Goal: Task Accomplishment & Management: Use online tool/utility

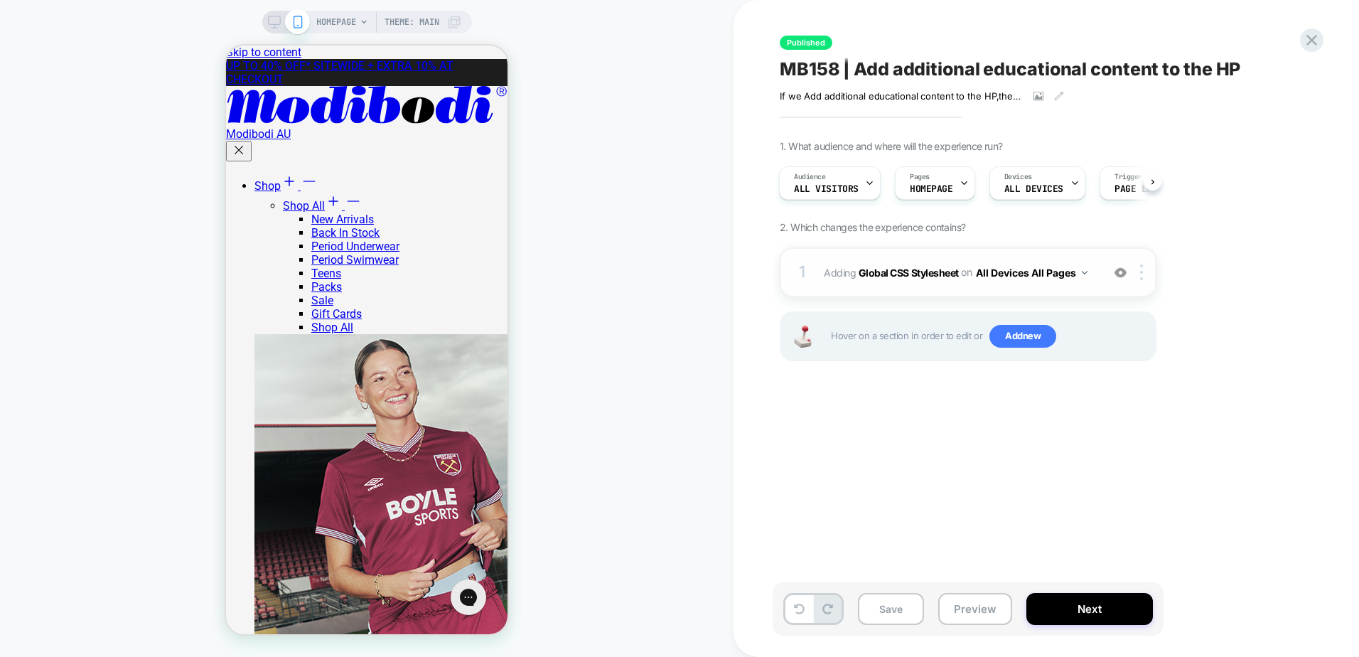
click at [1067, 287] on div "1 Adding Global CSS Stylesheet on All Devices All Pages Add Before Add After Ta…" at bounding box center [968, 272] width 377 height 50
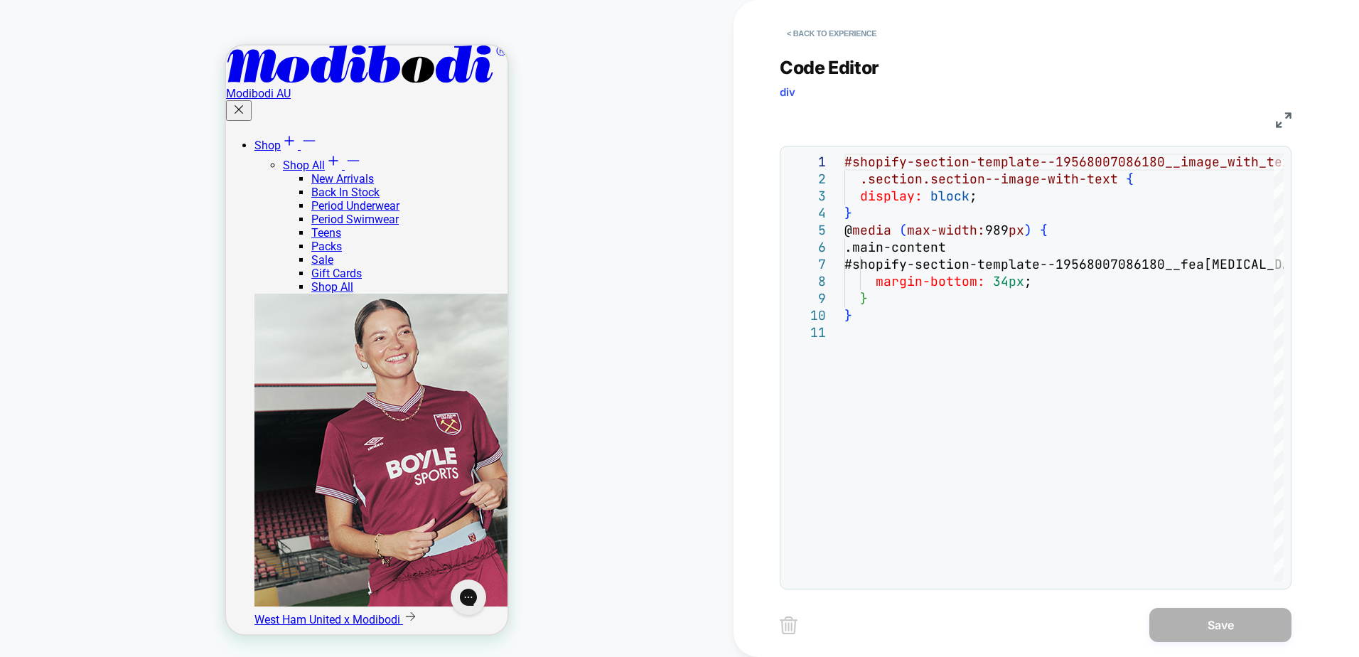
scroll to position [711, 0]
click at [1032, 359] on div "#shopify-section-template--19568007086180__image_w ith_text_LWDfC3 .section.sec…" at bounding box center [1145, 453] width 601 height 599
type textarea "**********"
click at [908, 218] on div "#shopify-section-template--19568007086180__image_w ith_text_LWDfC3 .section.sec…" at bounding box center [1145, 453] width 601 height 599
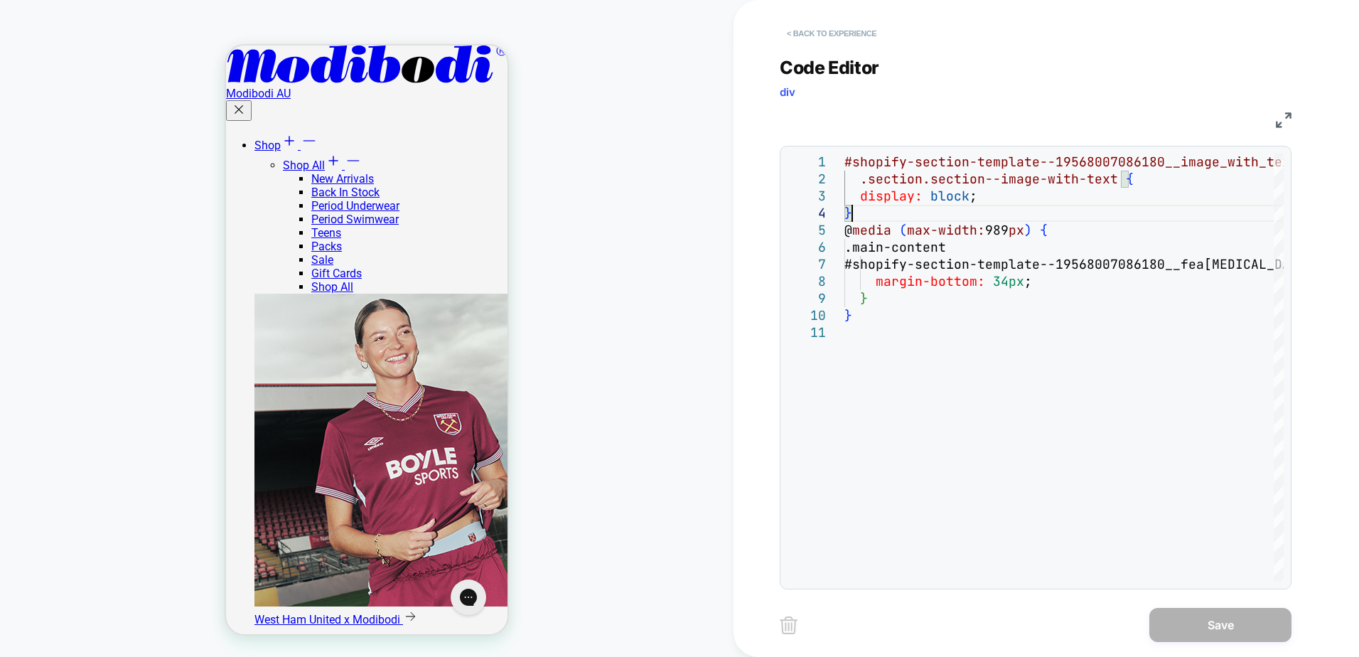
click at [873, 26] on button "< Back to experience" at bounding box center [832, 33] width 104 height 23
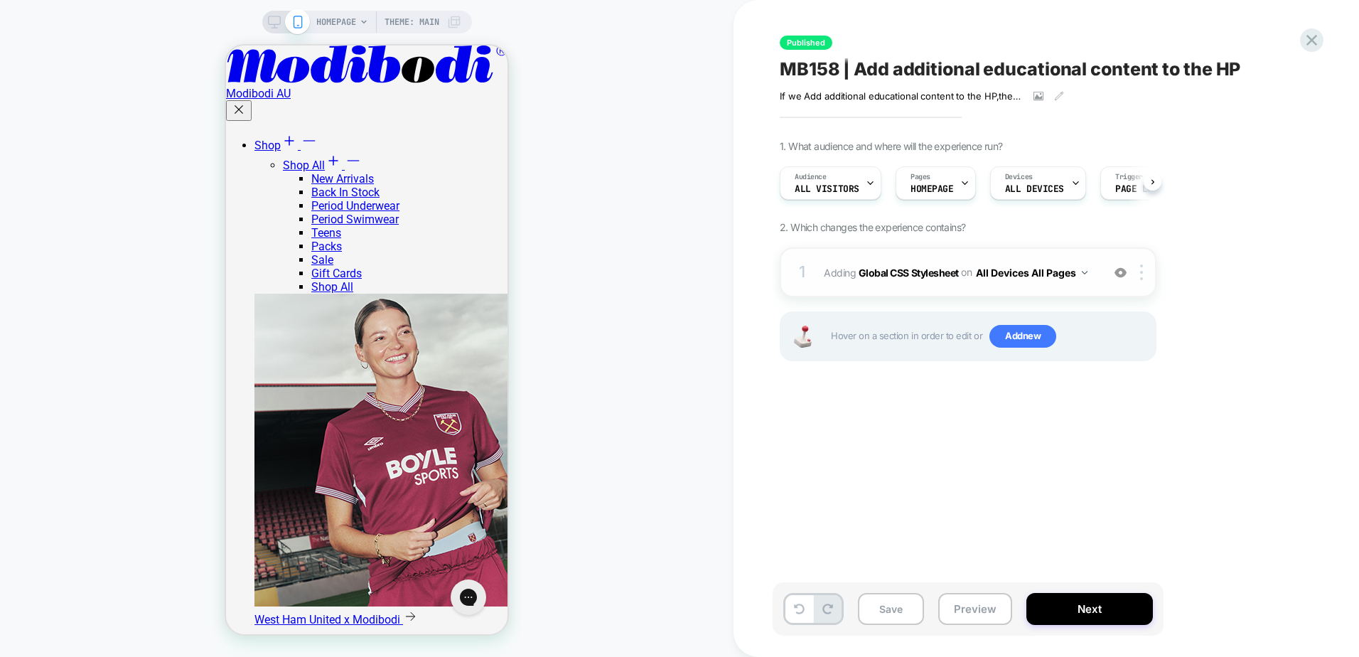
scroll to position [0, 1]
click at [1120, 271] on img at bounding box center [1121, 273] width 12 height 12
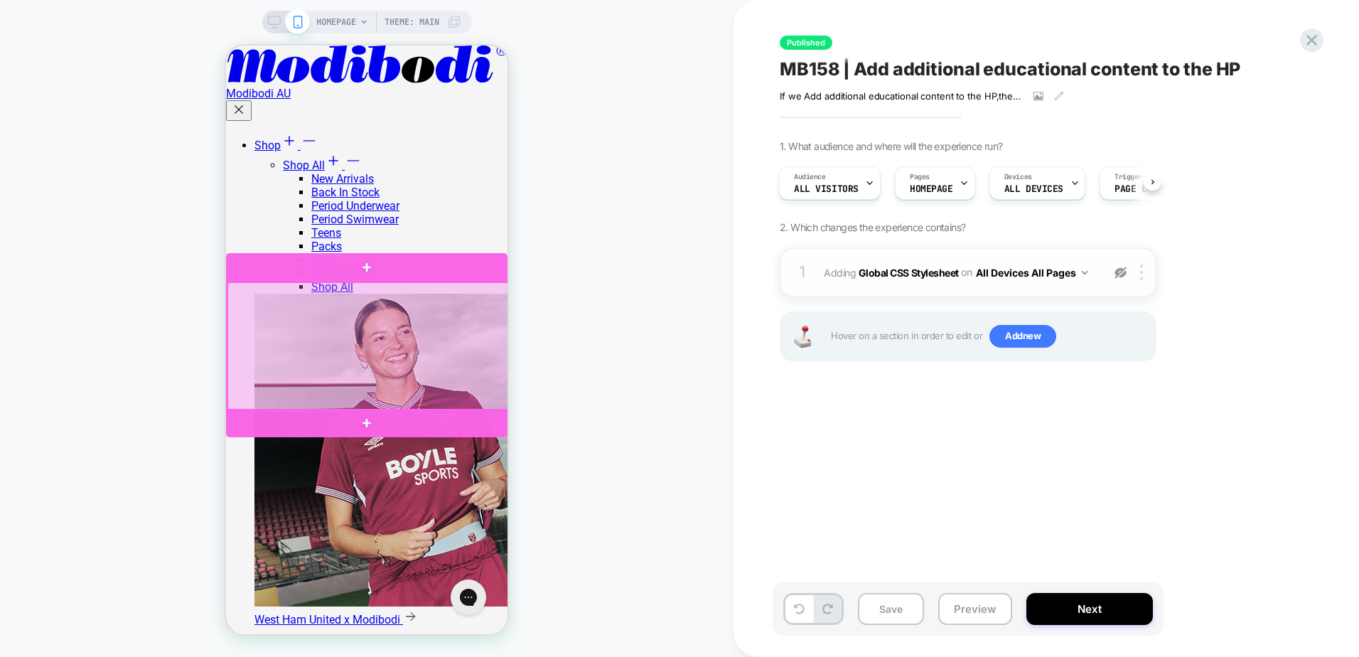
scroll to position [142, 0]
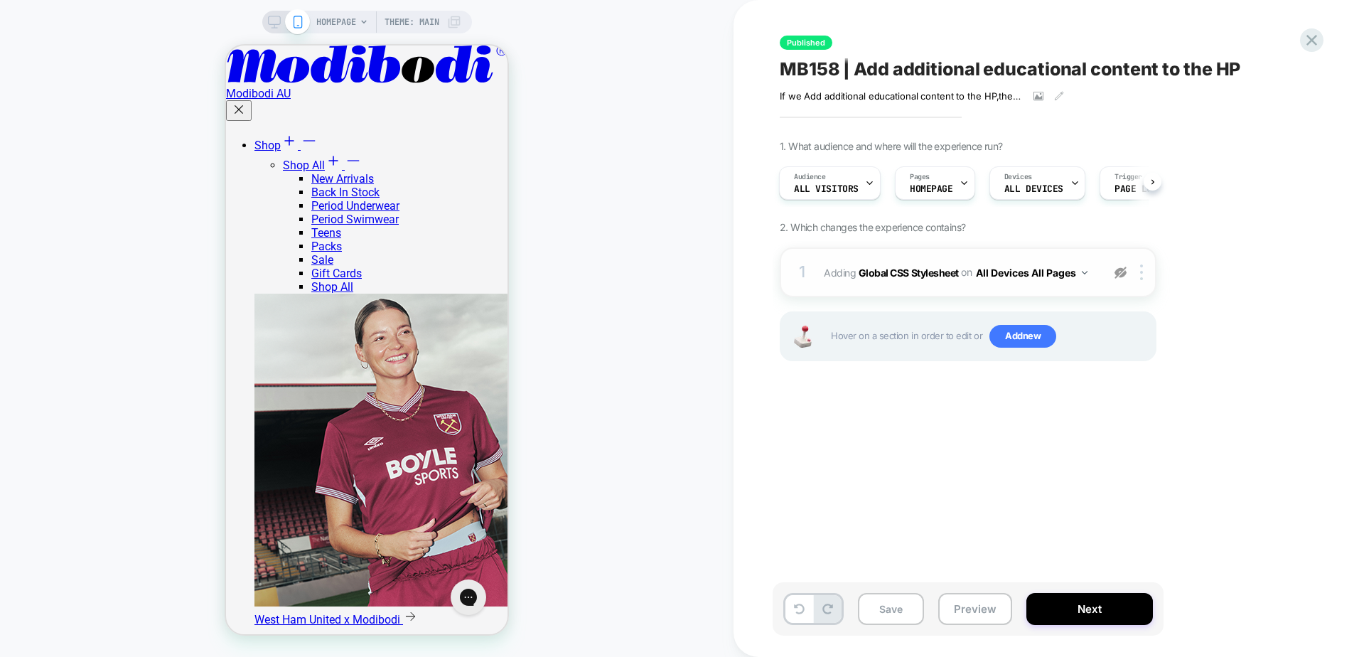
click at [865, 485] on div "Published MB158 | Add additional educational content to the HP If we Add additi…" at bounding box center [1039, 328] width 533 height 629
click at [1006, 342] on span "Add new" at bounding box center [1023, 336] width 67 height 23
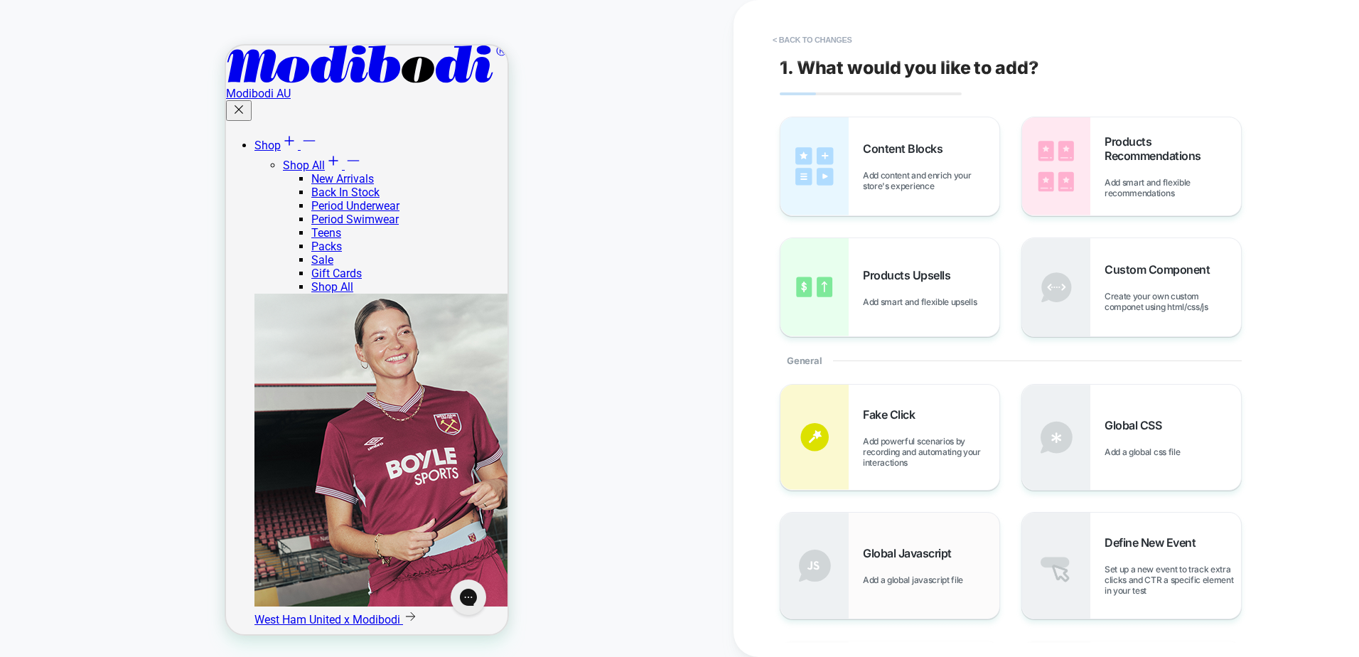
click at [951, 562] on div "Global Javascript Add a global javascript file" at bounding box center [931, 565] width 137 height 39
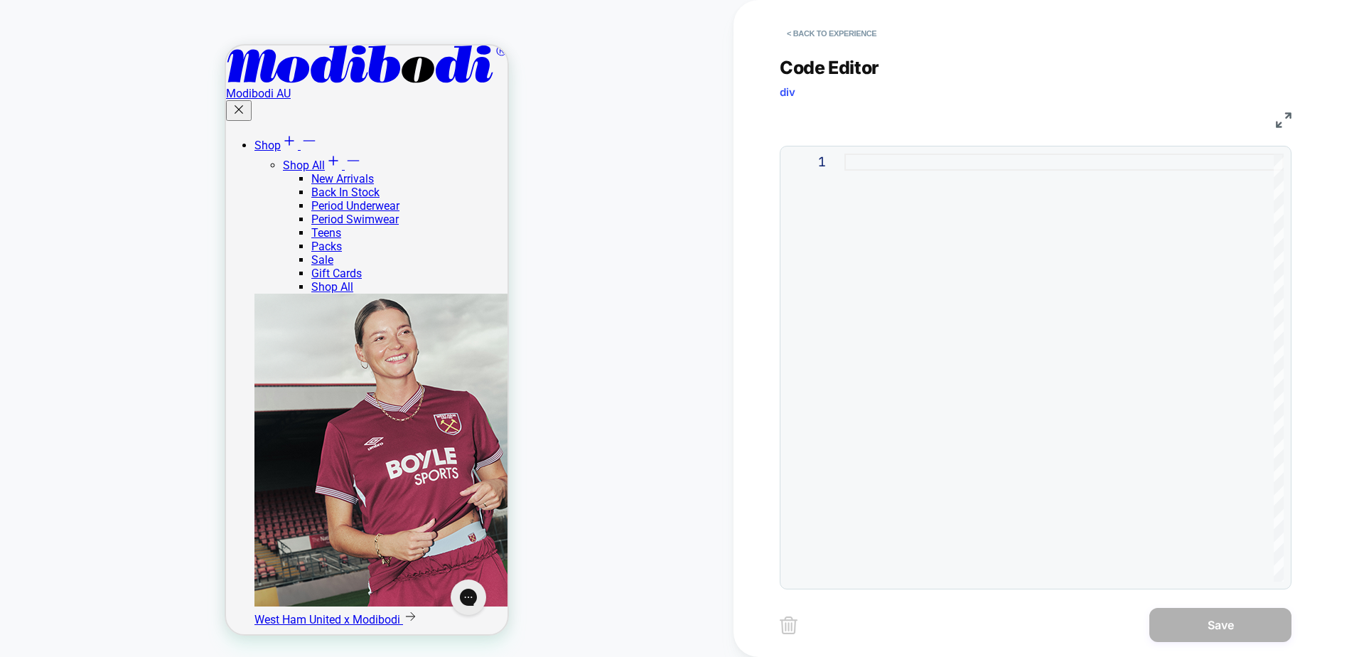
click at [943, 454] on div at bounding box center [1064, 368] width 439 height 428
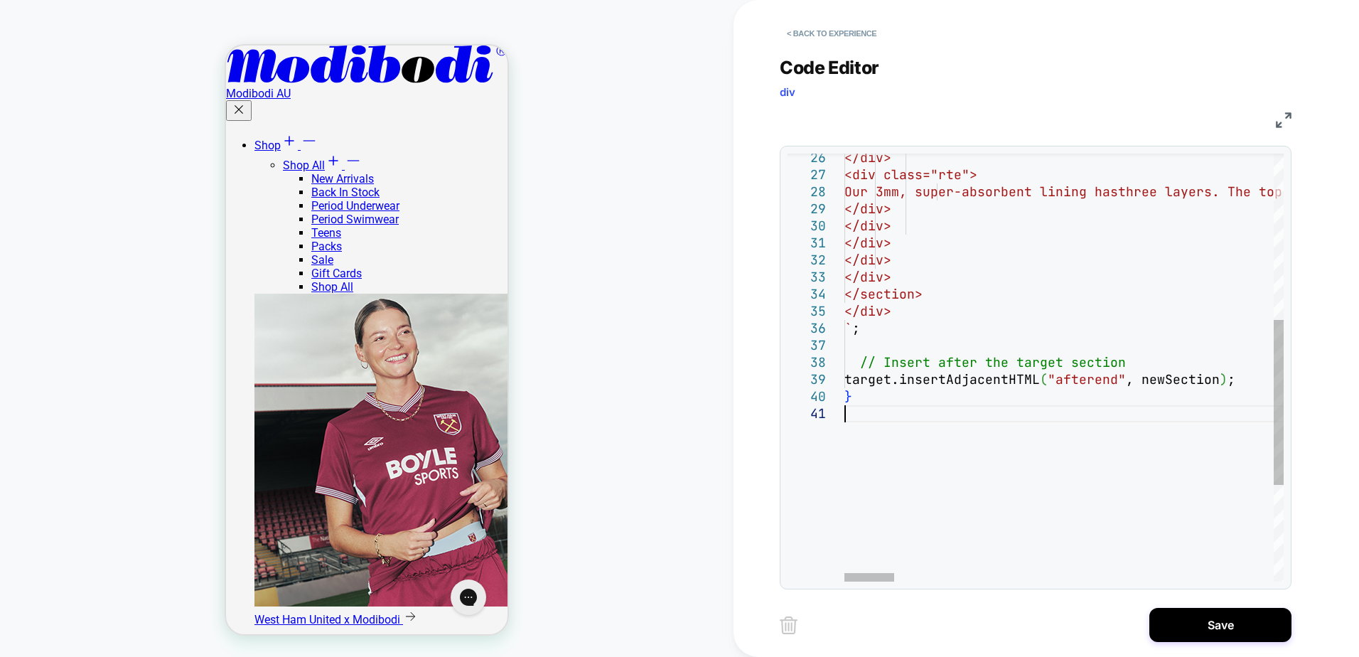
click at [1185, 631] on button "Save" at bounding box center [1221, 625] width 142 height 34
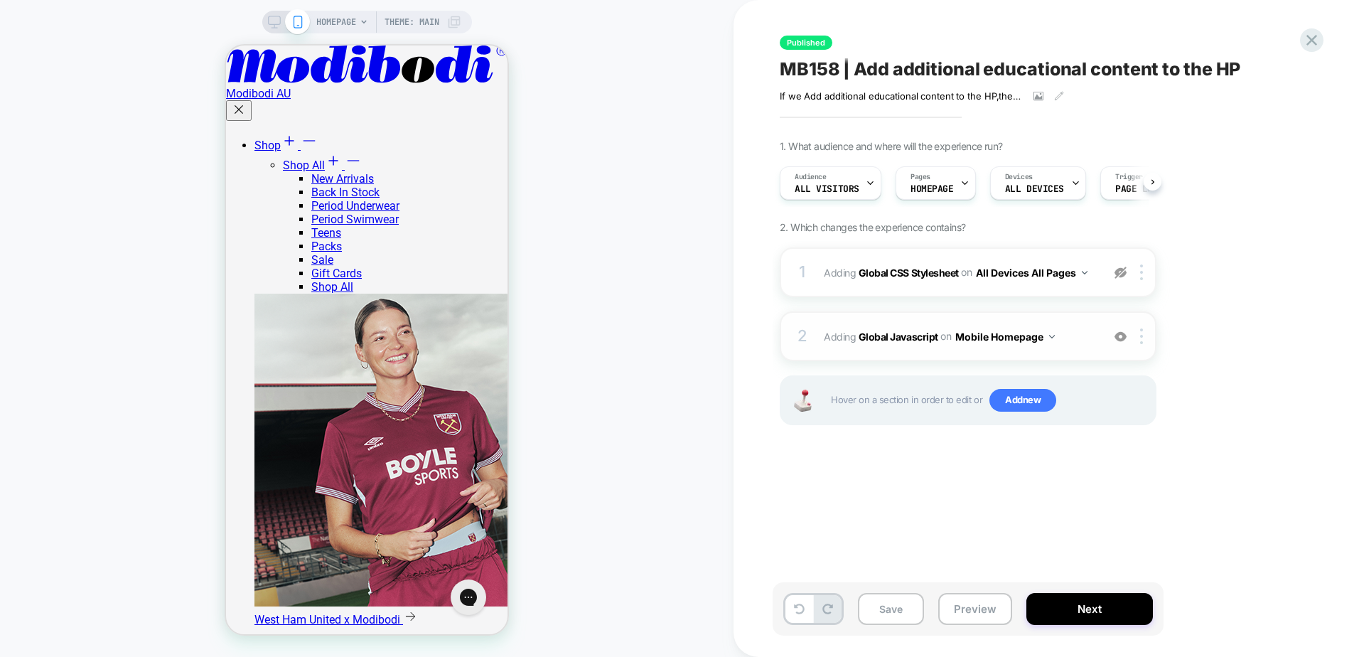
scroll to position [0, 1]
click at [1017, 338] on button "Mobile Homepage" at bounding box center [1006, 336] width 100 height 21
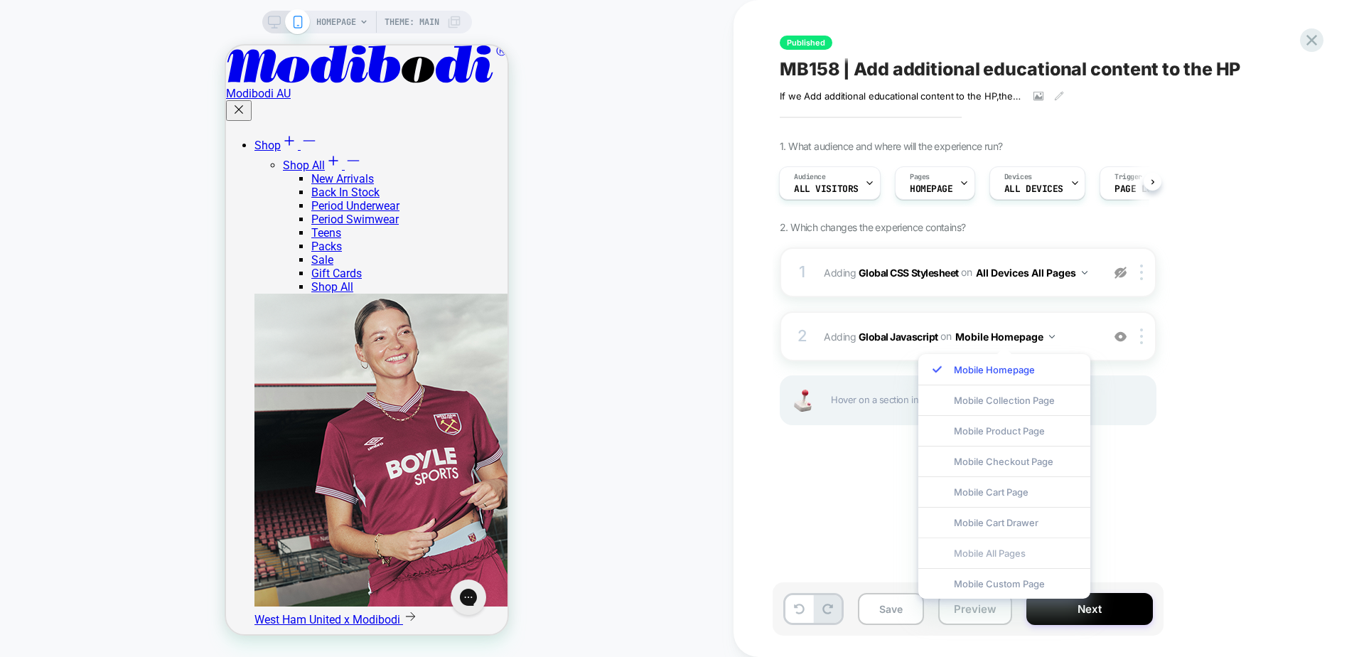
click at [1018, 552] on div "Mobile All Pages" at bounding box center [1005, 553] width 172 height 31
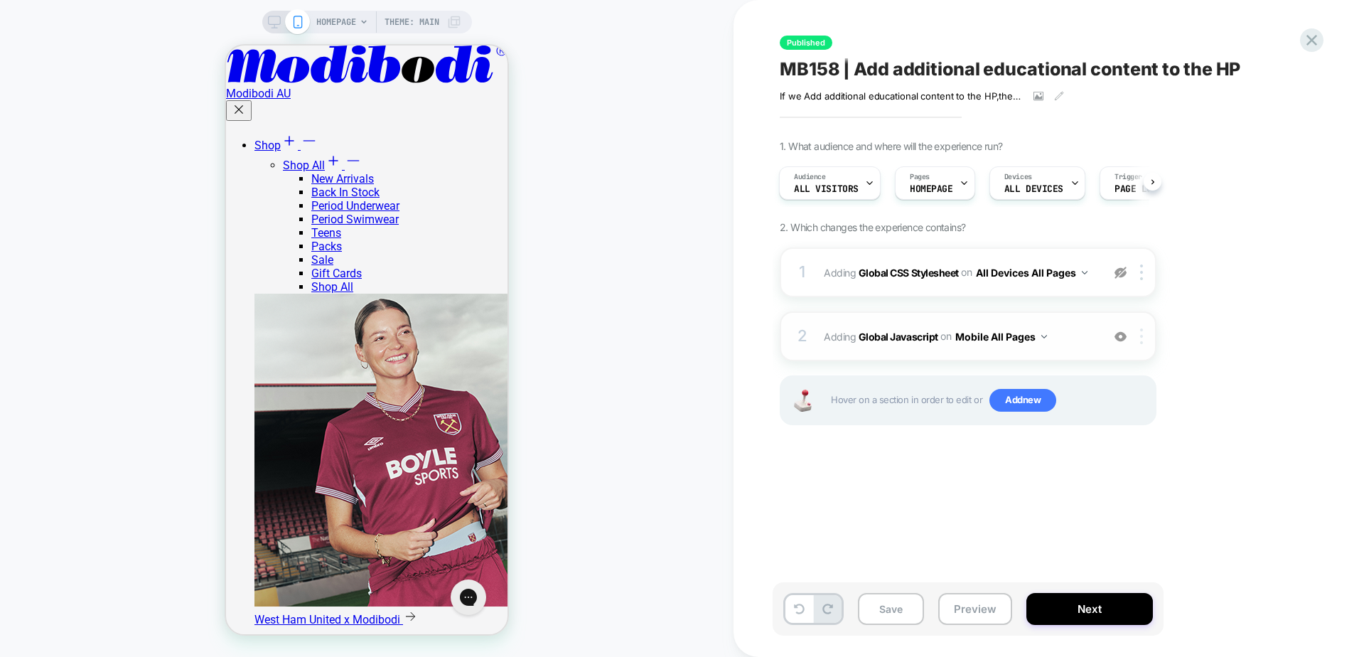
click at [1138, 331] on div at bounding box center [1144, 336] width 23 height 16
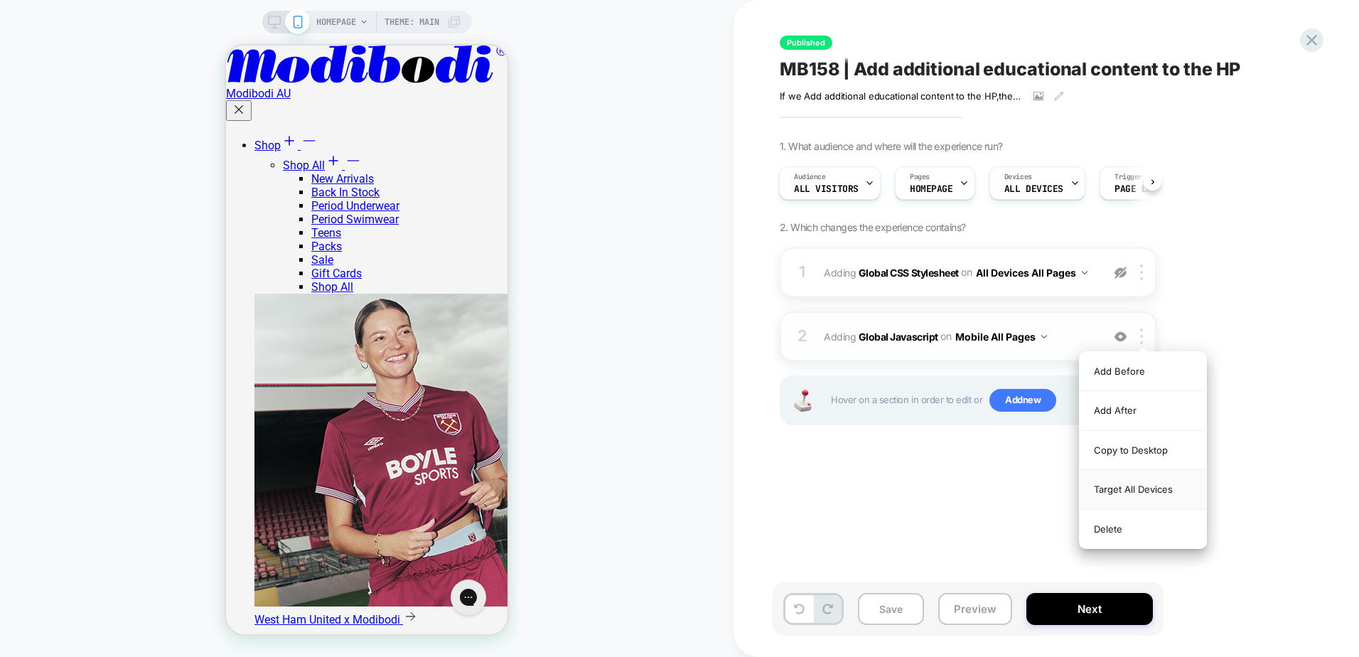
click at [1150, 491] on div "Target All Devices" at bounding box center [1143, 489] width 127 height 39
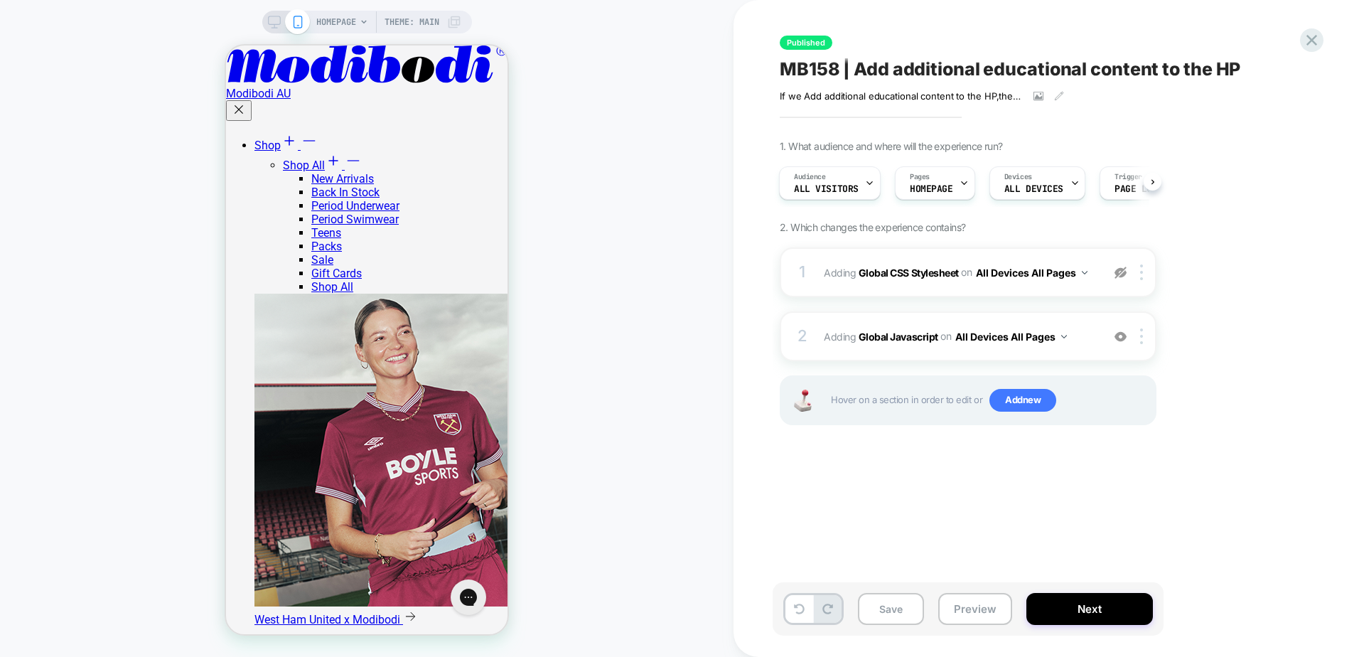
scroll to position [71, 0]
click at [872, 345] on span "Adding Global Javascript on All Devices All Pages" at bounding box center [959, 336] width 271 height 21
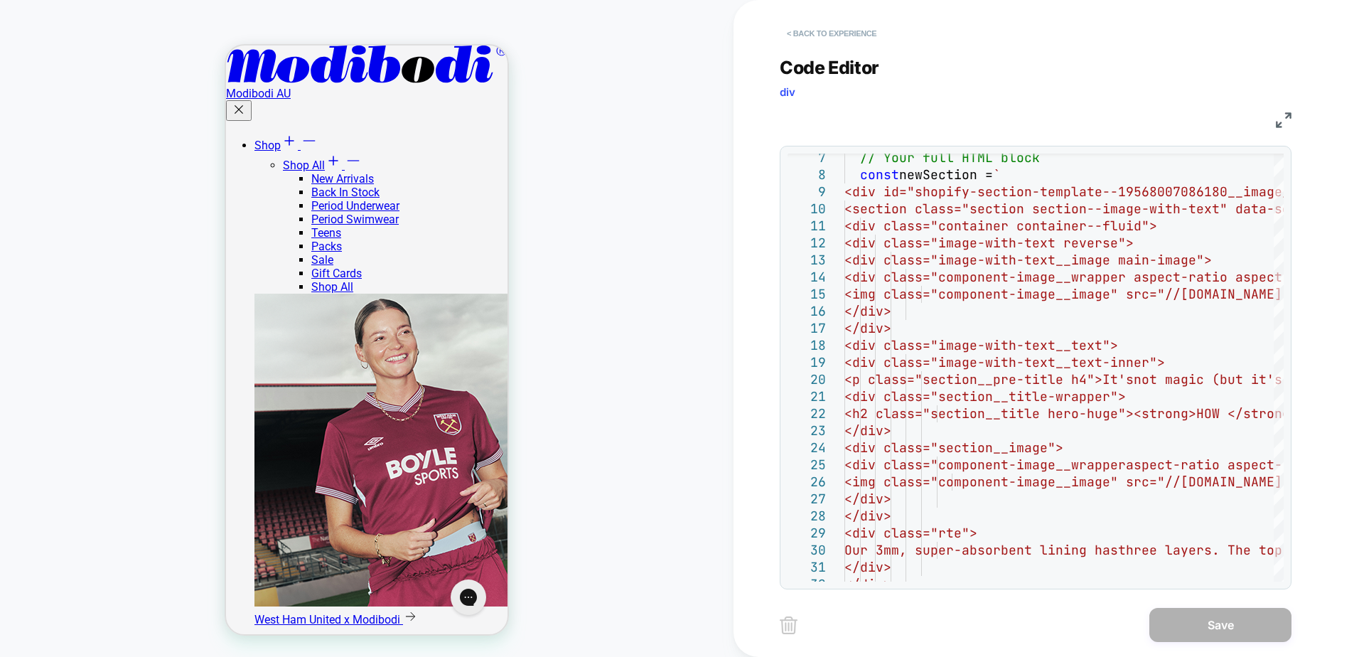
click at [856, 31] on button "< Back to experience" at bounding box center [832, 33] width 104 height 23
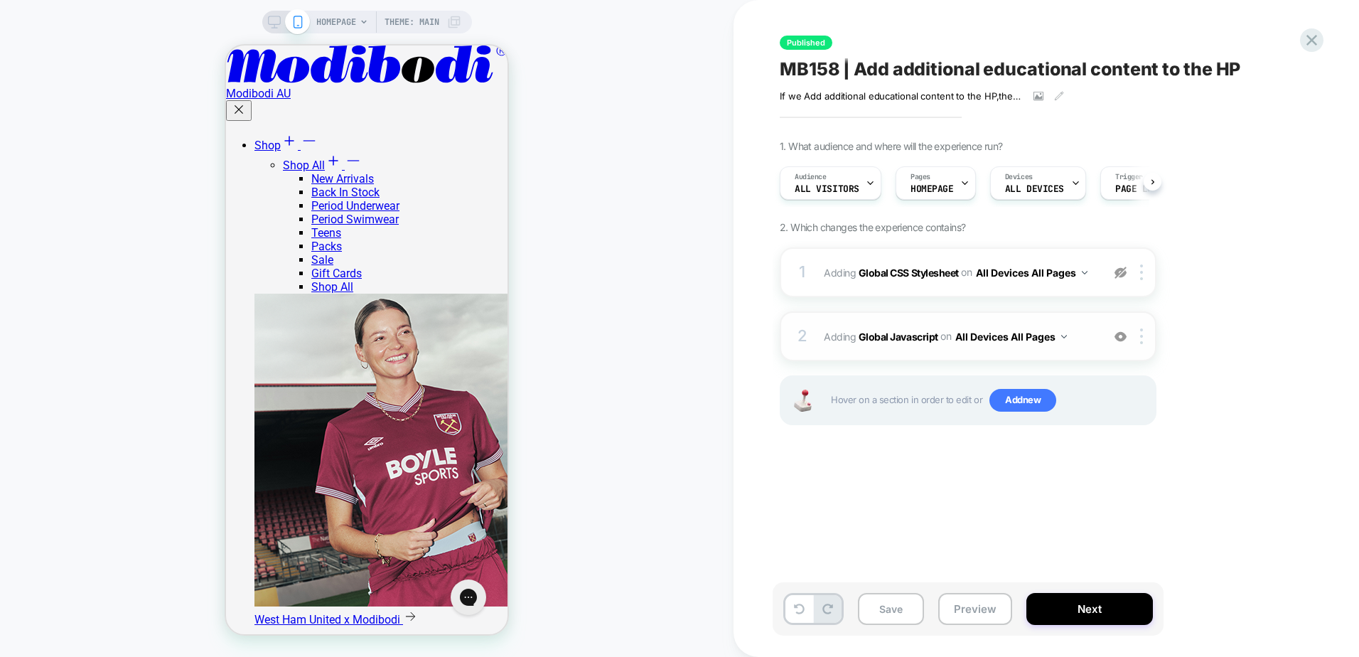
scroll to position [0, 1]
click at [1121, 341] on img at bounding box center [1121, 337] width 12 height 12
click at [1119, 272] on img at bounding box center [1121, 273] width 12 height 12
click at [978, 282] on div "on All Devices All Pages" at bounding box center [1024, 272] width 127 height 21
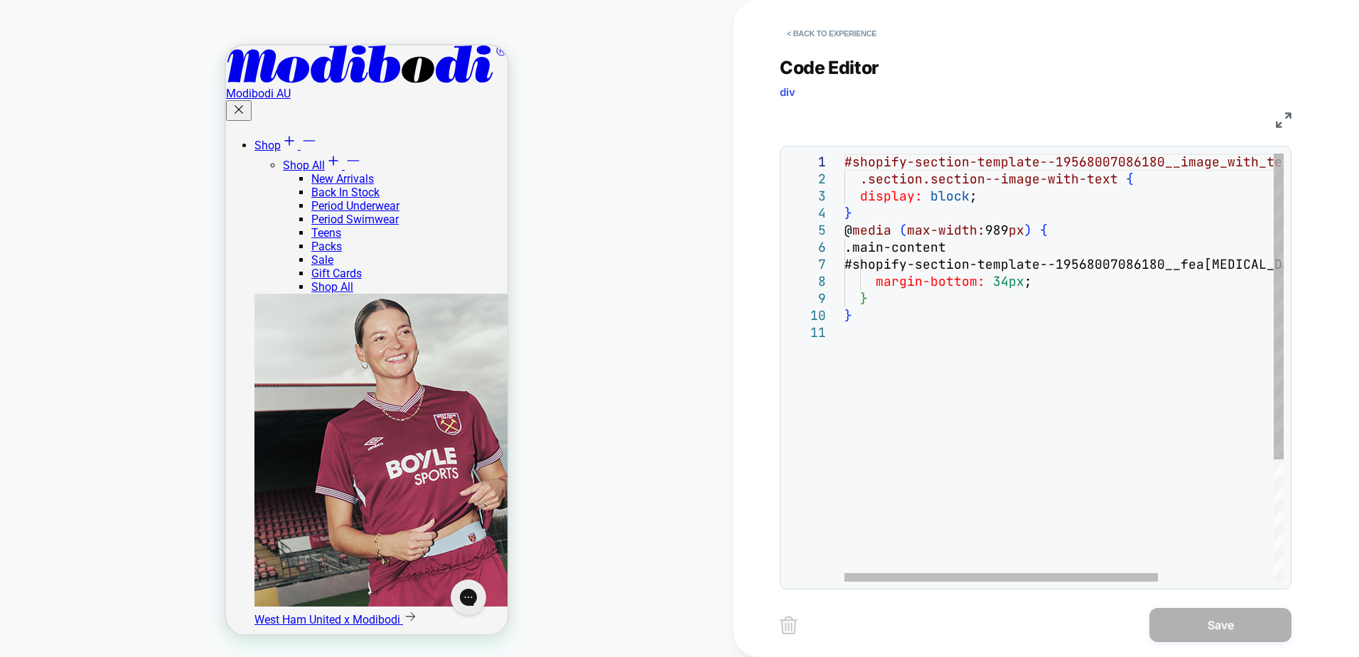
scroll to position [0, 0]
click at [889, 361] on div "#shopify-section-template--19568007086180__image_w ith_text_LWDfC3 .section.sec…" at bounding box center [1145, 453] width 601 height 599
click at [850, 38] on button "< Back to experience" at bounding box center [832, 33] width 104 height 23
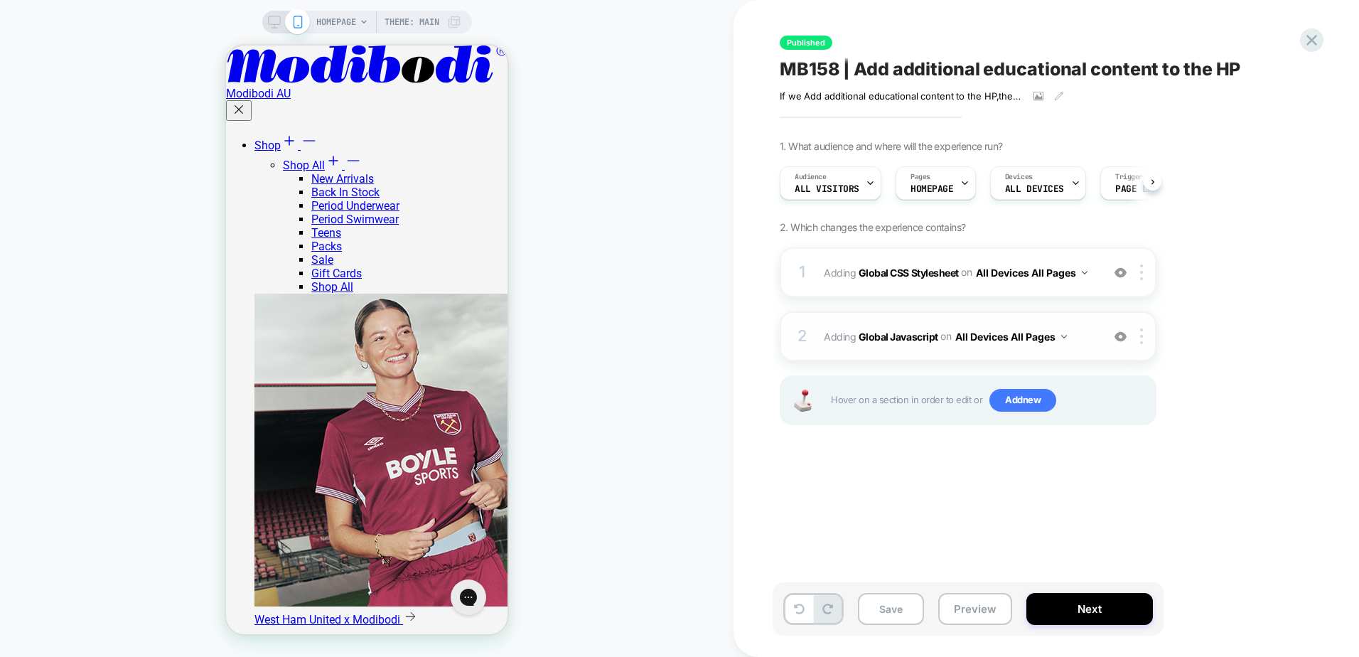
scroll to position [0, 1]
click at [1121, 274] on img at bounding box center [1121, 273] width 12 height 12
click at [1117, 334] on img at bounding box center [1121, 337] width 12 height 12
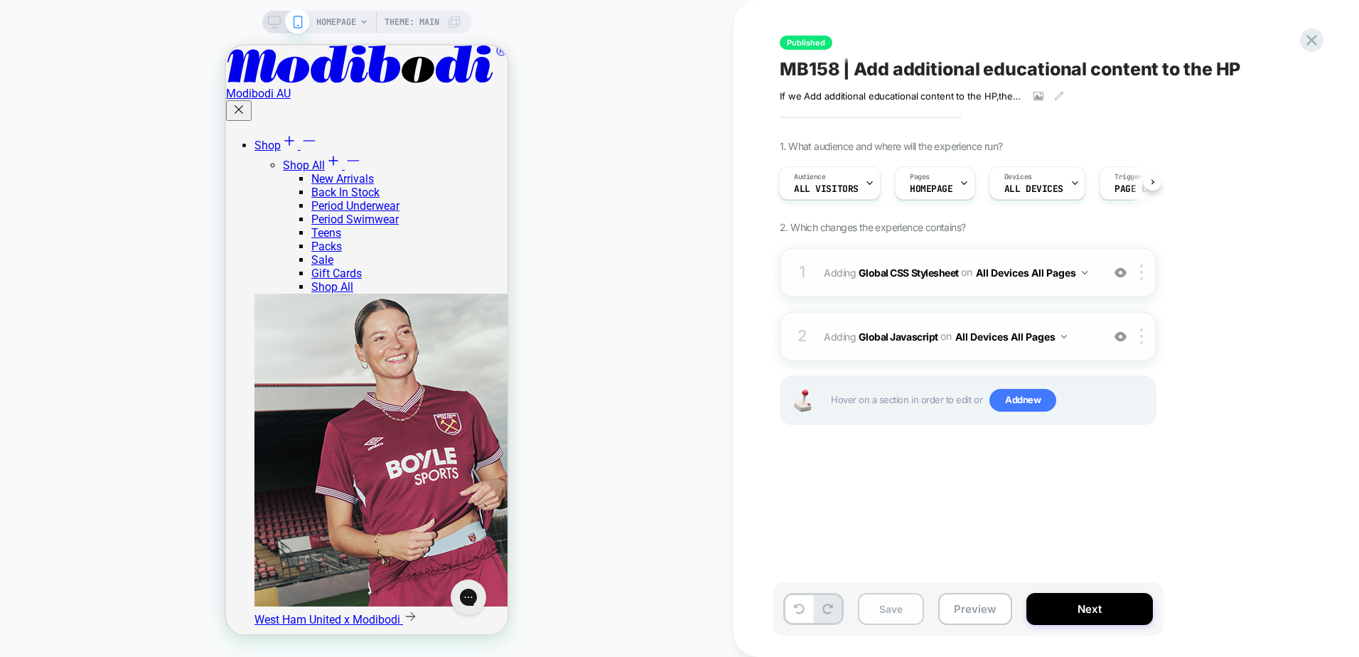
click at [913, 616] on button "Save" at bounding box center [891, 609] width 66 height 32
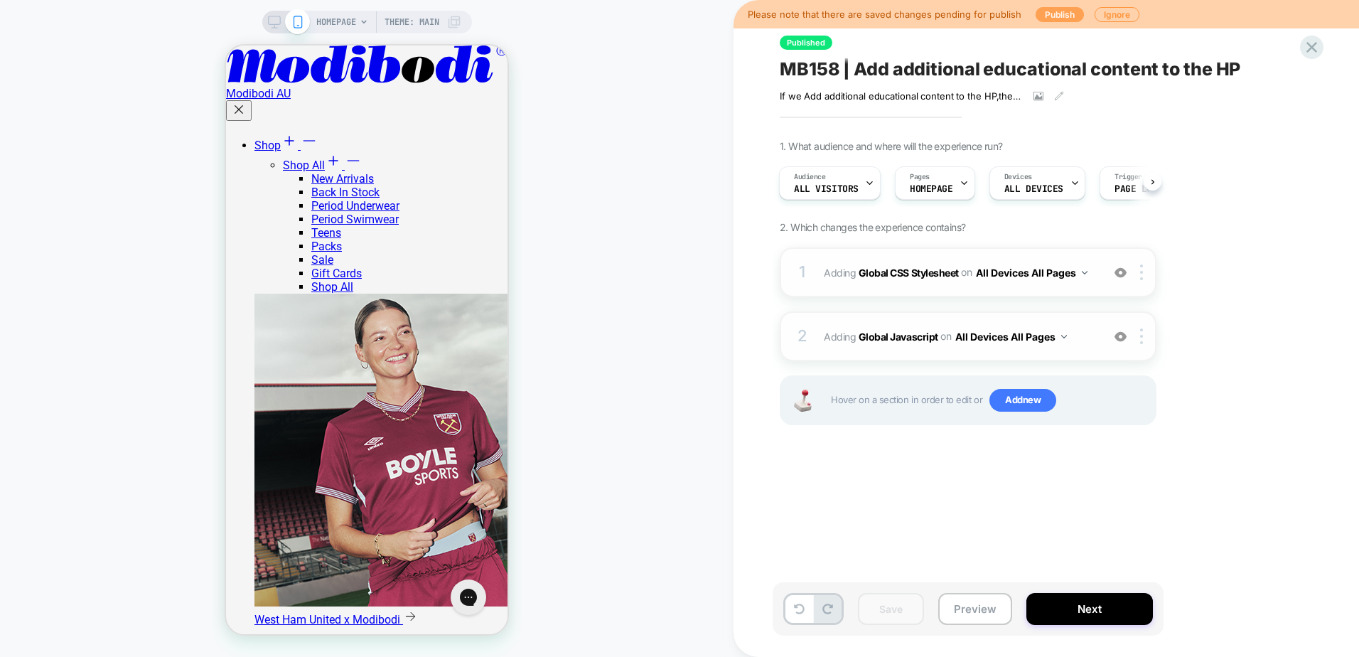
click at [1057, 10] on button "Publish" at bounding box center [1060, 14] width 48 height 15
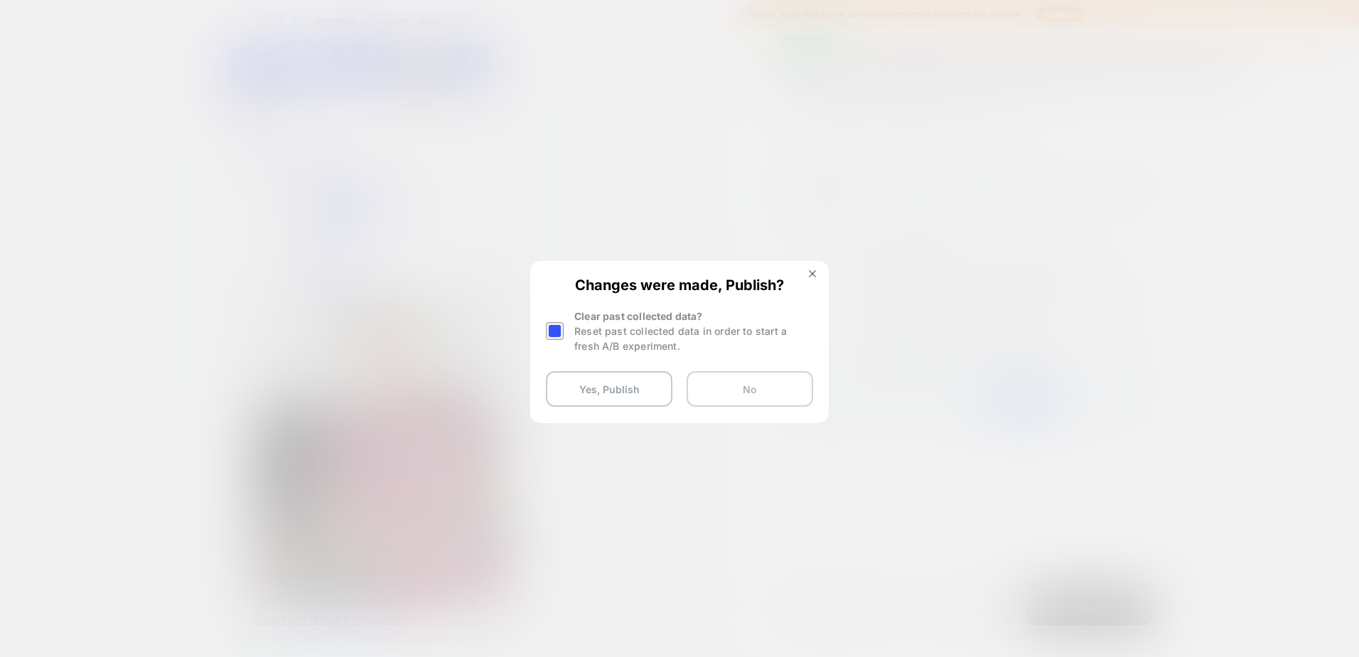
click at [764, 398] on button "No" at bounding box center [750, 389] width 127 height 36
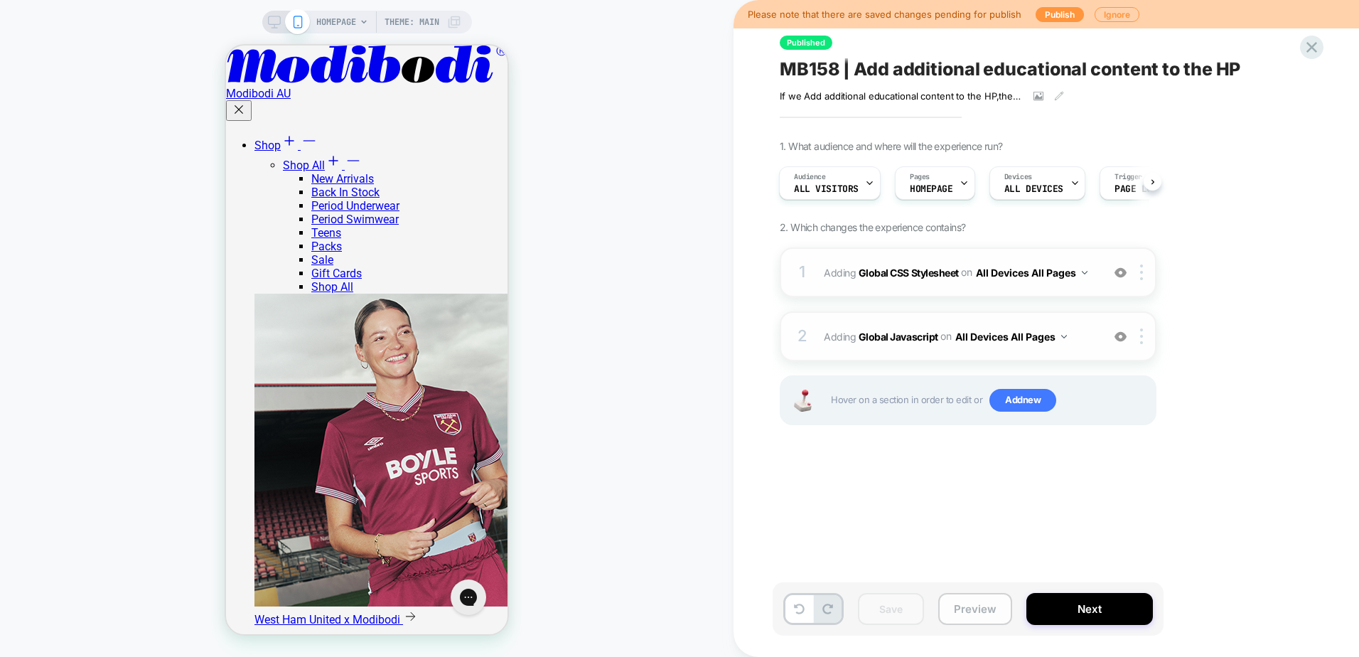
click at [985, 606] on button "Preview" at bounding box center [976, 609] width 74 height 32
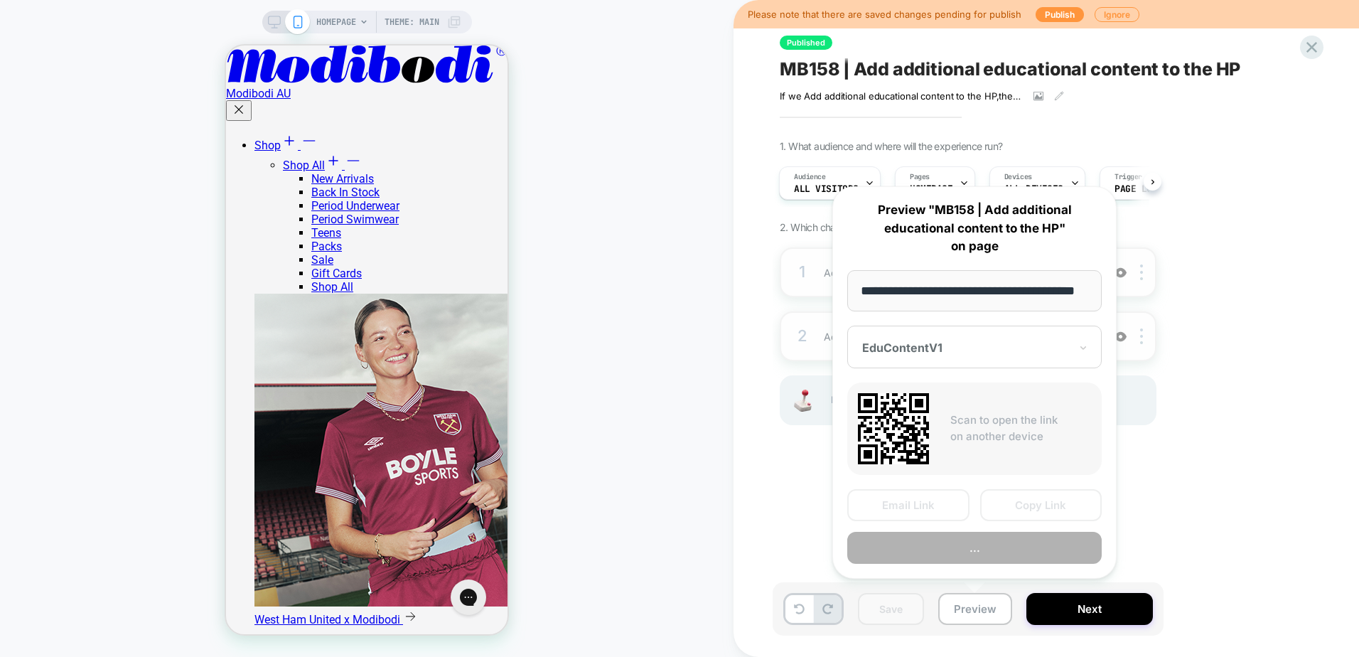
scroll to position [0, 43]
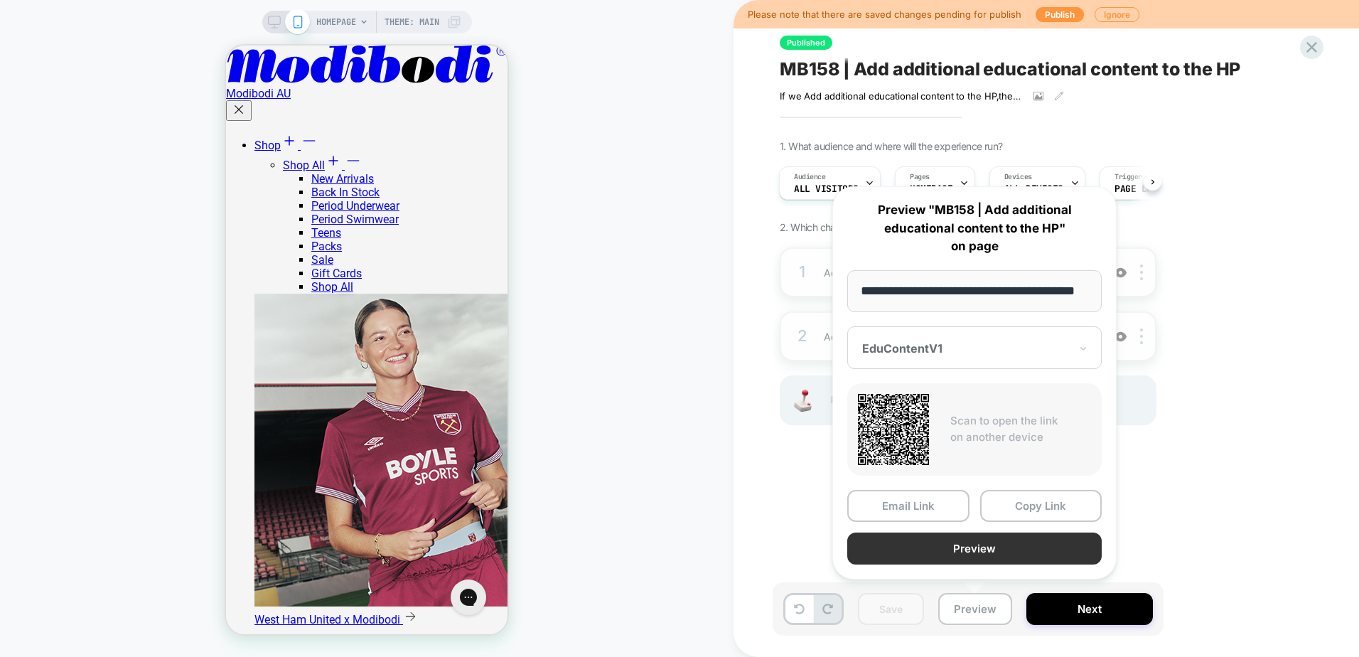
click at [924, 556] on button "Preview" at bounding box center [974, 549] width 255 height 32
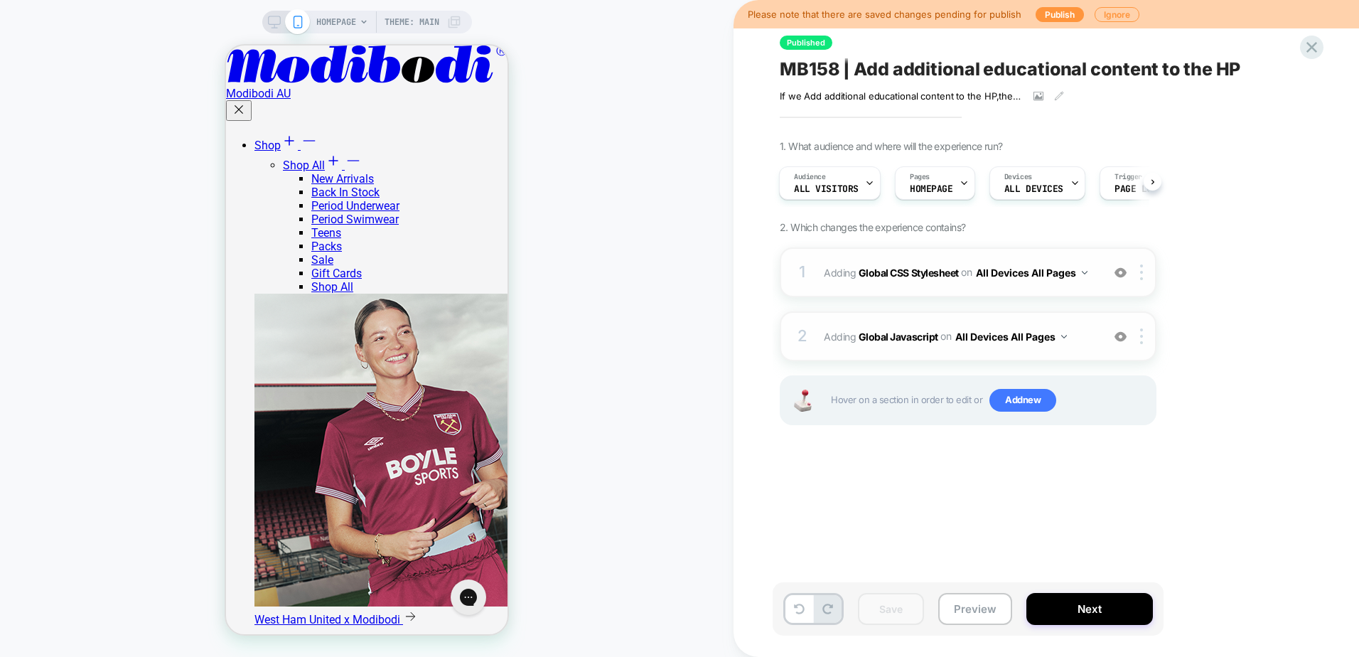
click at [833, 346] on span "Adding Global Javascript on All Devices All Pages" at bounding box center [959, 336] width 271 height 21
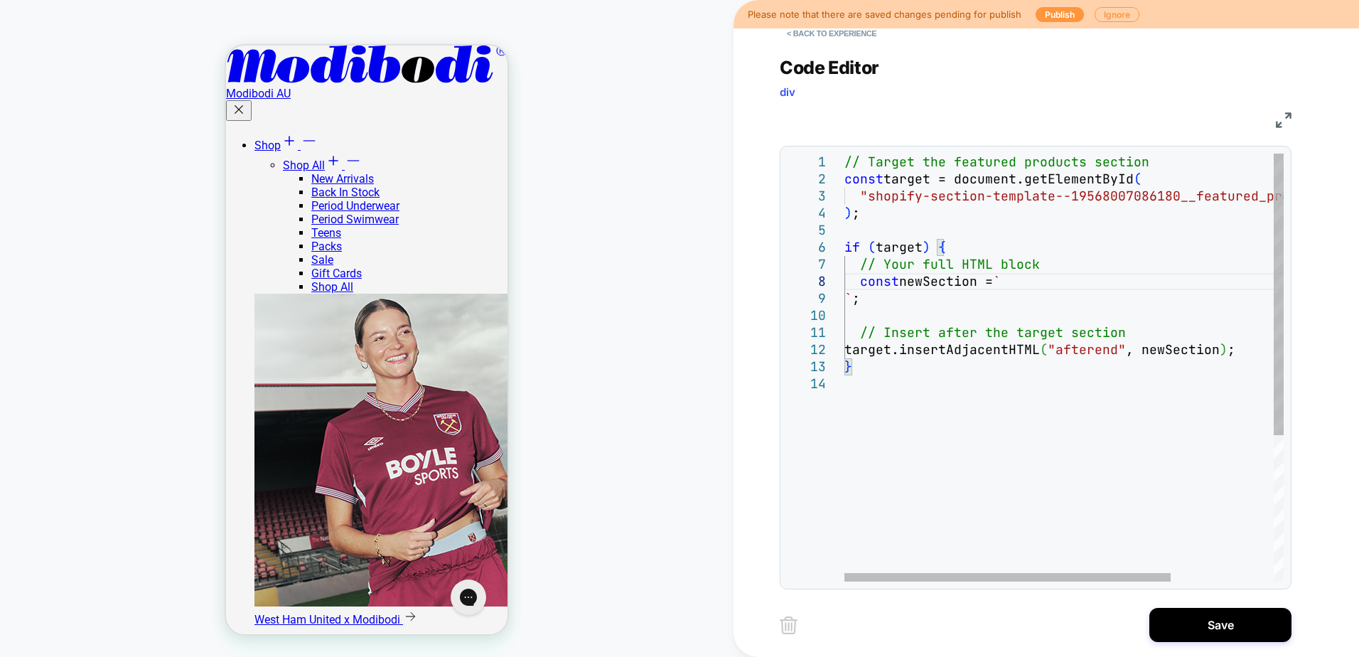
scroll to position [137, 14]
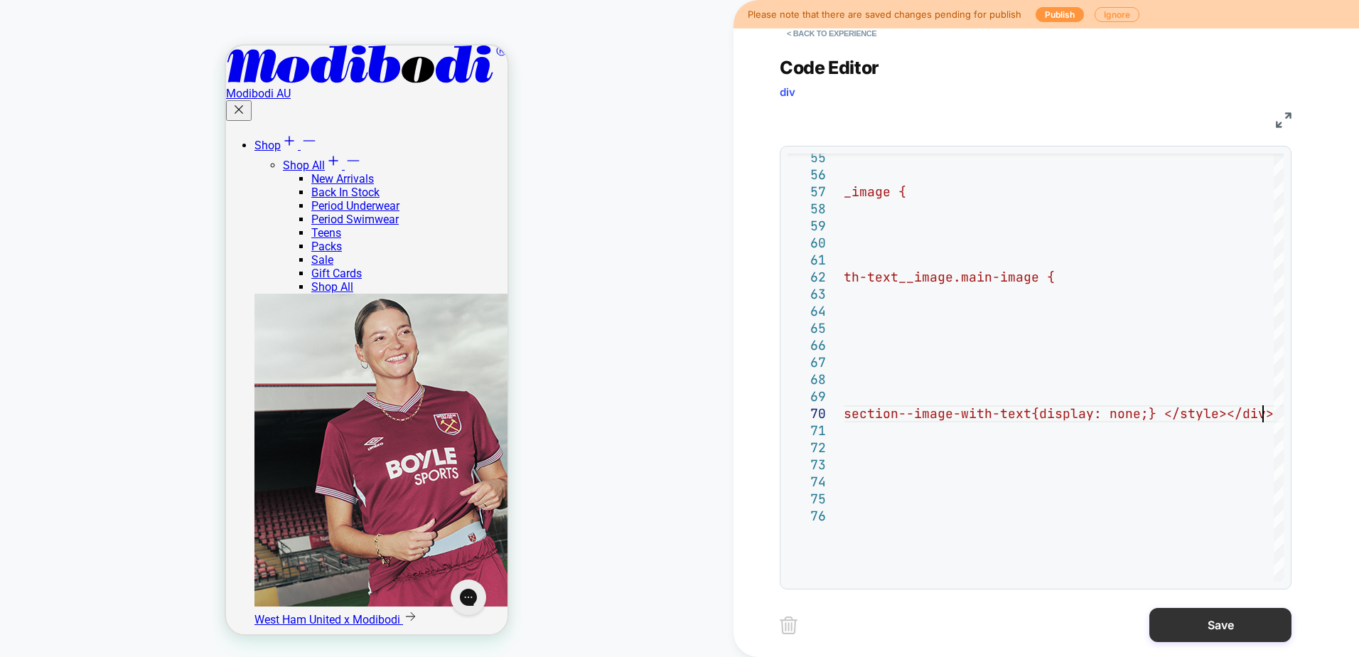
type textarea "**********"
click at [1243, 631] on button "Save" at bounding box center [1221, 625] width 142 height 34
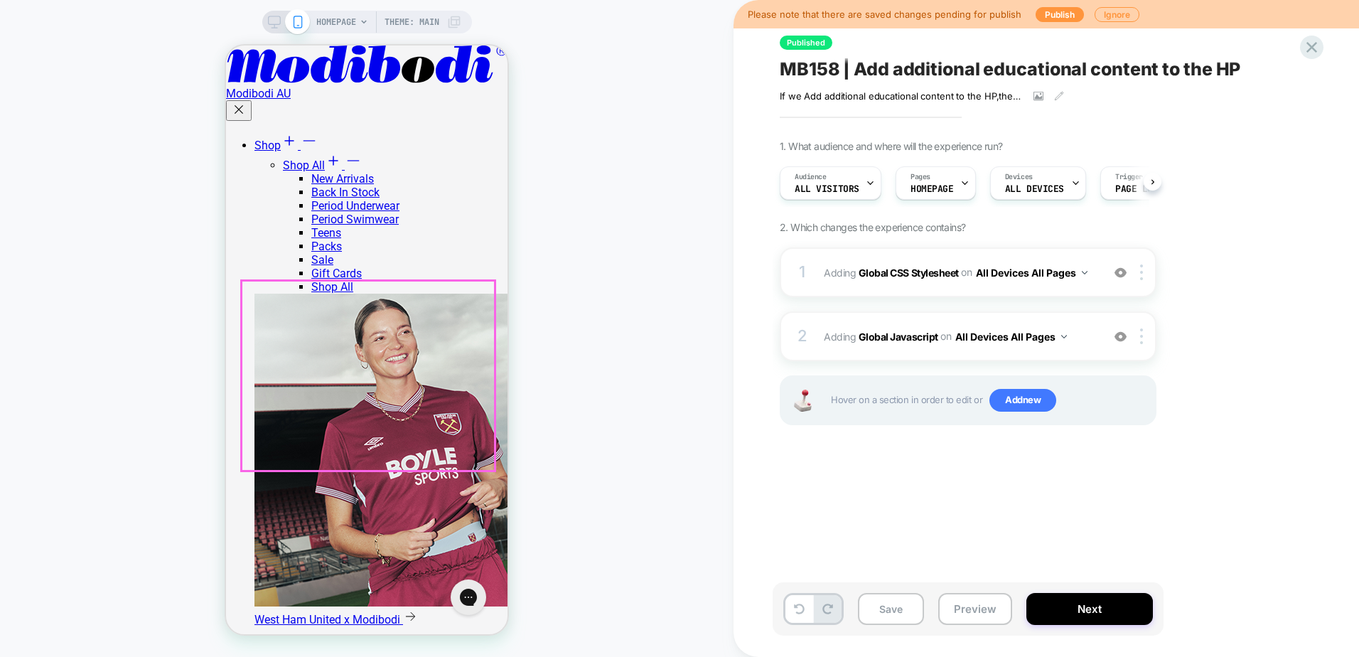
scroll to position [0, 1]
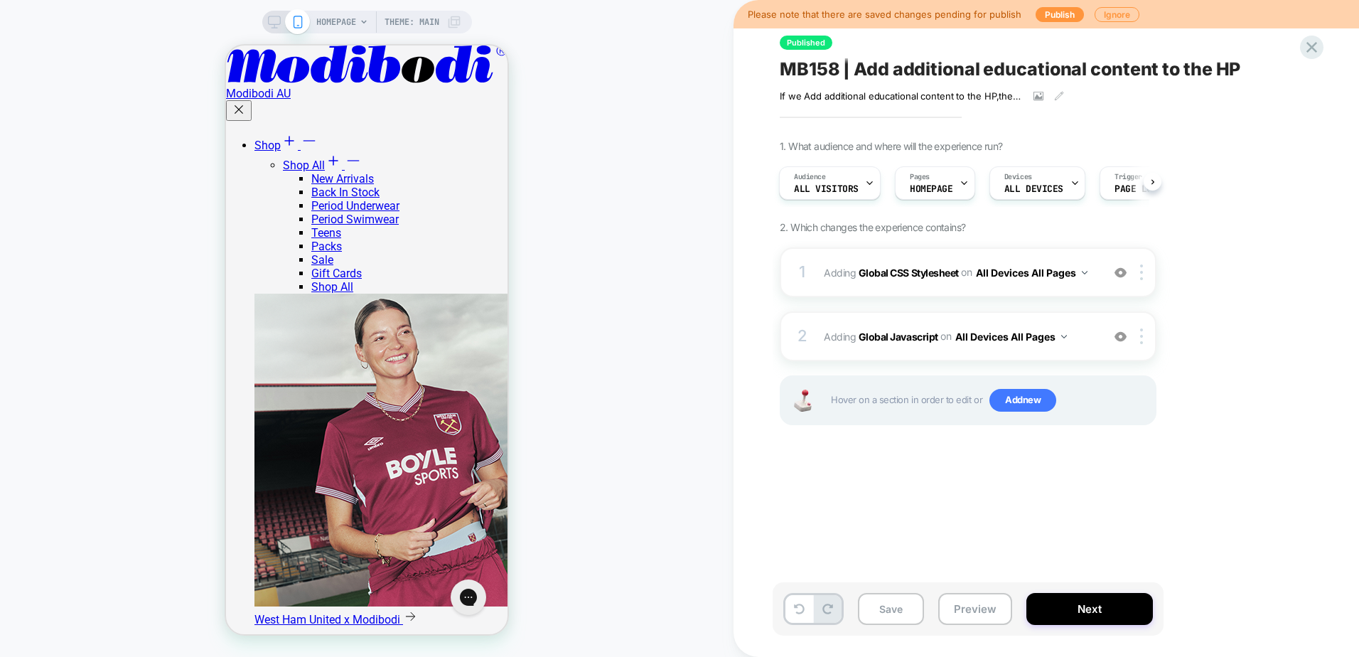
click at [274, 23] on icon at bounding box center [274, 22] width 13 height 13
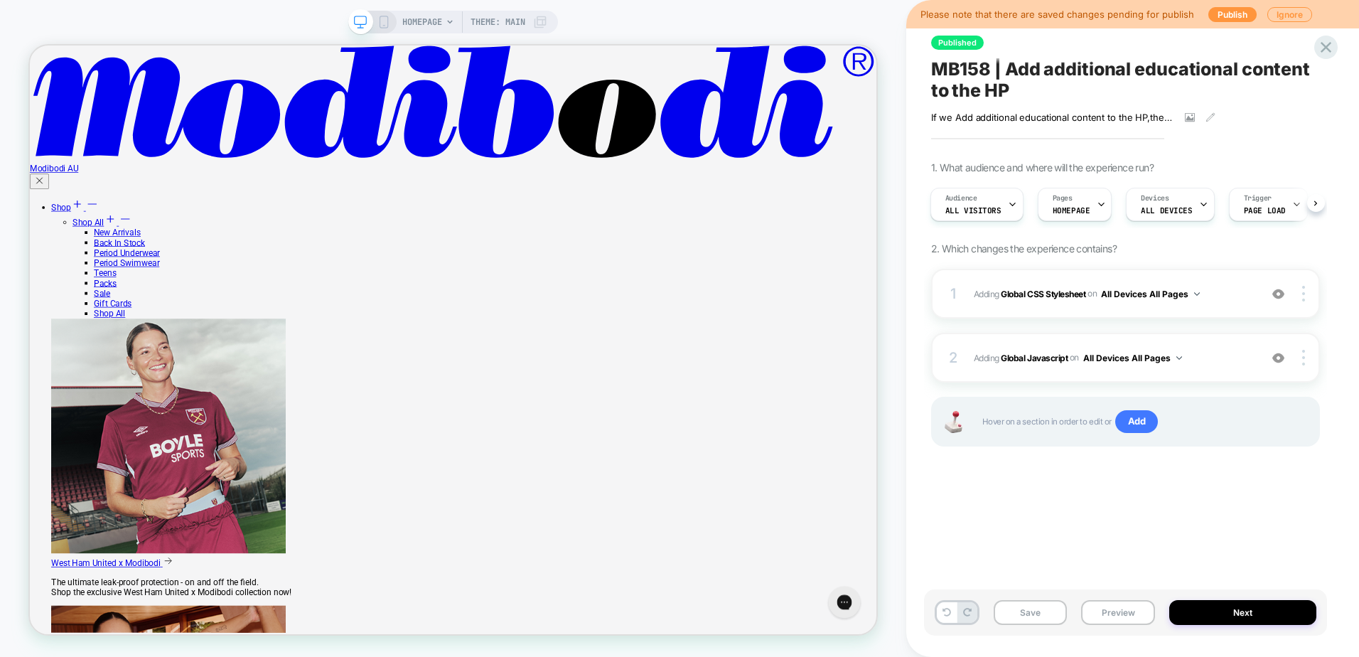
scroll to position [782, 0]
click at [1128, 618] on button "Preview" at bounding box center [1118, 612] width 74 height 25
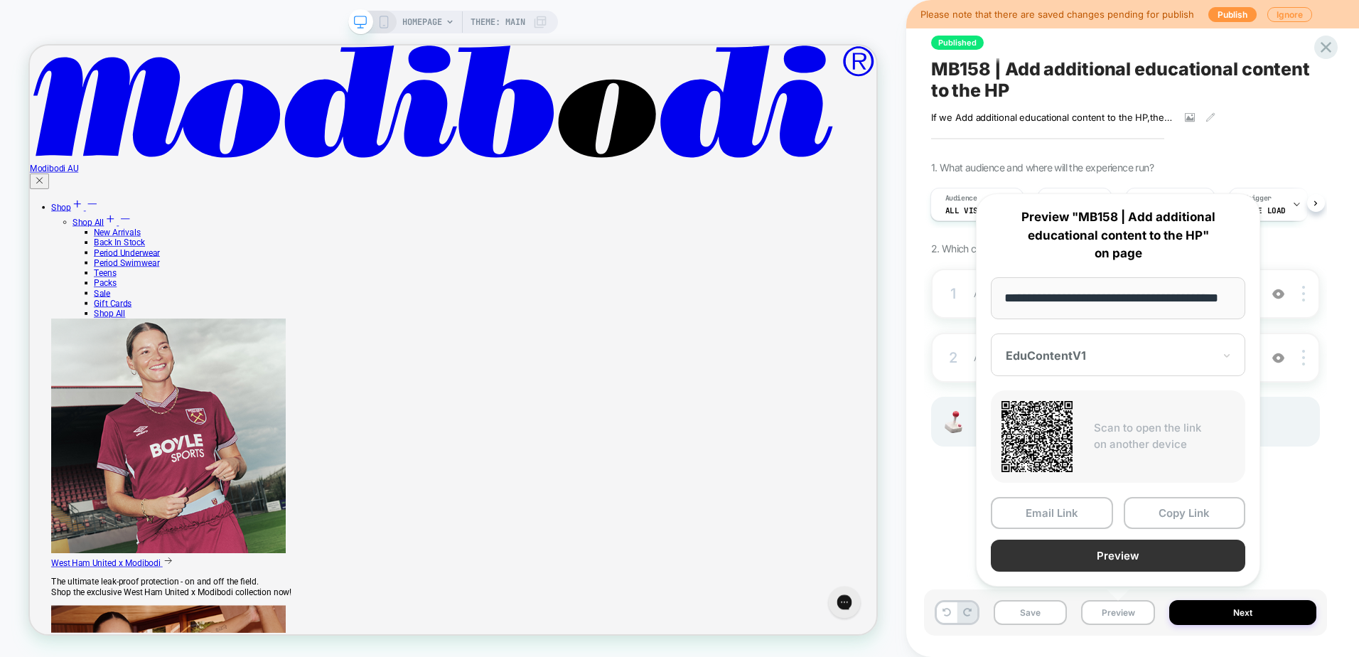
scroll to position [0, 0]
click at [1087, 559] on button "Preview" at bounding box center [1118, 556] width 255 height 32
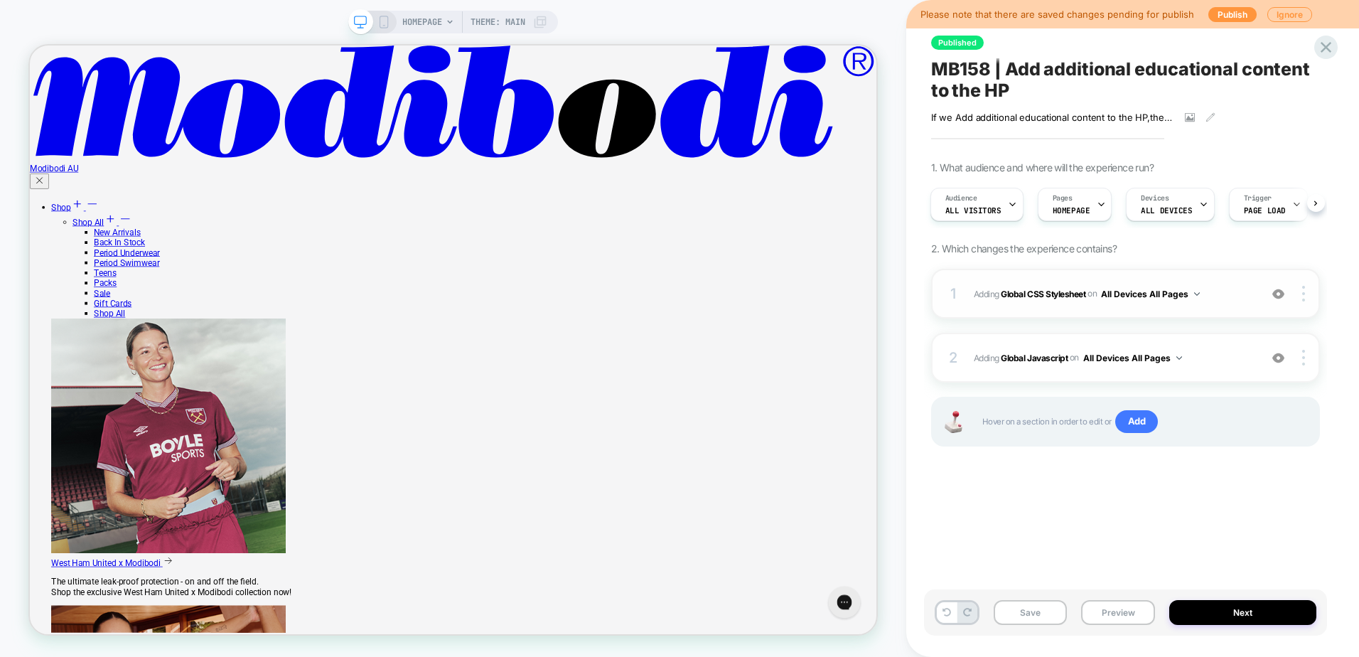
click at [1273, 296] on img at bounding box center [1279, 294] width 12 height 12
click at [1048, 611] on button "Save" at bounding box center [1031, 612] width 74 height 25
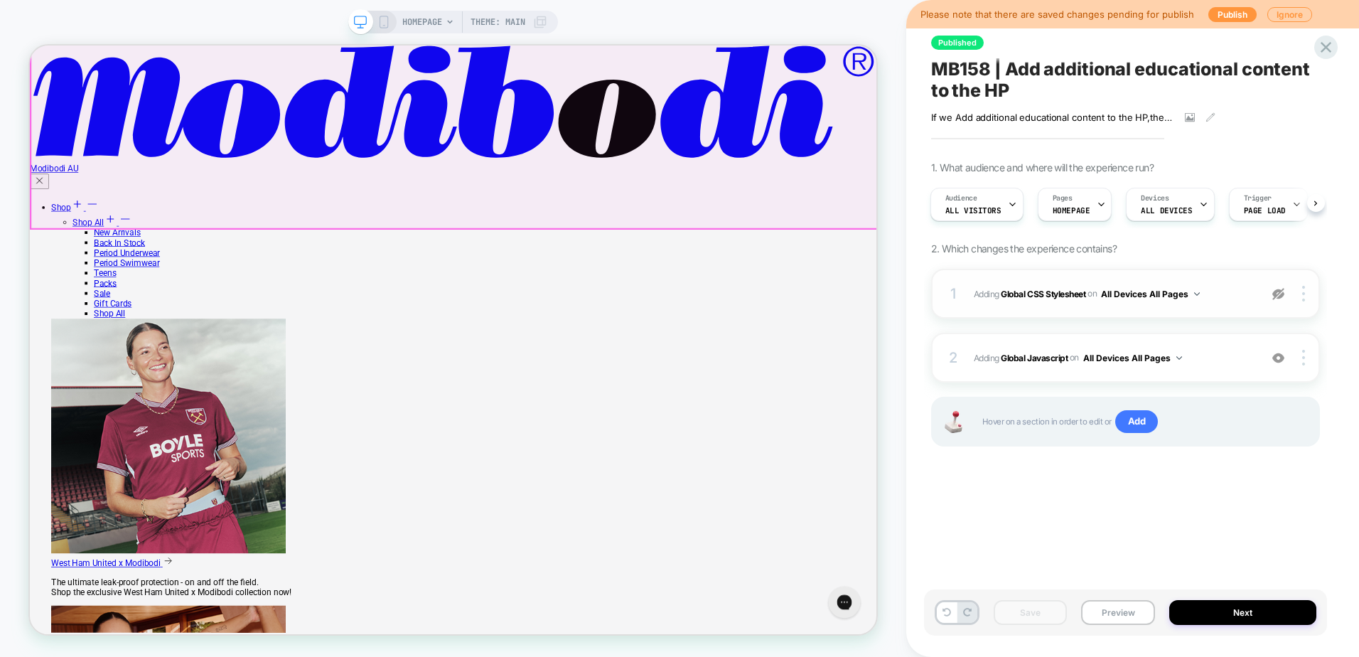
scroll to position [355, 0]
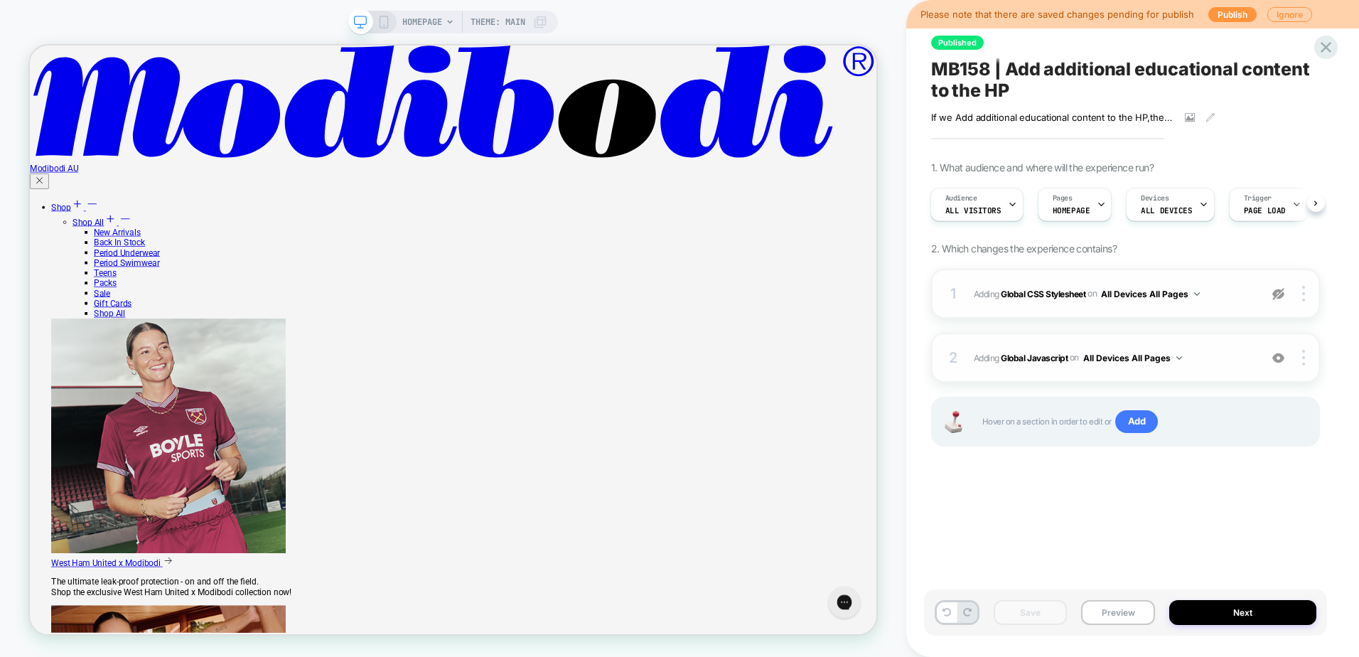
click at [1211, 355] on span "Adding Global Javascript on All Devices All Pages" at bounding box center [1113, 358] width 279 height 18
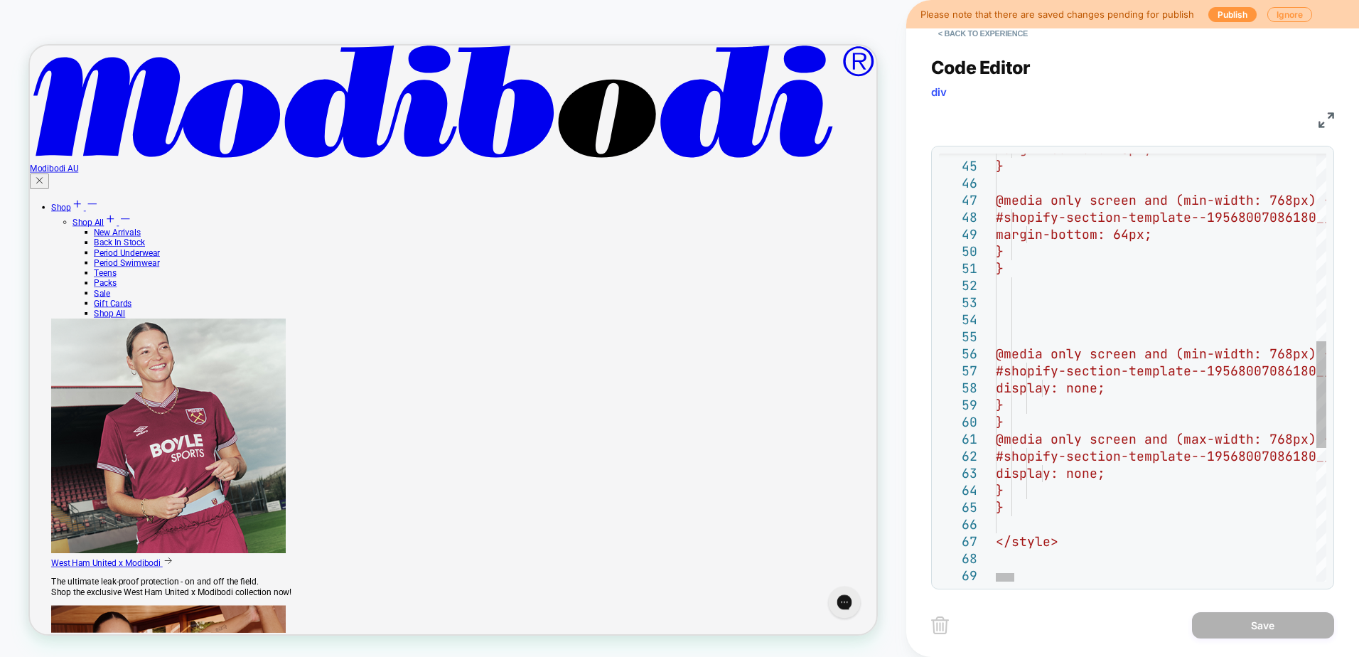
scroll to position [0, 0]
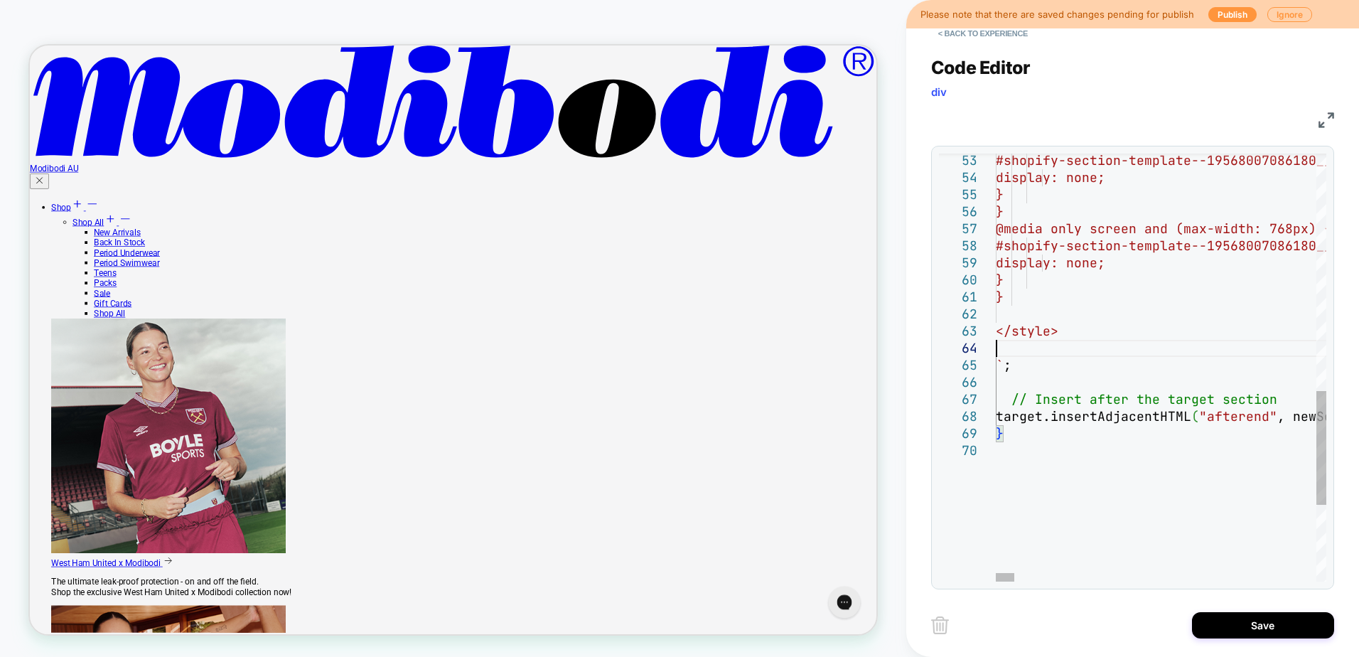
type textarea "**********"
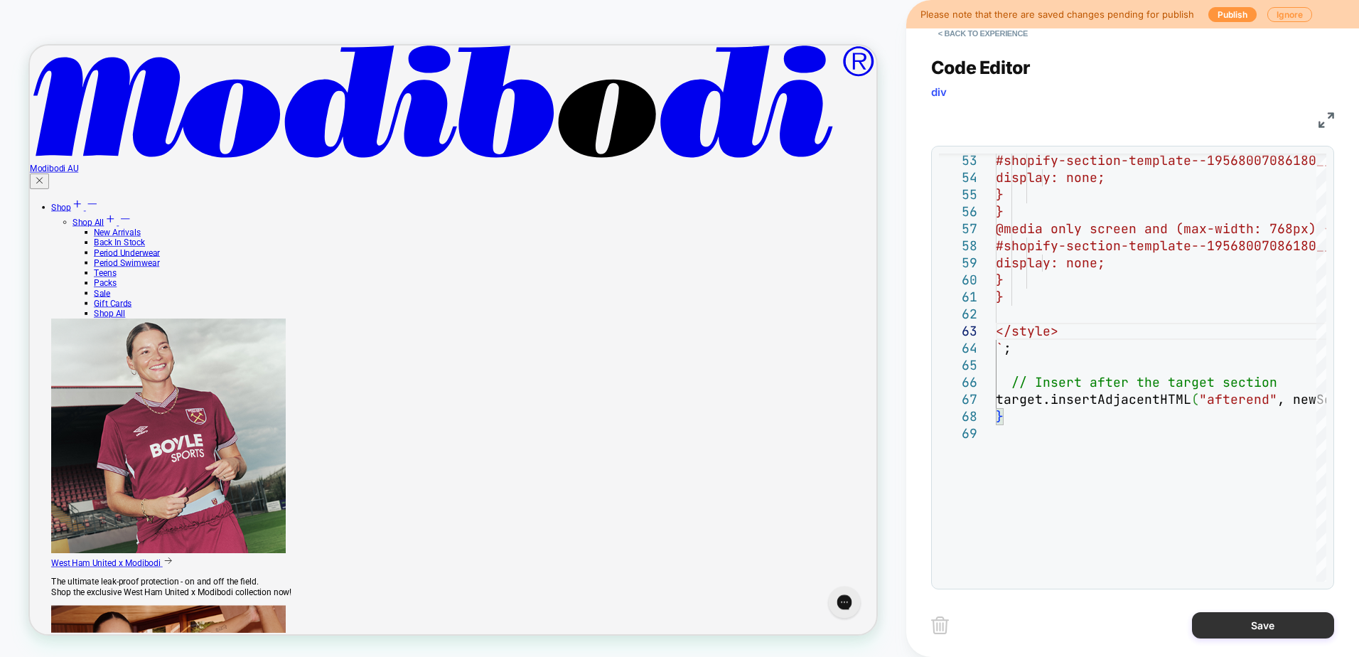
click at [1210, 617] on button "Save" at bounding box center [1263, 625] width 142 height 26
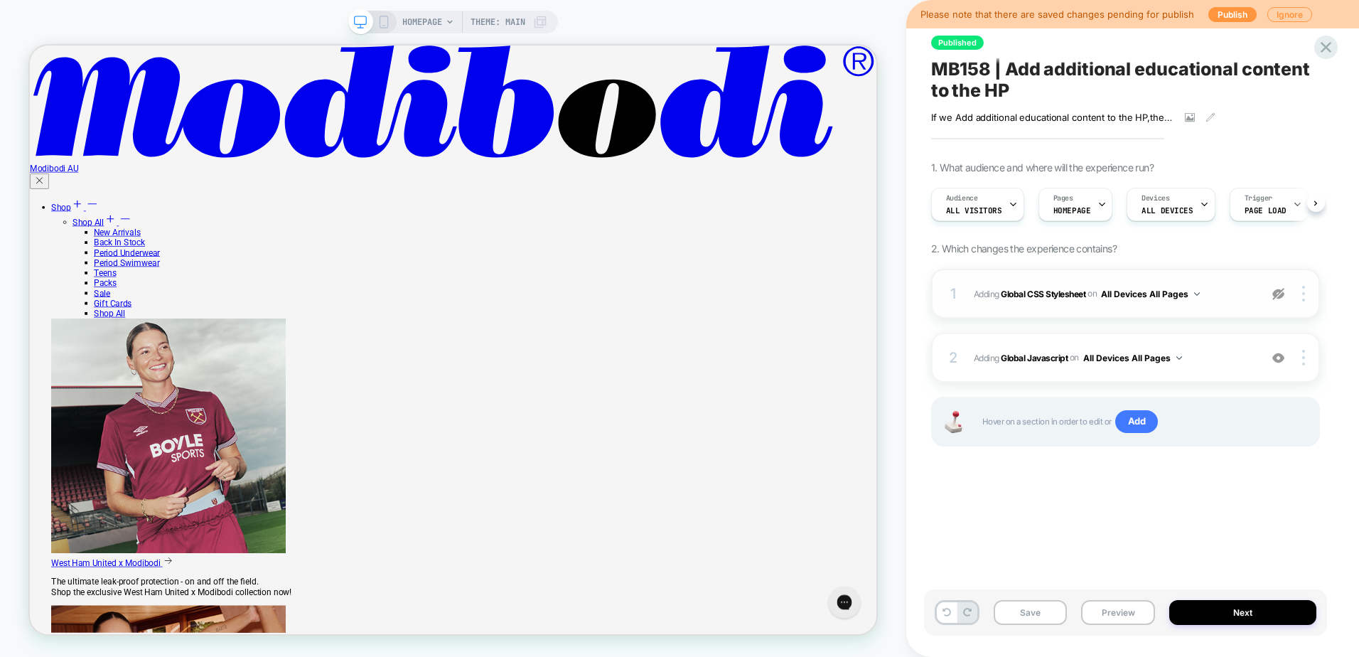
scroll to position [0, 1]
click at [1038, 621] on button "Save" at bounding box center [1031, 612] width 74 height 25
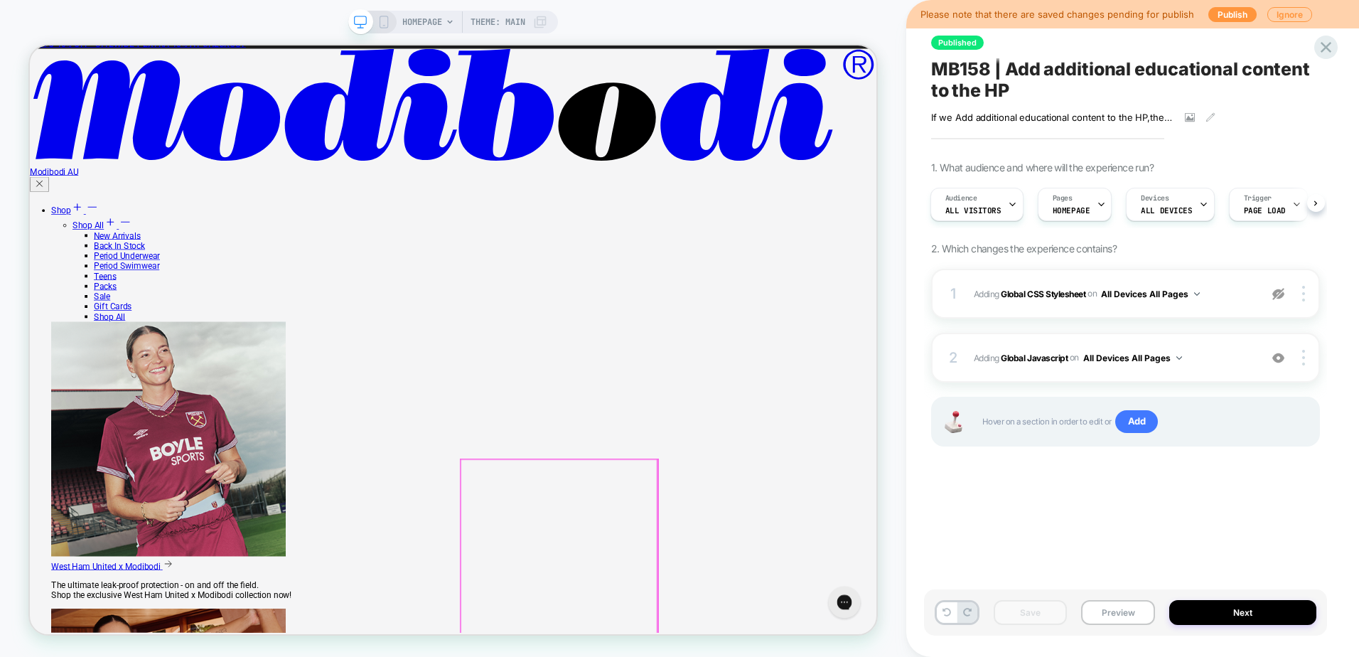
scroll to position [0, 0]
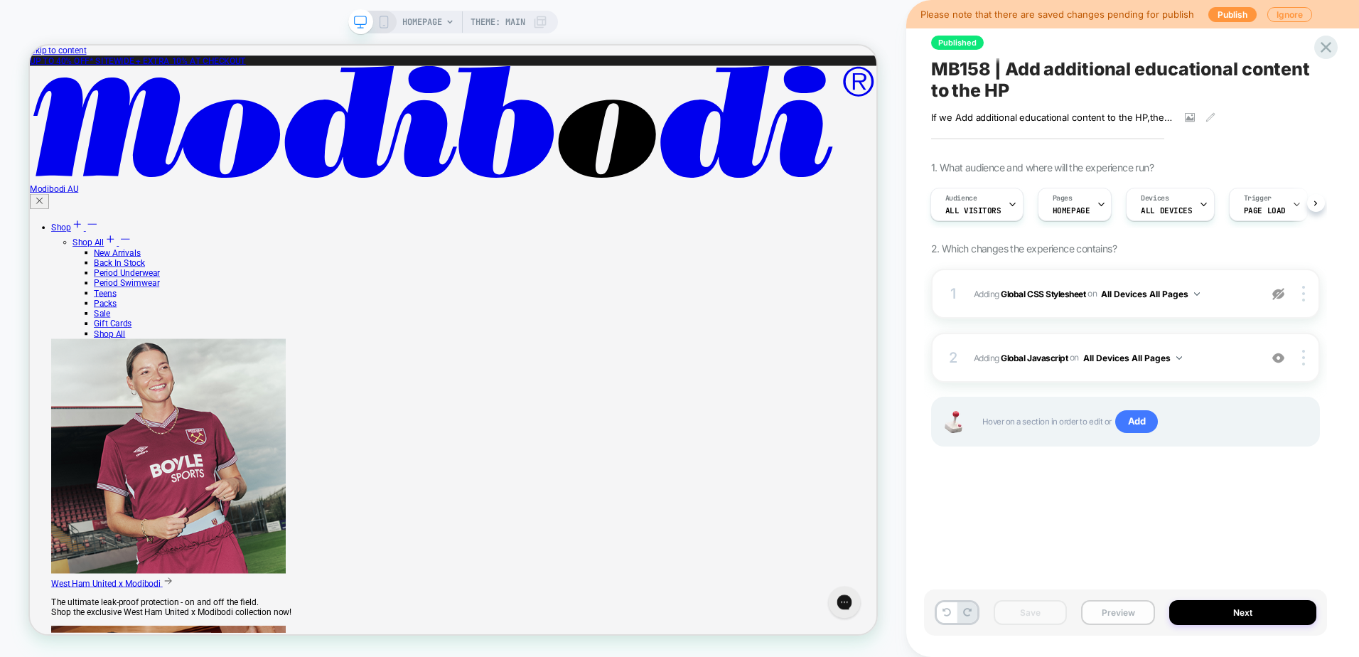
click at [1109, 624] on button "Preview" at bounding box center [1118, 612] width 74 height 25
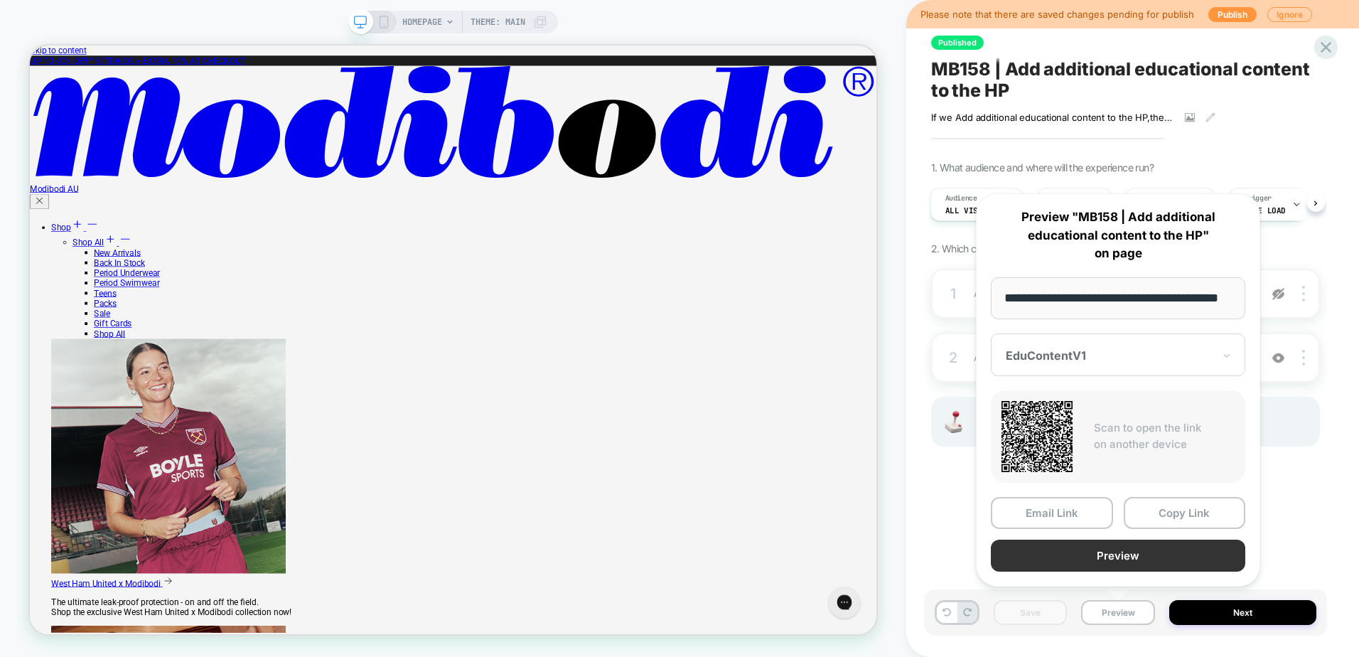
click at [1104, 560] on button "Preview" at bounding box center [1118, 556] width 255 height 32
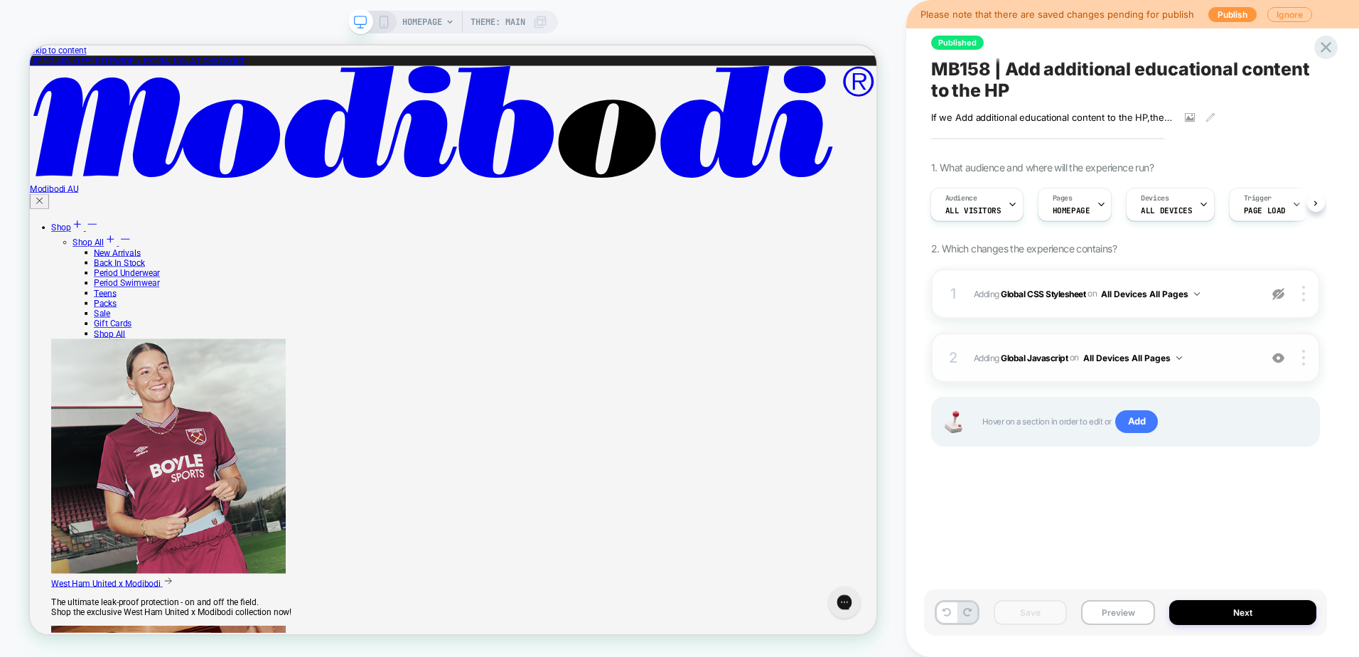
click at [1007, 349] on span "Adding Global Javascript on All Devices All Pages" at bounding box center [1113, 358] width 279 height 18
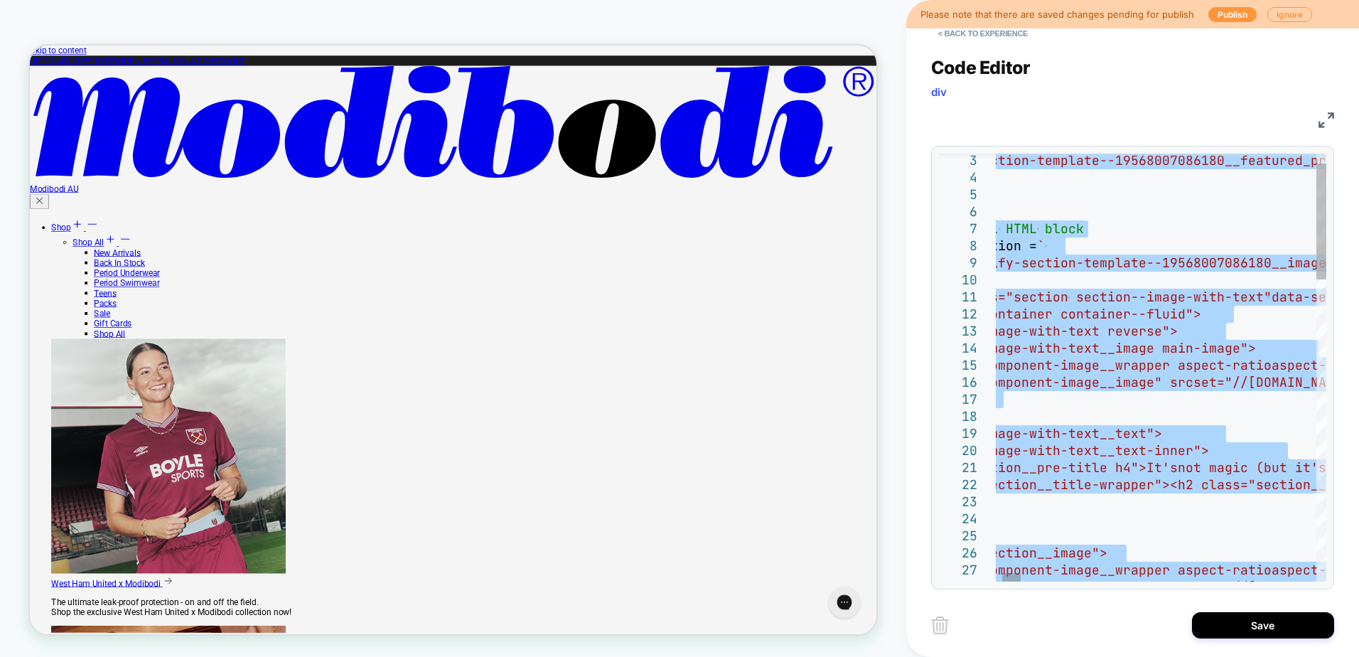
type textarea "**********"
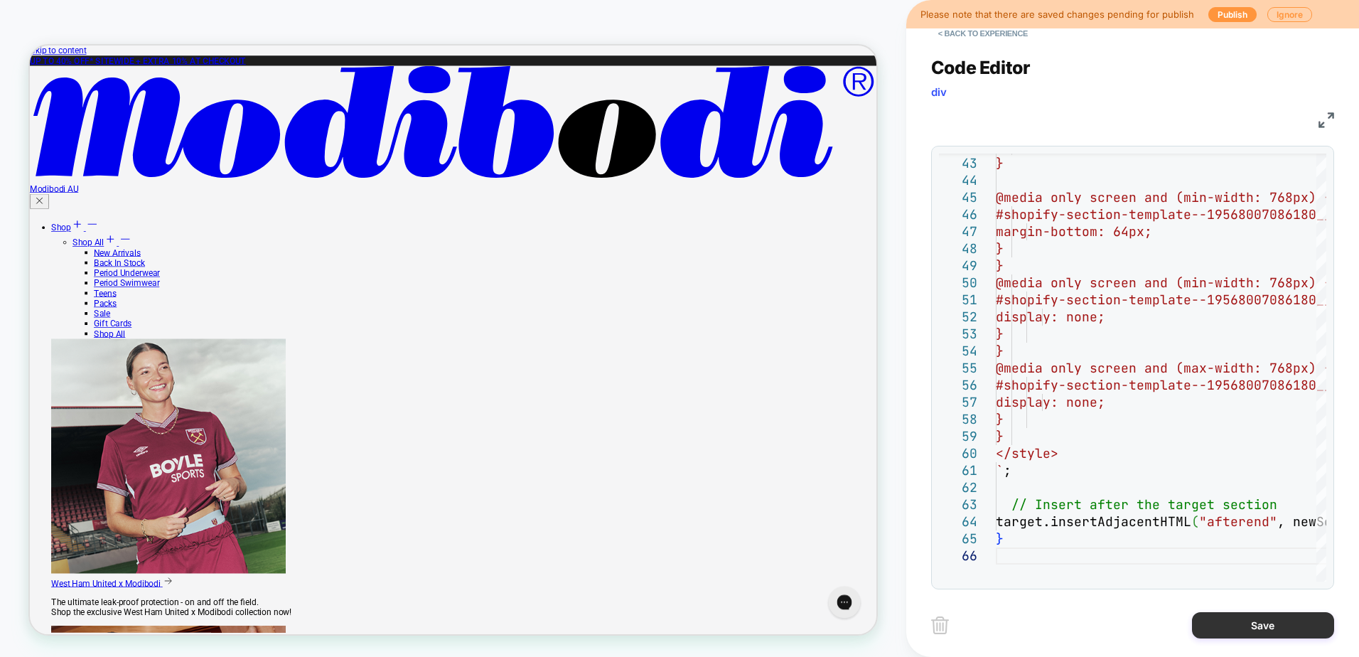
click at [1211, 626] on button "Save" at bounding box center [1263, 625] width 142 height 26
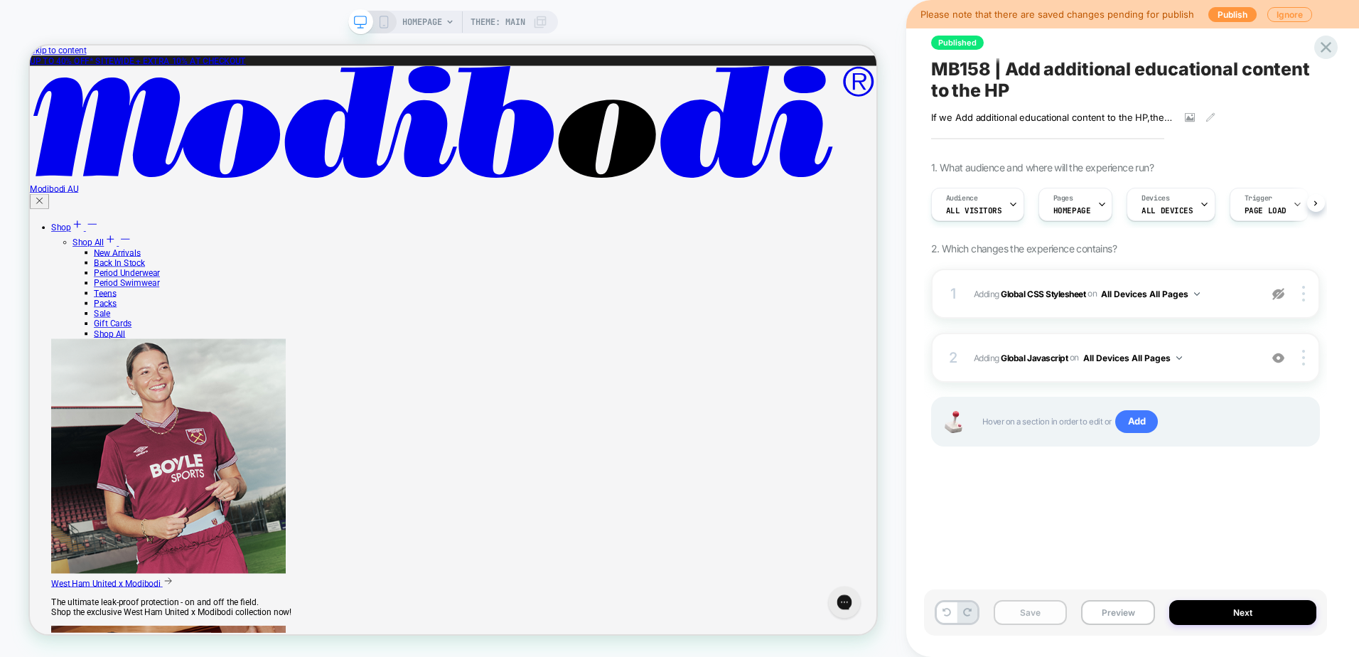
scroll to position [0, 1]
click at [1050, 615] on button "Save" at bounding box center [1031, 612] width 74 height 25
click at [1111, 530] on div "Published MB158 | Add additional educational content to the HP If we Add additi…" at bounding box center [1125, 328] width 403 height 629
click at [1306, 294] on div at bounding box center [1305, 294] width 27 height 16
click at [1140, 513] on div "Published MB158 | Add additional educational content to the HP If we Add additi…" at bounding box center [1125, 328] width 403 height 629
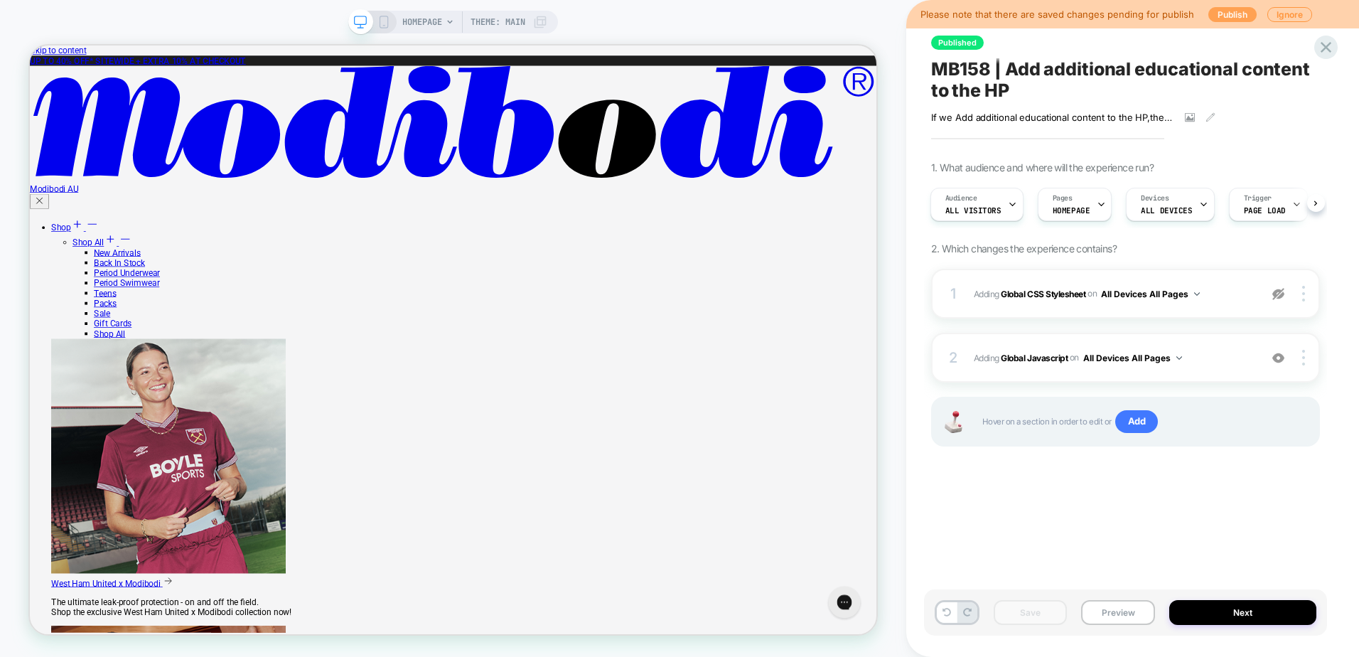
click at [1214, 11] on button "Publish" at bounding box center [1233, 14] width 48 height 15
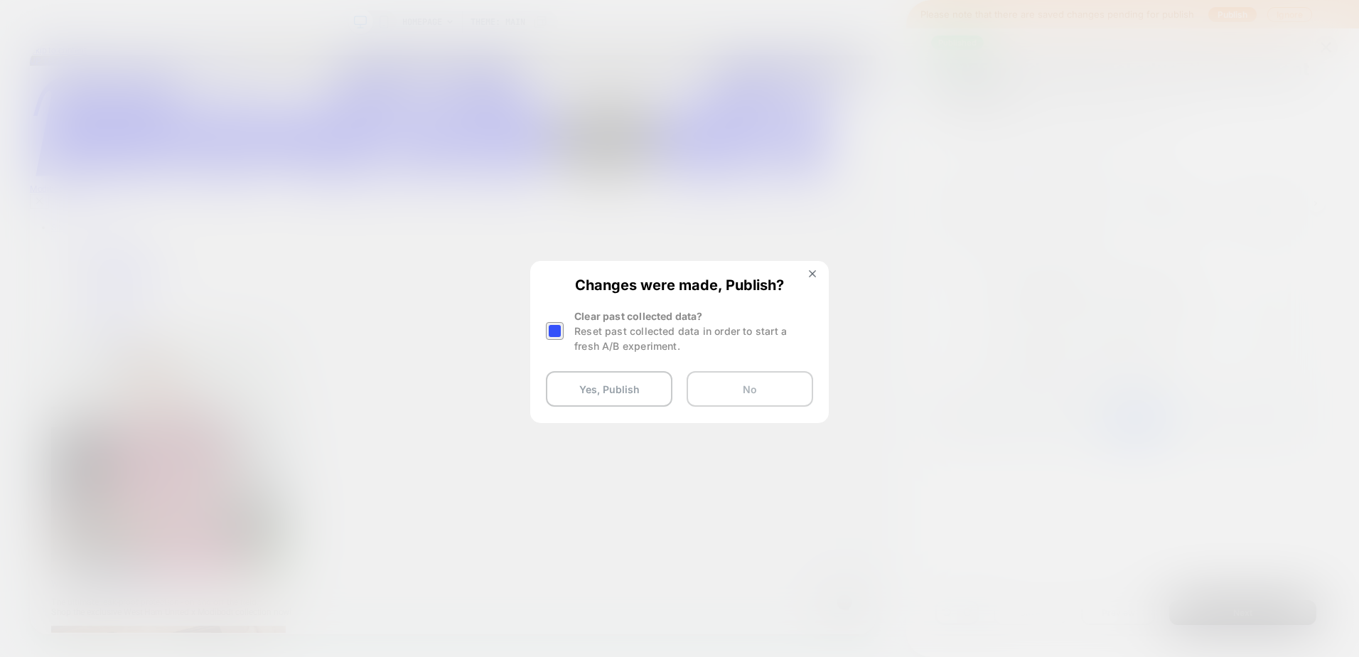
click at [785, 390] on button "No" at bounding box center [750, 389] width 127 height 36
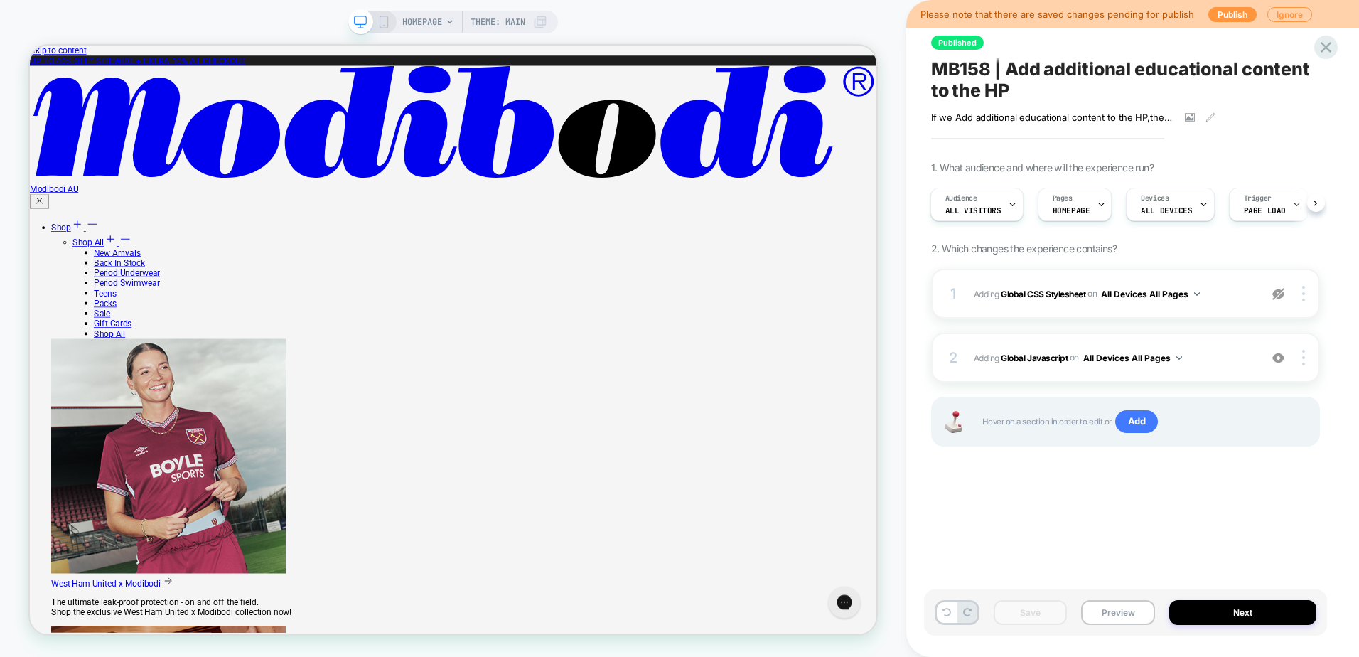
click at [1058, 522] on div "Published MB158 | Add additional educational content to the HP If we Add additi…" at bounding box center [1125, 328] width 403 height 629
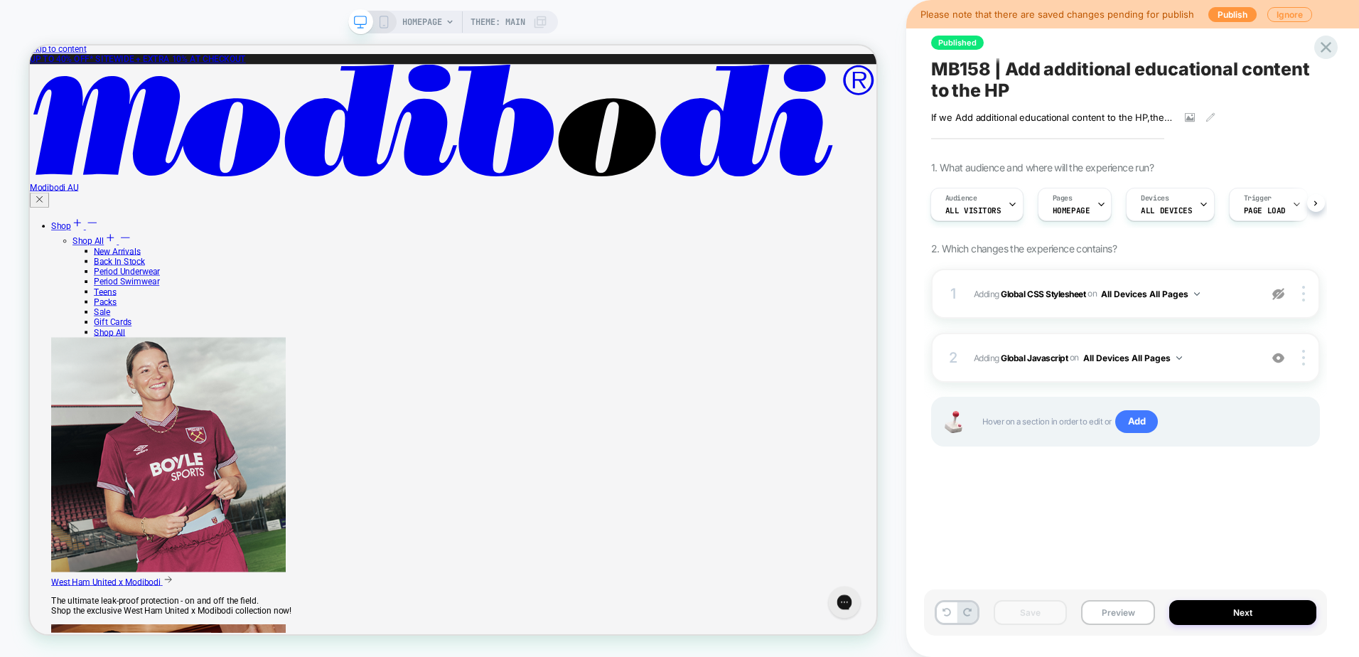
scroll to position [0, 0]
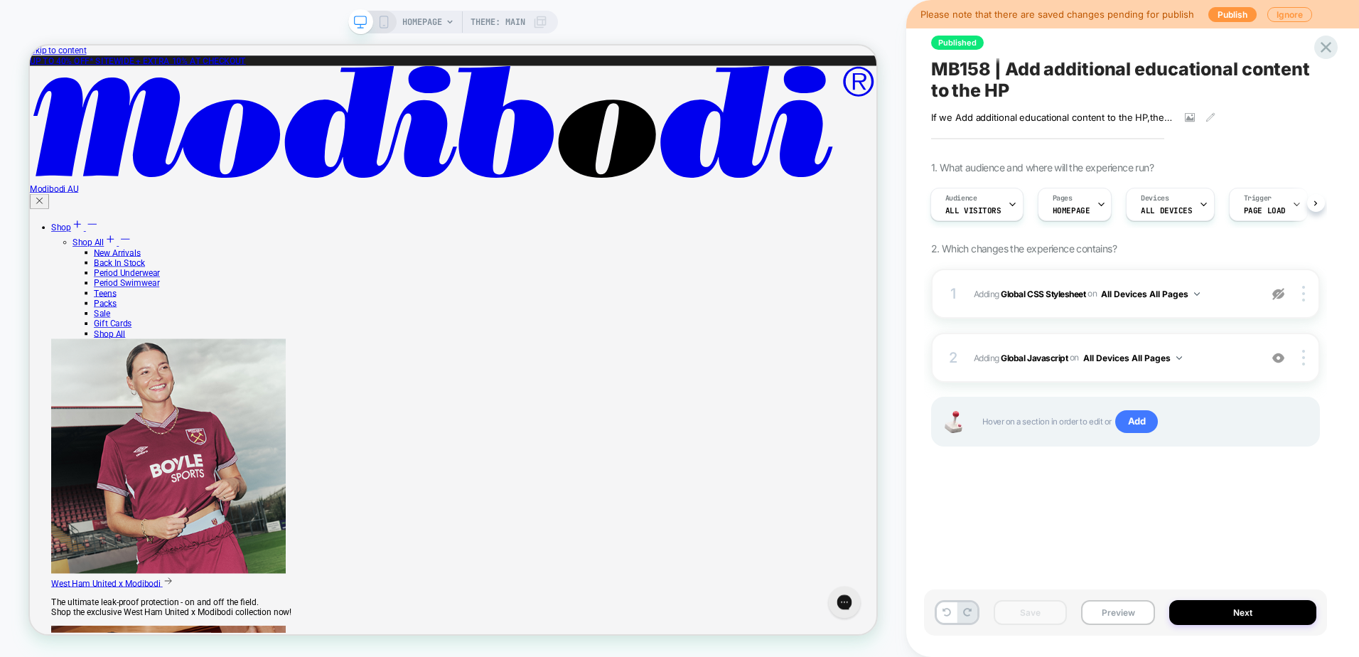
drag, startPoint x: 385, startPoint y: 25, endPoint x: 432, endPoint y: 4, distance: 51.5
click at [385, 25] on icon at bounding box center [384, 22] width 13 height 13
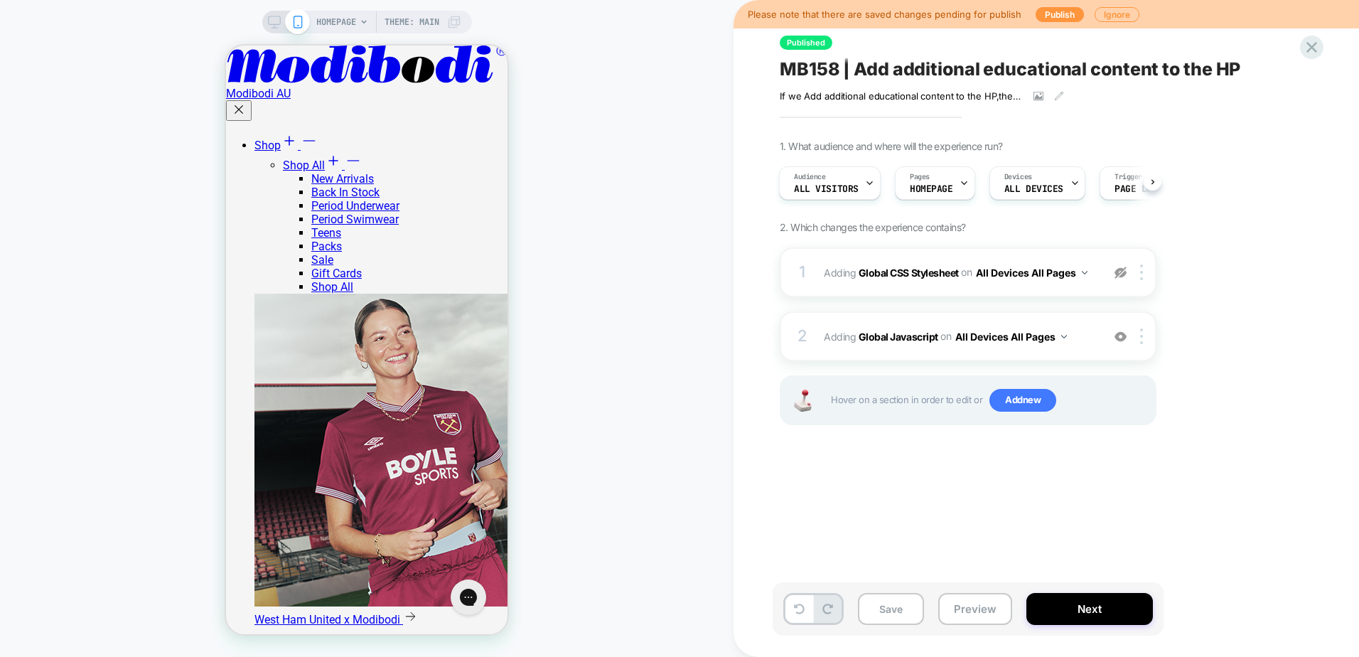
scroll to position [569, 0]
click at [1118, 279] on div at bounding box center [1120, 272] width 23 height 16
click at [1092, 287] on div "1 Adding Global CSS Stylesheet on All Devices All Pages Add Before Add After Ta…" at bounding box center [968, 272] width 377 height 50
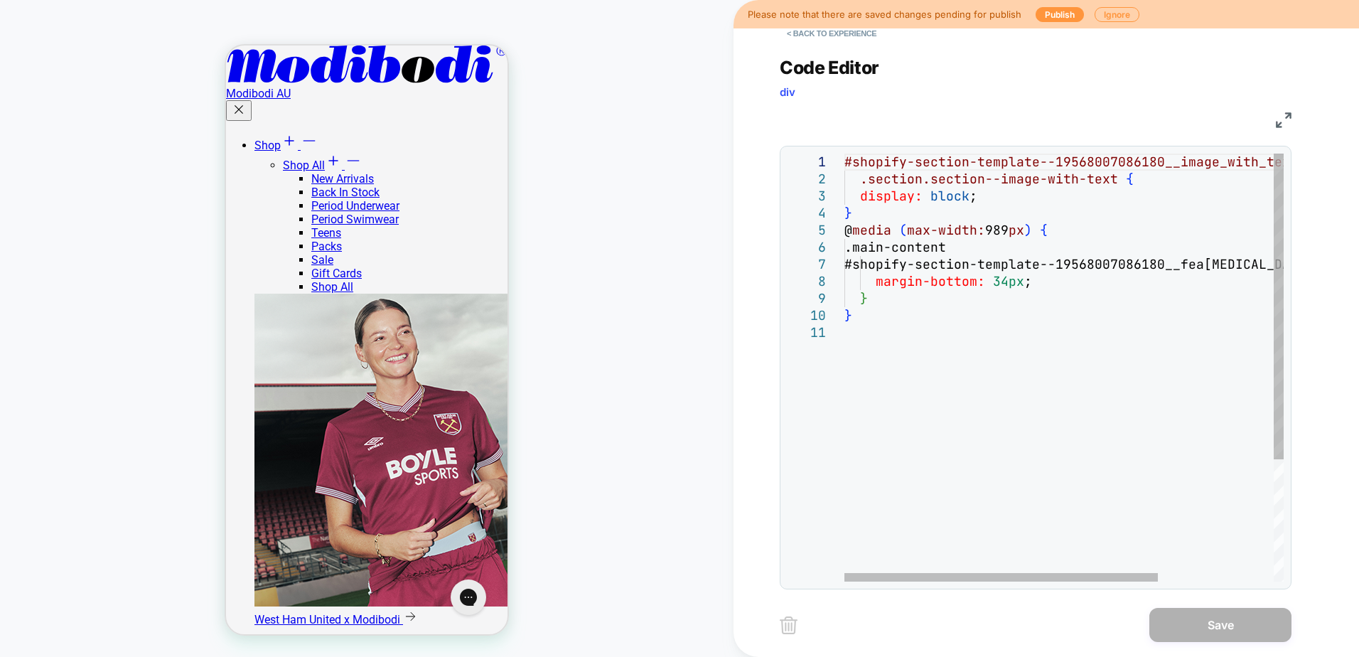
scroll to position [0, 0]
click at [1033, 343] on div "#shopify-section-template--19568007086180__image_w ith_text_LWDfC3 .section.sec…" at bounding box center [1145, 453] width 601 height 599
click at [974, 205] on div "#shopify-section-template--19568007086180__image_w ith_text_LWDfC3 .section.sec…" at bounding box center [1145, 453] width 601 height 599
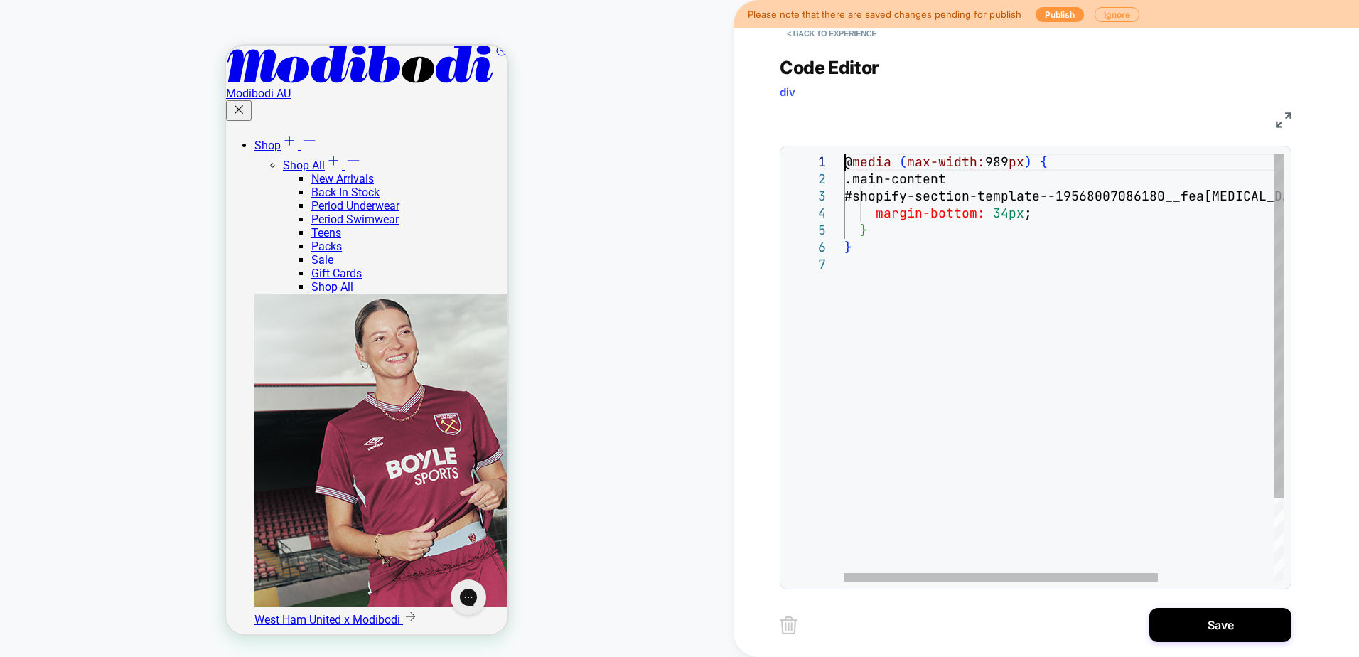
scroll to position [2547, 0]
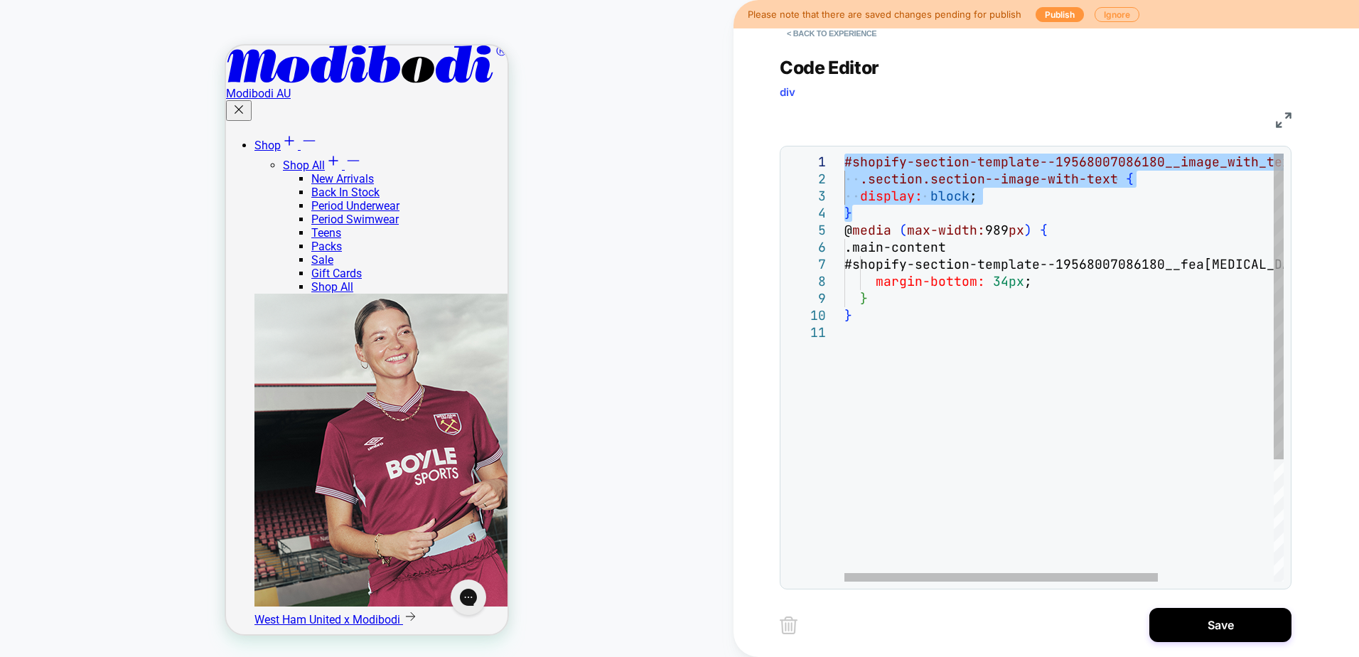
type textarea "**********"
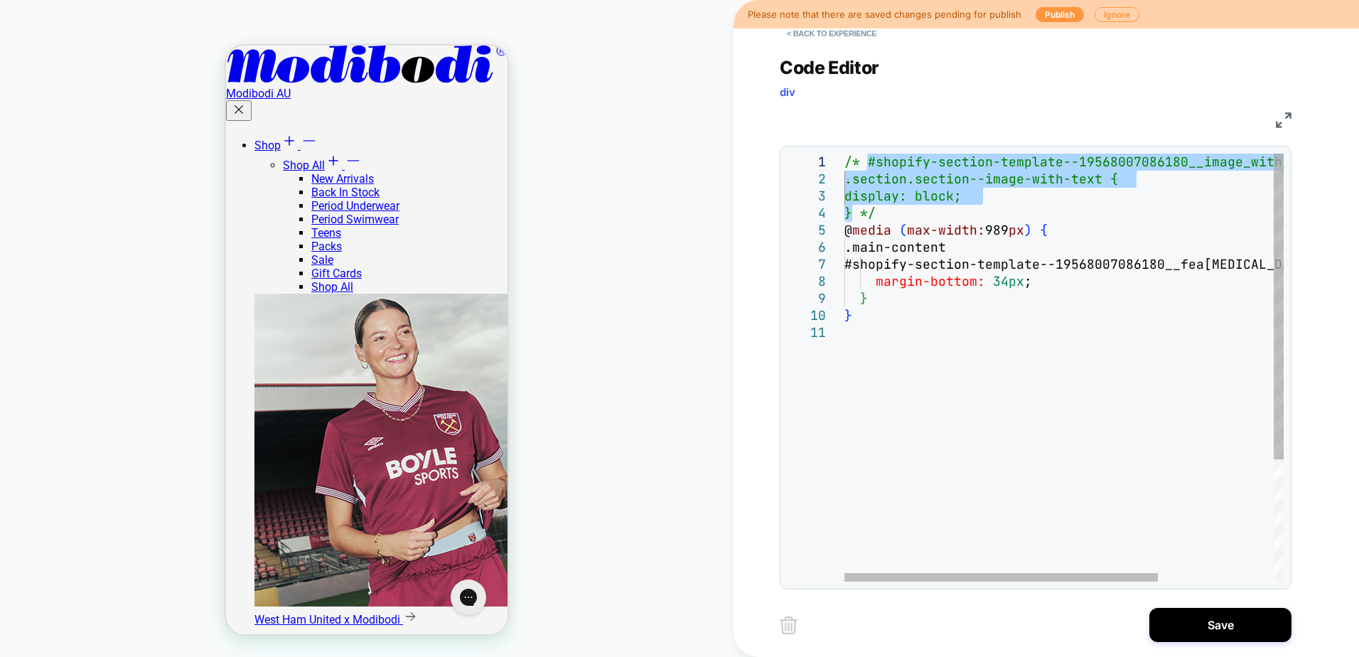
click at [974, 205] on div "/* #shopify-section-template--19568007086180__imag e_with_text_LWDfC3 .main-con…" at bounding box center [1145, 453] width 601 height 599
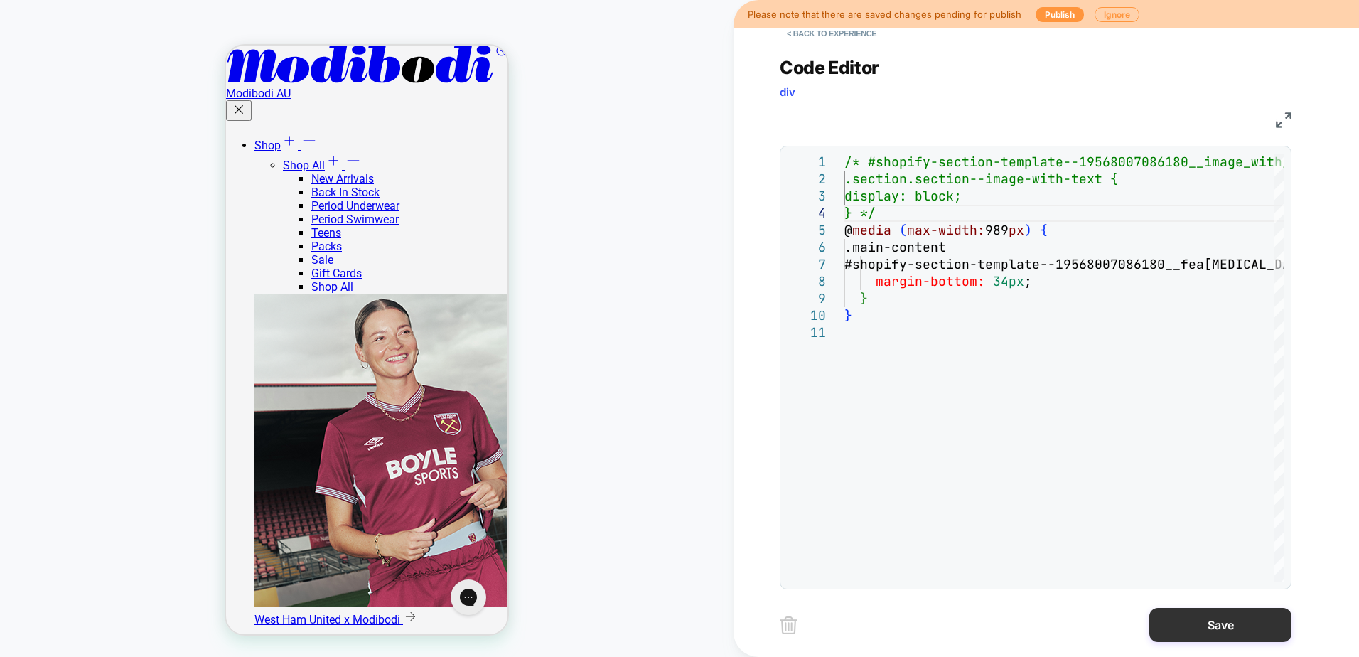
click at [1227, 632] on button "Save" at bounding box center [1221, 625] width 142 height 34
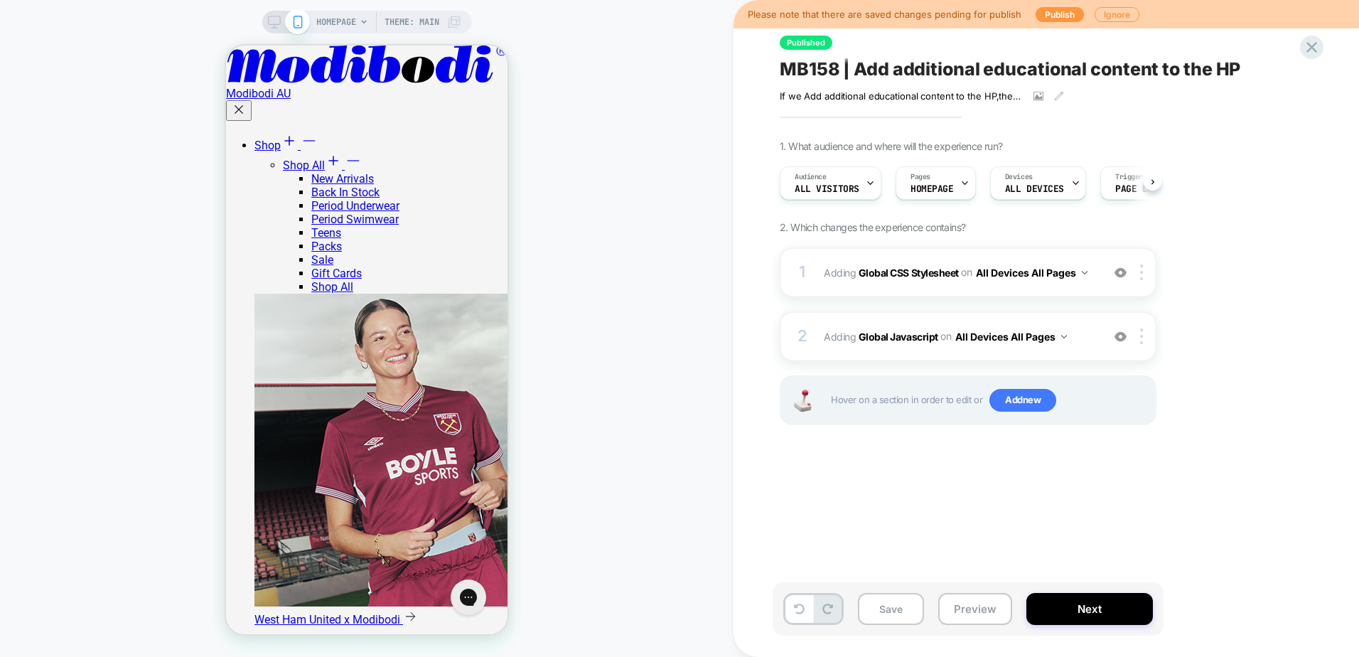
scroll to position [0, 1]
click at [904, 603] on button "Save" at bounding box center [891, 609] width 66 height 32
click at [929, 533] on div "Published MB158 | Add additional educational content to the HP If we Add additi…" at bounding box center [1039, 328] width 533 height 629
click at [274, 28] on div "HOMEPAGE Theme: MAIN" at bounding box center [367, 22] width 210 height 23
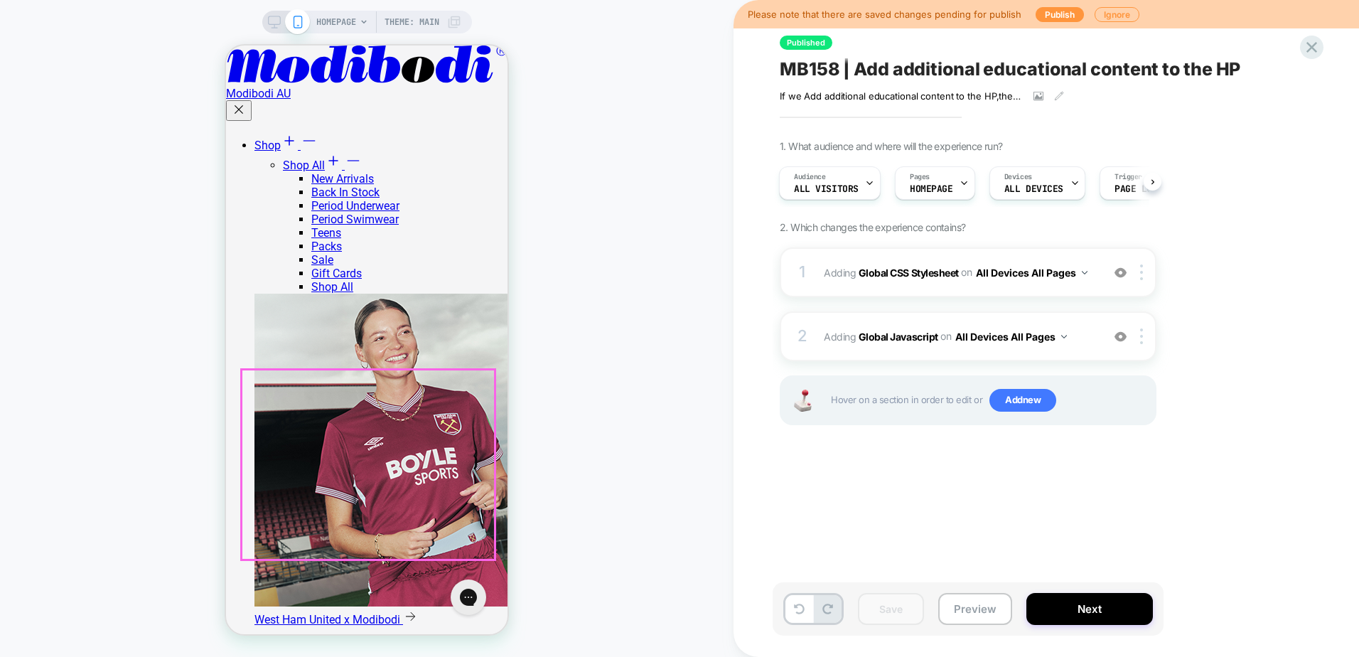
scroll to position [3451, 0]
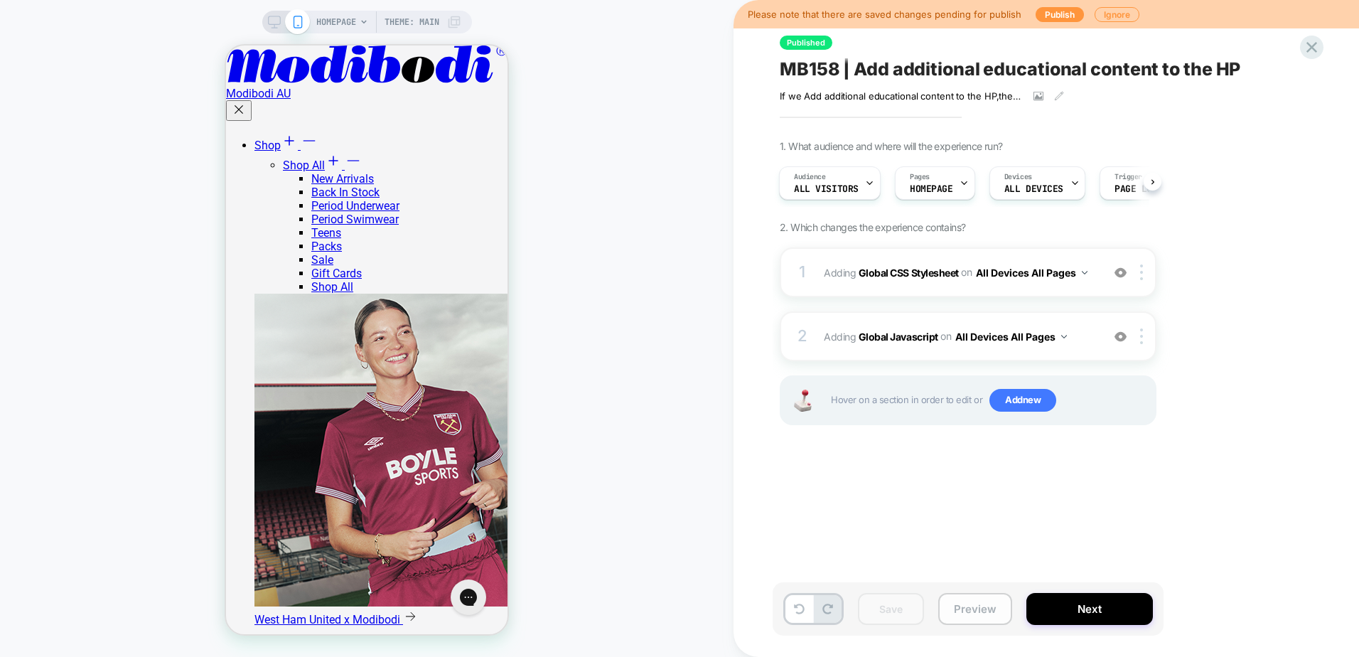
click at [963, 607] on button "Preview" at bounding box center [976, 609] width 74 height 32
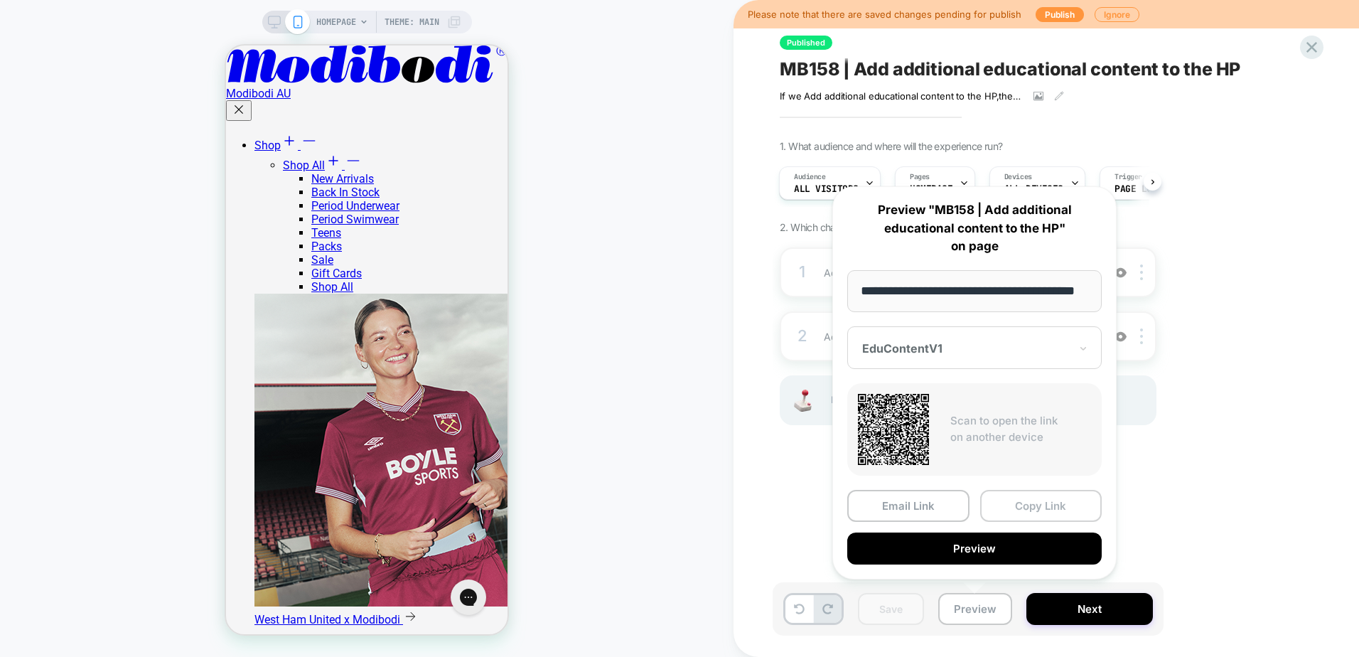
scroll to position [0, 0]
click at [1010, 512] on button "Copy Link" at bounding box center [1041, 506] width 122 height 32
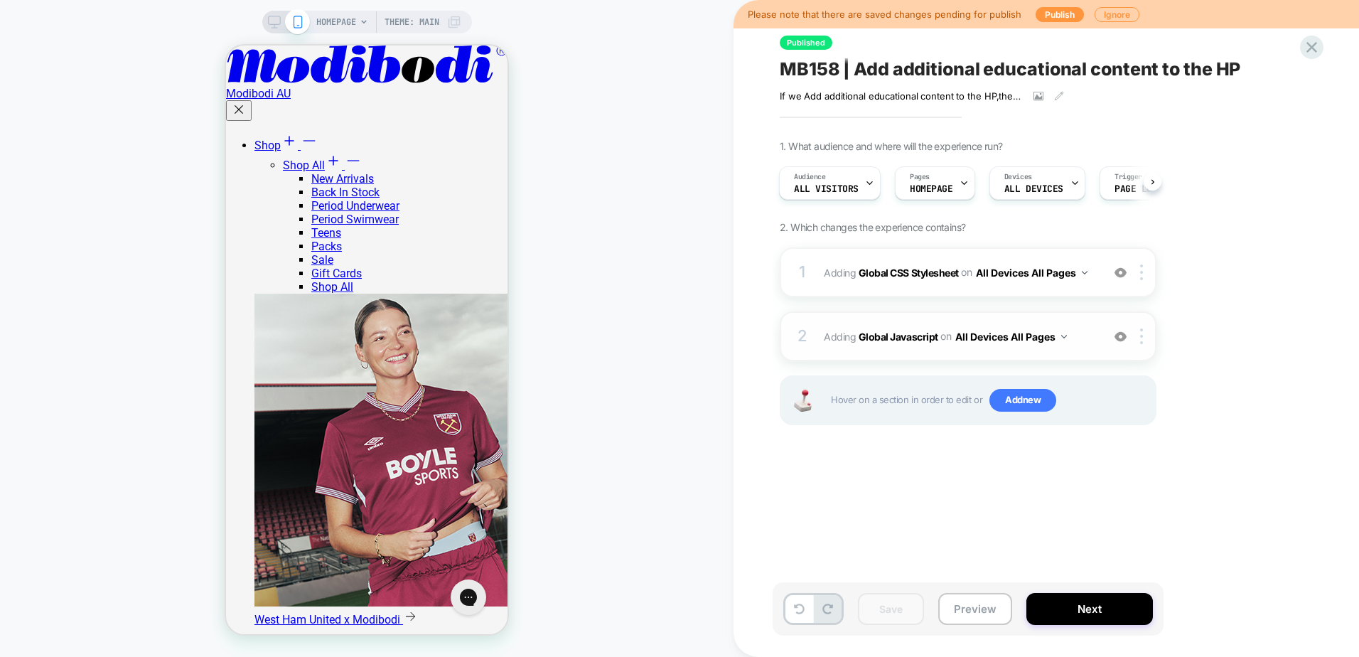
click at [1090, 344] on span "Adding Global Javascript on All Devices All Pages" at bounding box center [959, 336] width 271 height 21
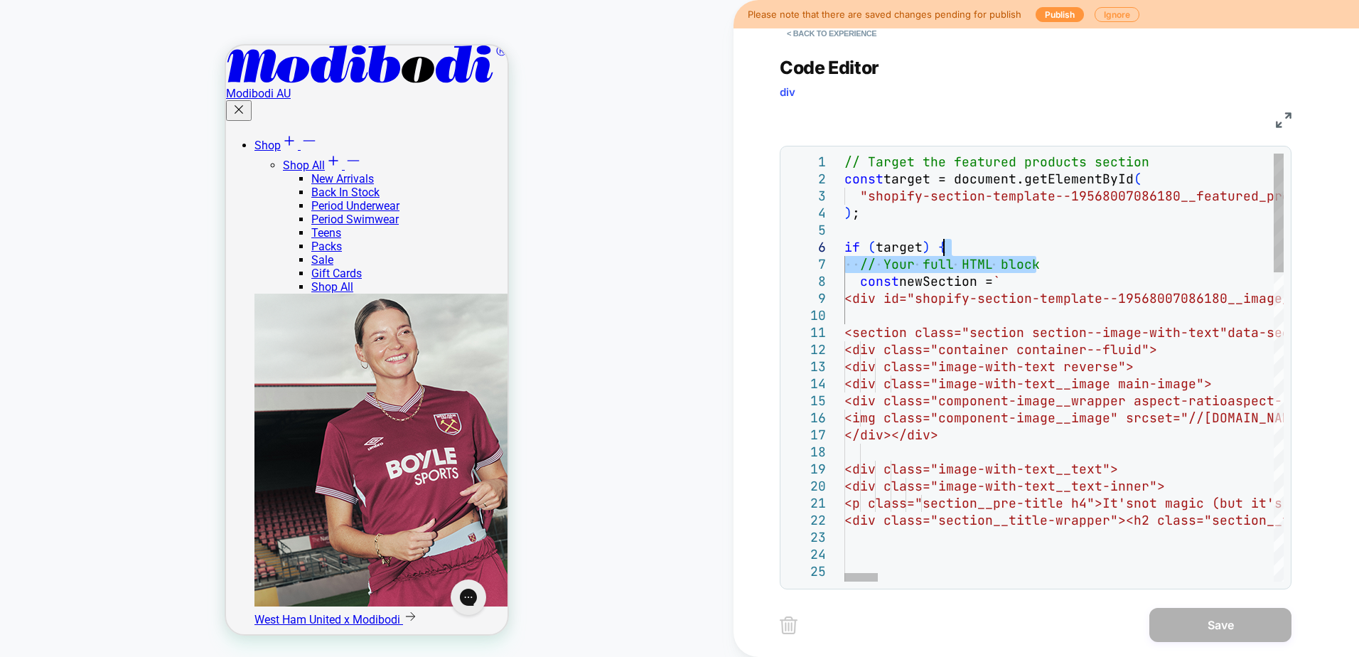
drag, startPoint x: 1054, startPoint y: 264, endPoint x: 1052, endPoint y: 246, distance: 18.7
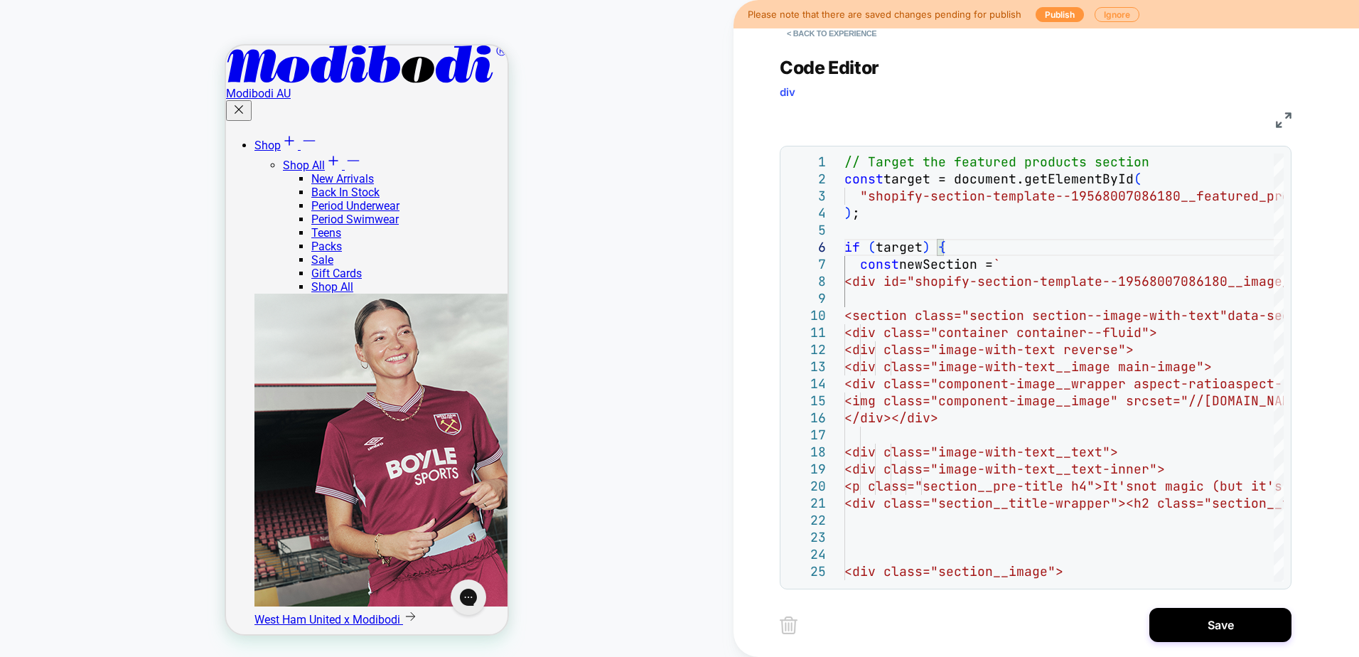
click at [1167, 152] on div "1 2 3 4 5 6 7 8 9 10 11 12 13 14 15 16 17 18 19 20 21 22 23 24 25 26 // Target …" at bounding box center [1036, 368] width 512 height 444
drag, startPoint x: 1163, startPoint y: 156, endPoint x: 771, endPoint y: 156, distance: 391.8
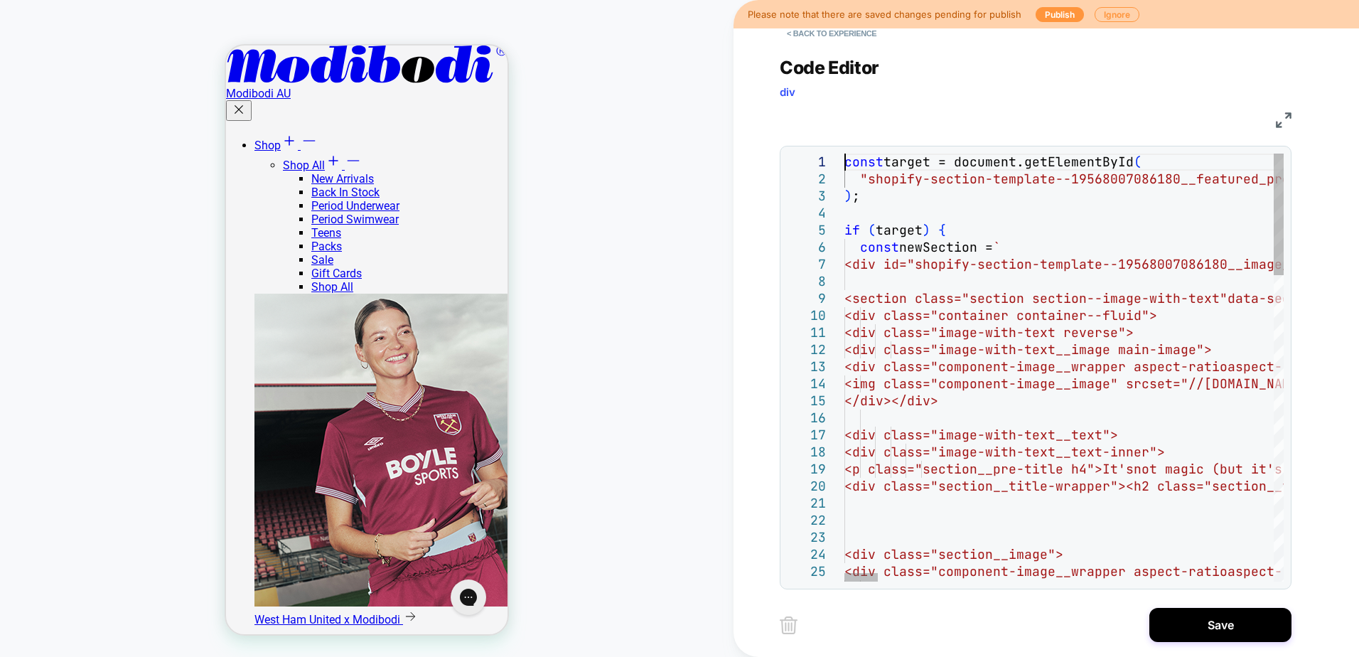
scroll to position [5416, 0]
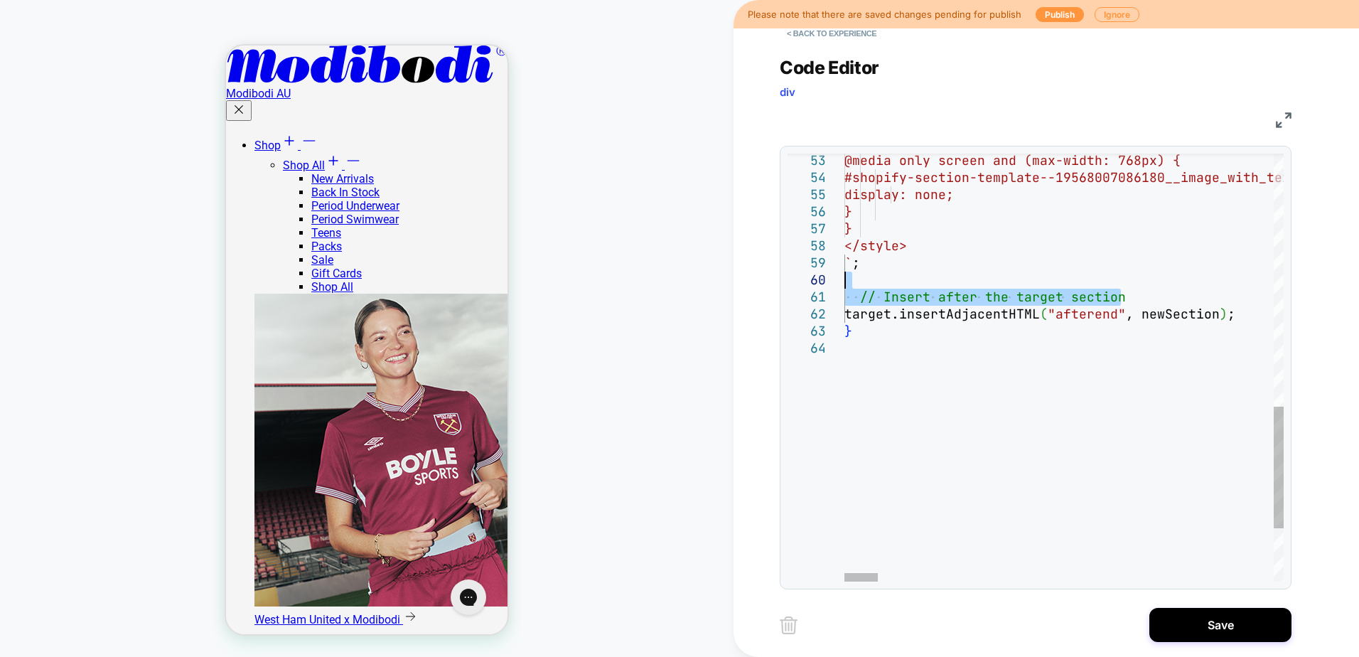
drag, startPoint x: 1157, startPoint y: 297, endPoint x: 1162, endPoint y: 284, distance: 13.5
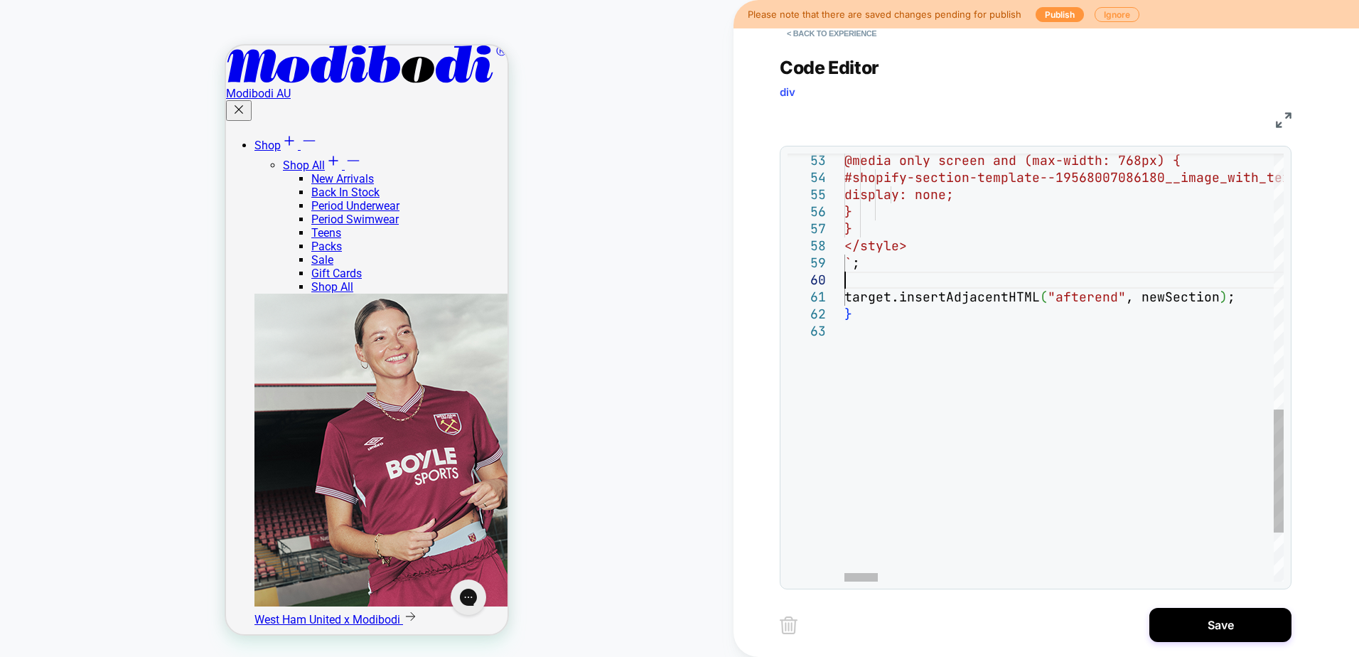
type textarea "**********"
click at [1172, 615] on button "Save" at bounding box center [1221, 625] width 142 height 34
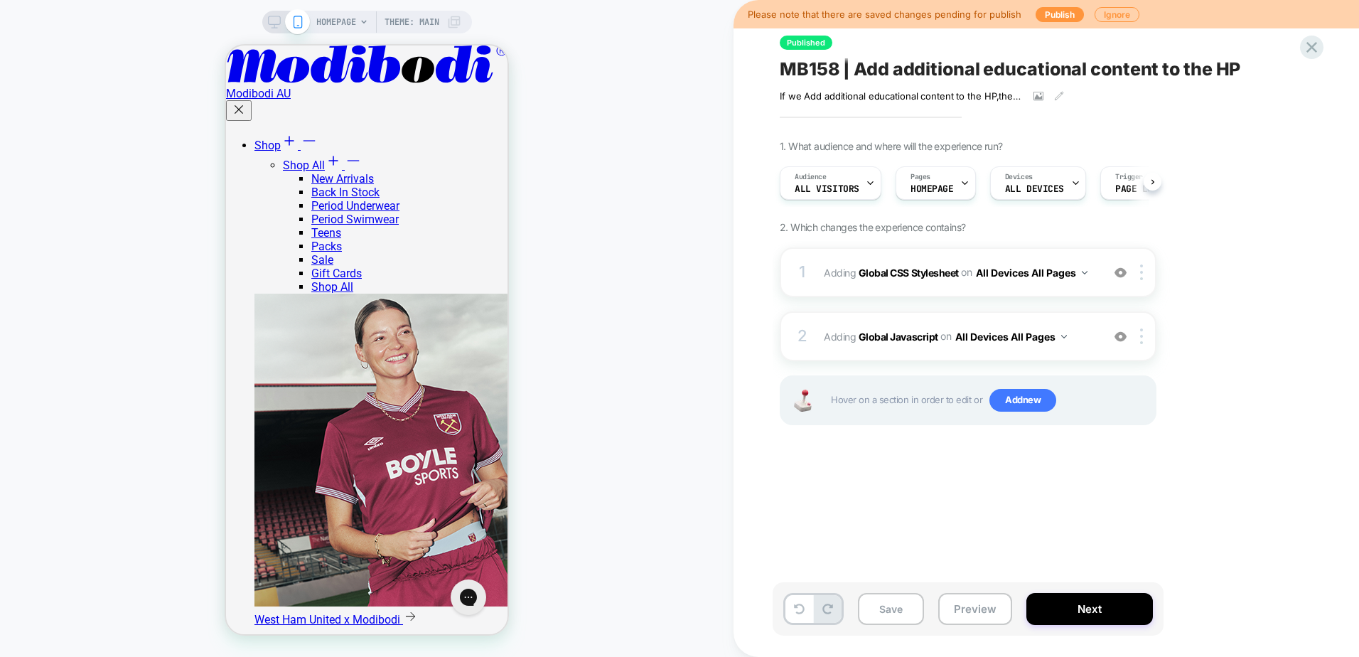
scroll to position [0, 1]
click at [883, 616] on button "Save" at bounding box center [891, 609] width 66 height 32
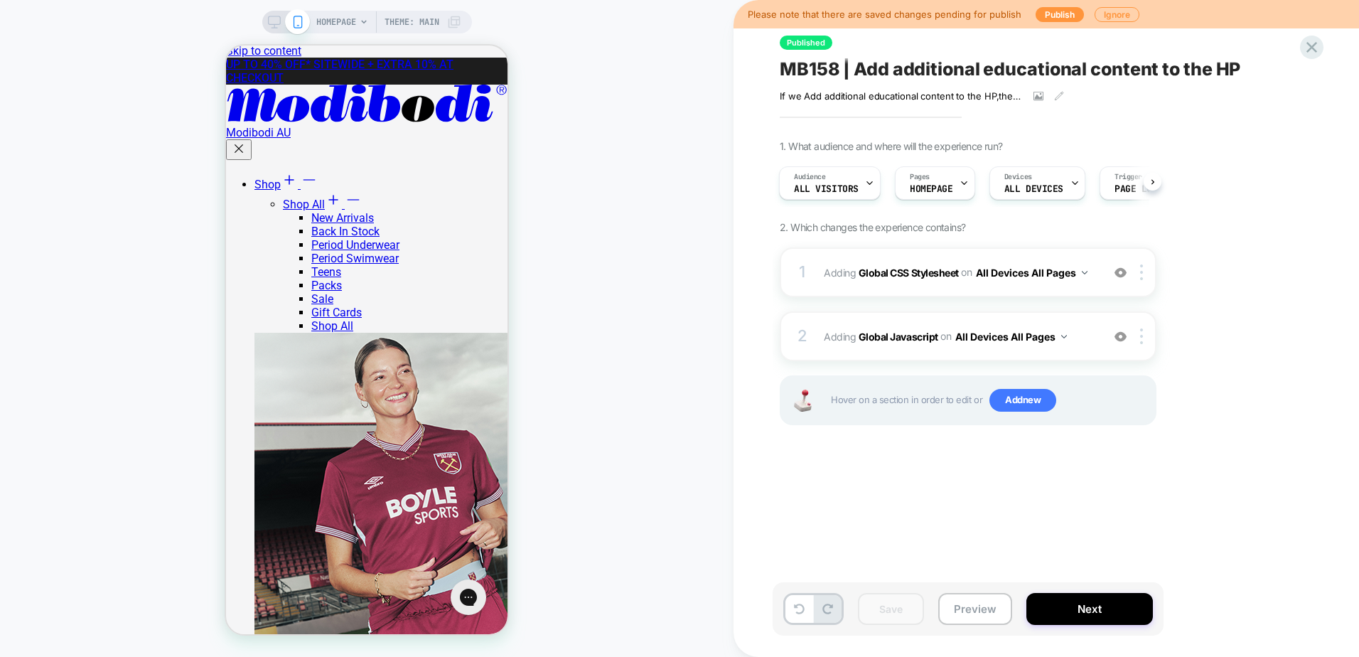
scroll to position [0, 0]
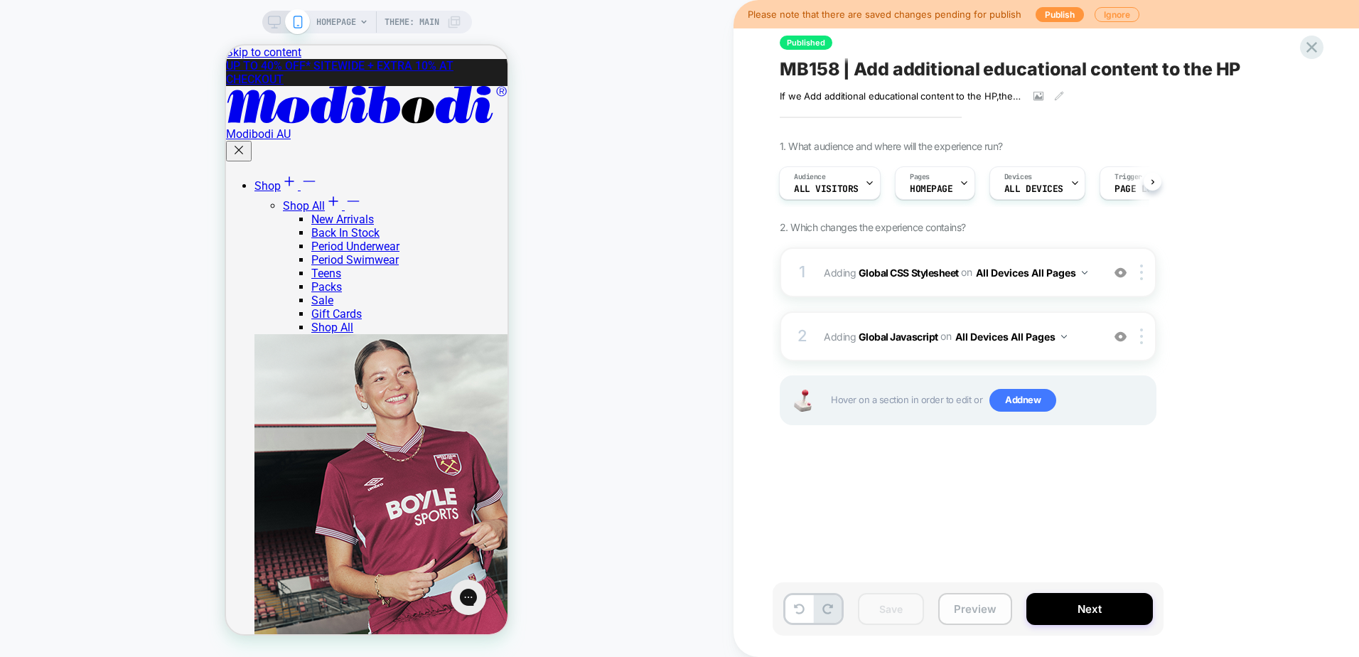
click at [956, 619] on button "Preview" at bounding box center [976, 609] width 74 height 32
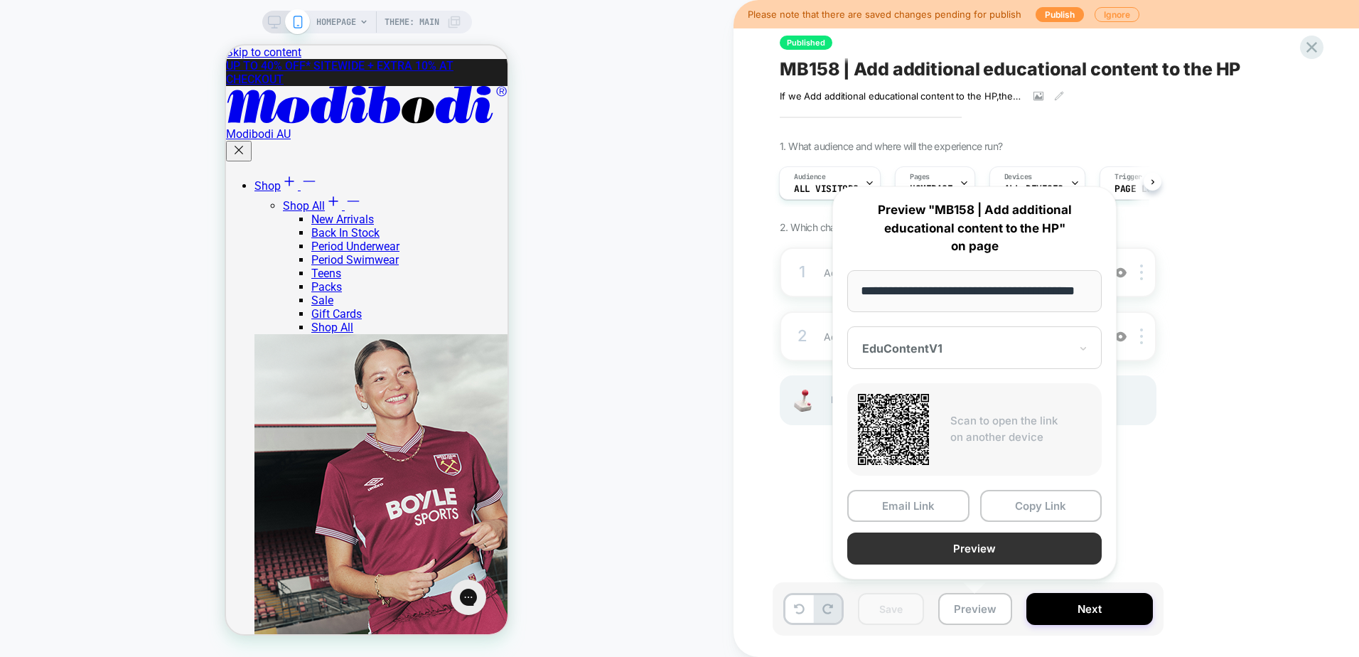
click at [1019, 544] on button "Preview" at bounding box center [974, 549] width 255 height 32
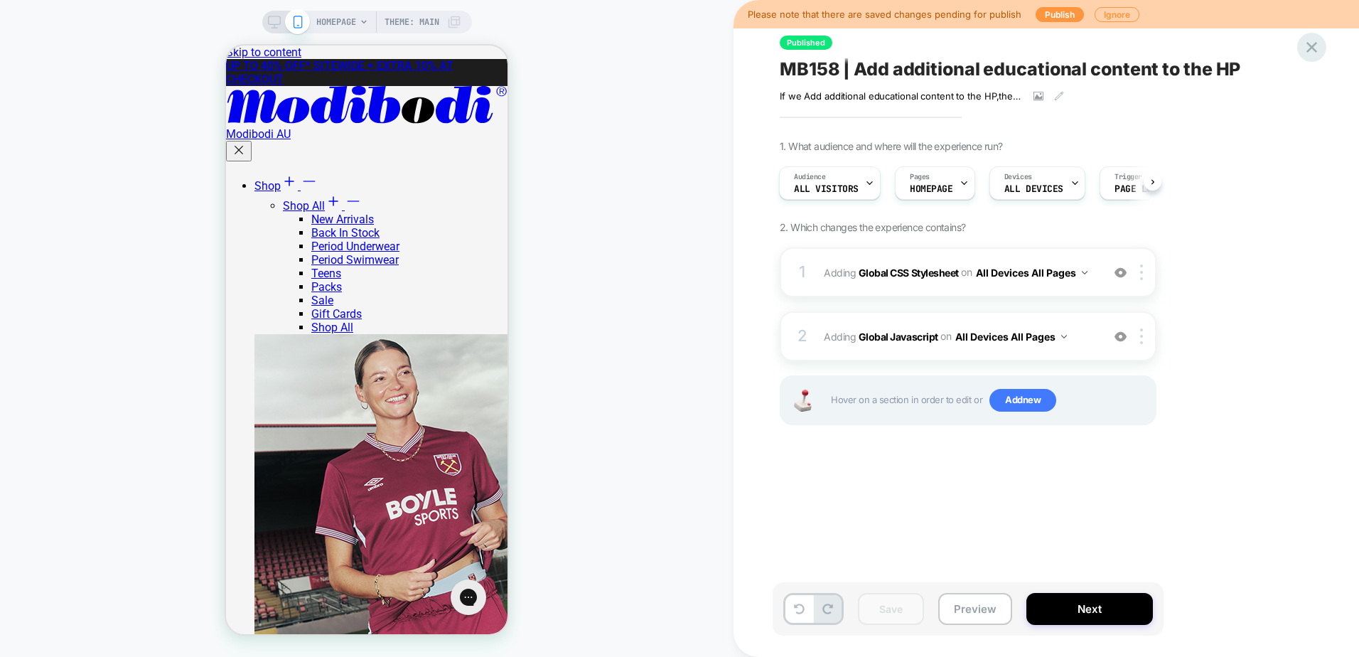
click at [1310, 44] on icon at bounding box center [1312, 47] width 11 height 11
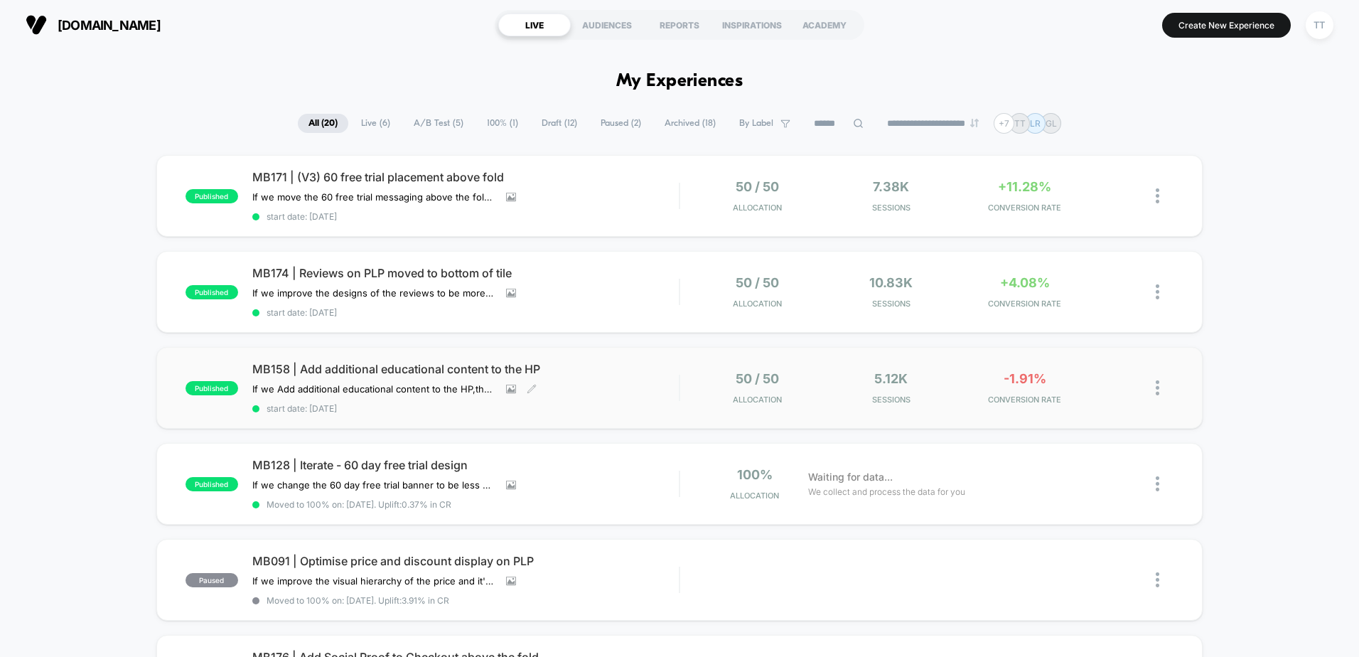
click at [616, 399] on div "MB158 | Add additional educational content to the HP If we Add additional educa…" at bounding box center [465, 388] width 427 height 52
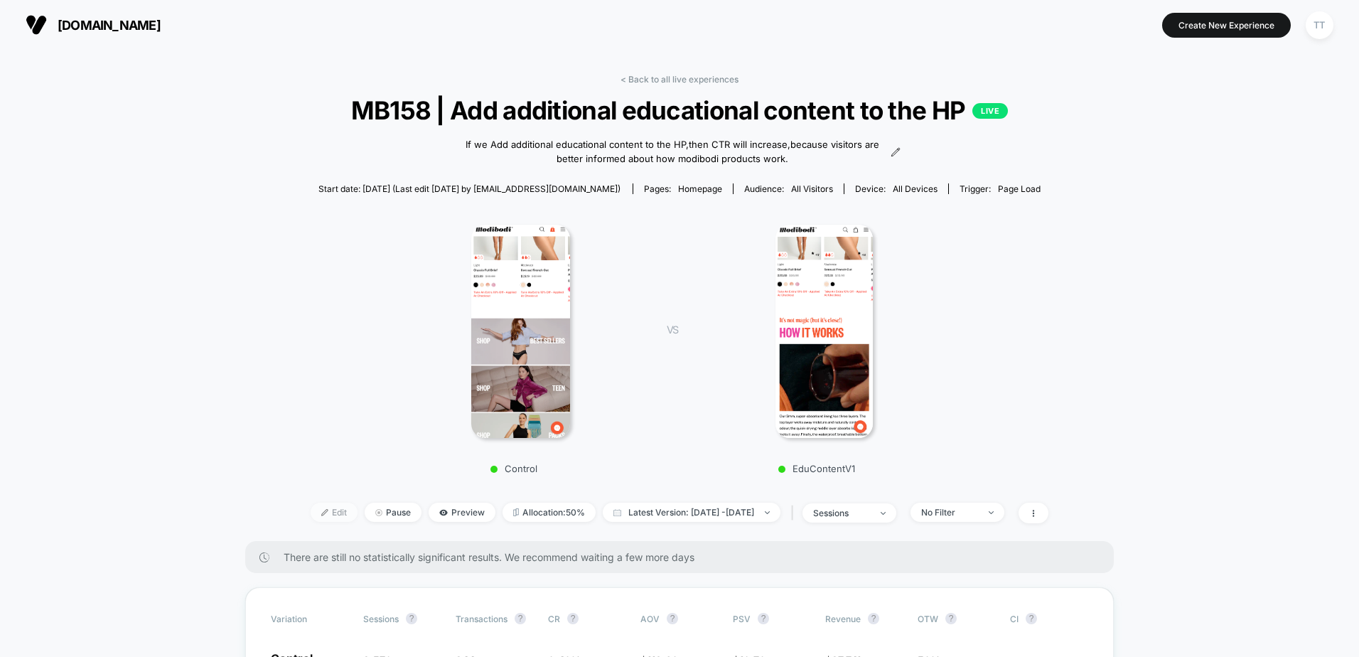
click at [311, 513] on span "Edit" at bounding box center [334, 512] width 47 height 19
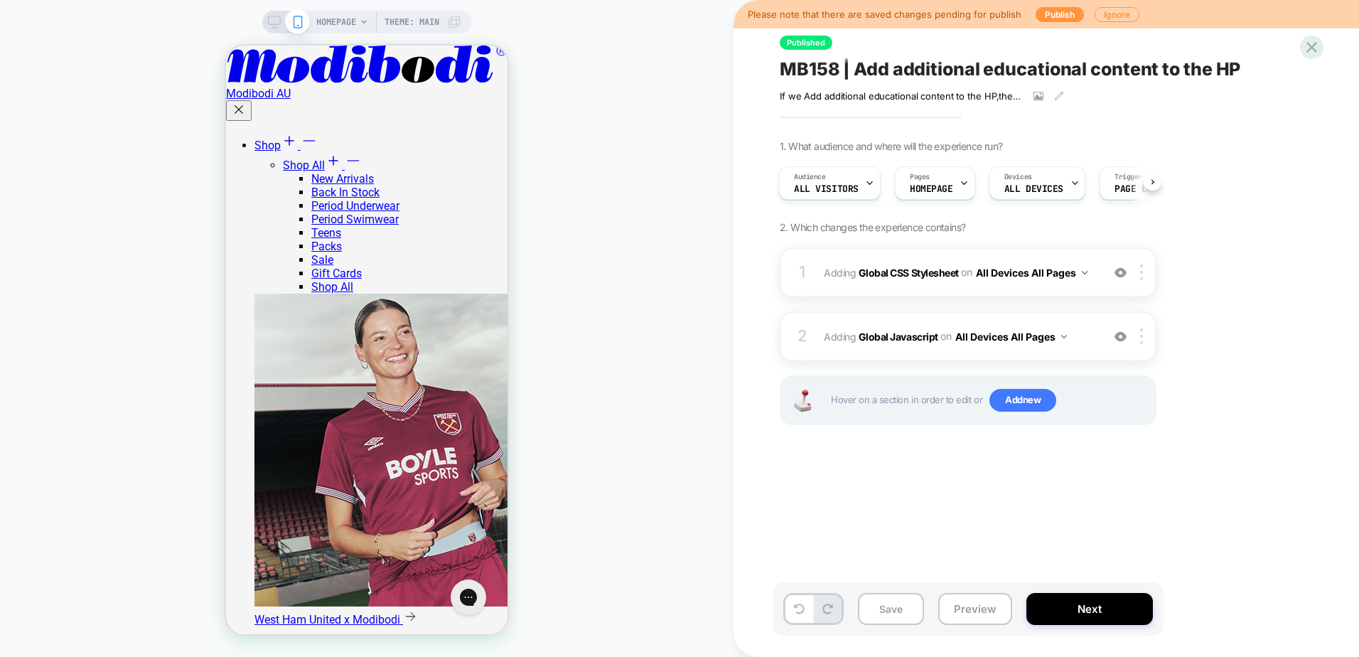
scroll to position [711, 0]
click at [1051, 14] on button "Publish" at bounding box center [1060, 14] width 48 height 15
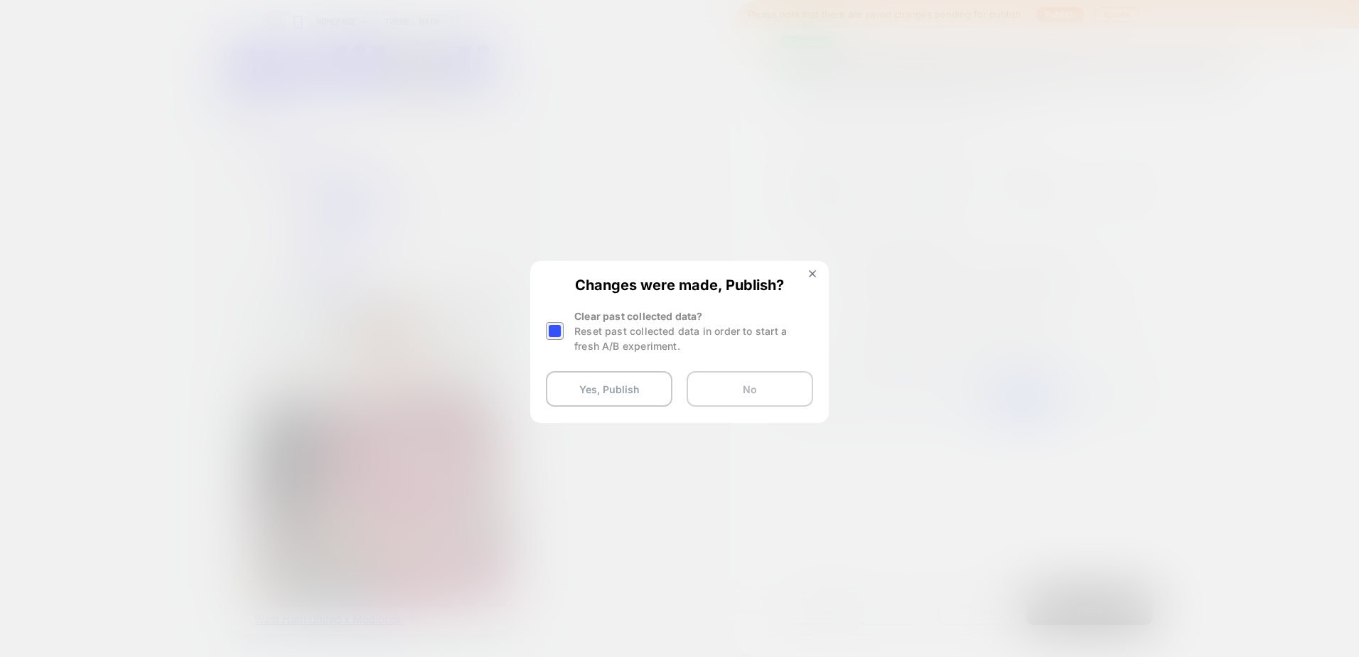
click at [800, 381] on button "No" at bounding box center [750, 389] width 127 height 36
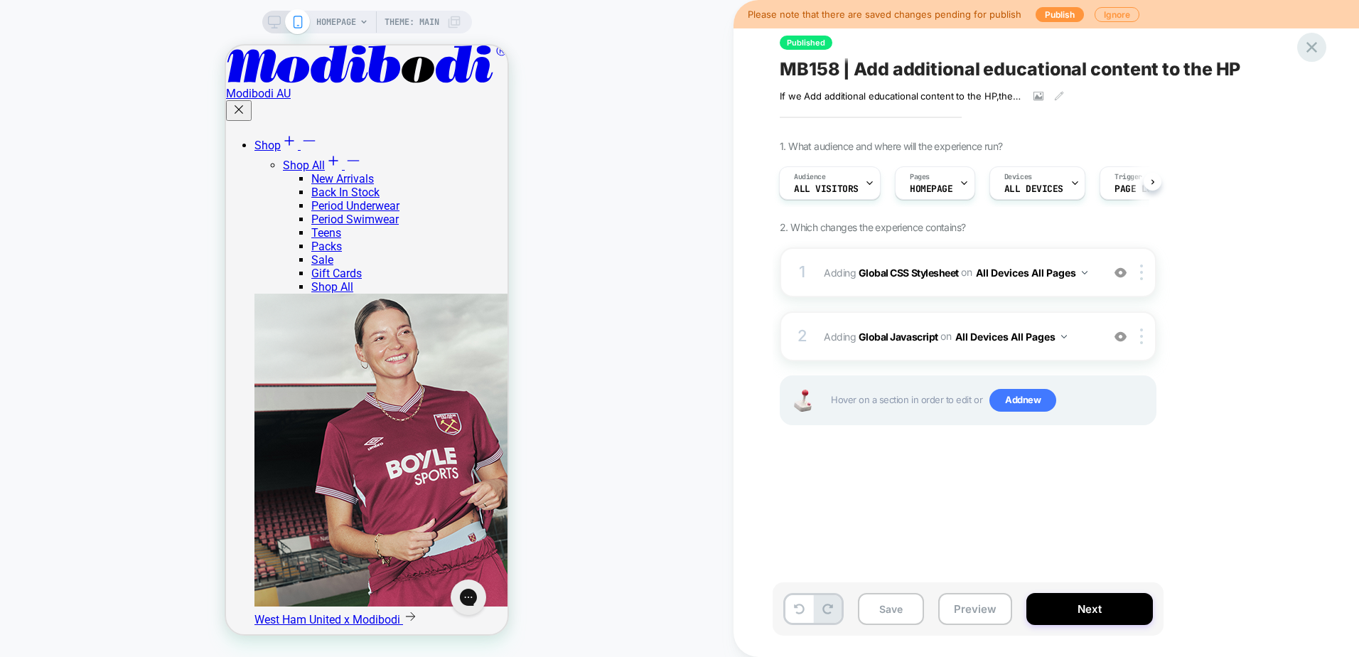
click at [1315, 52] on icon at bounding box center [1312, 47] width 19 height 19
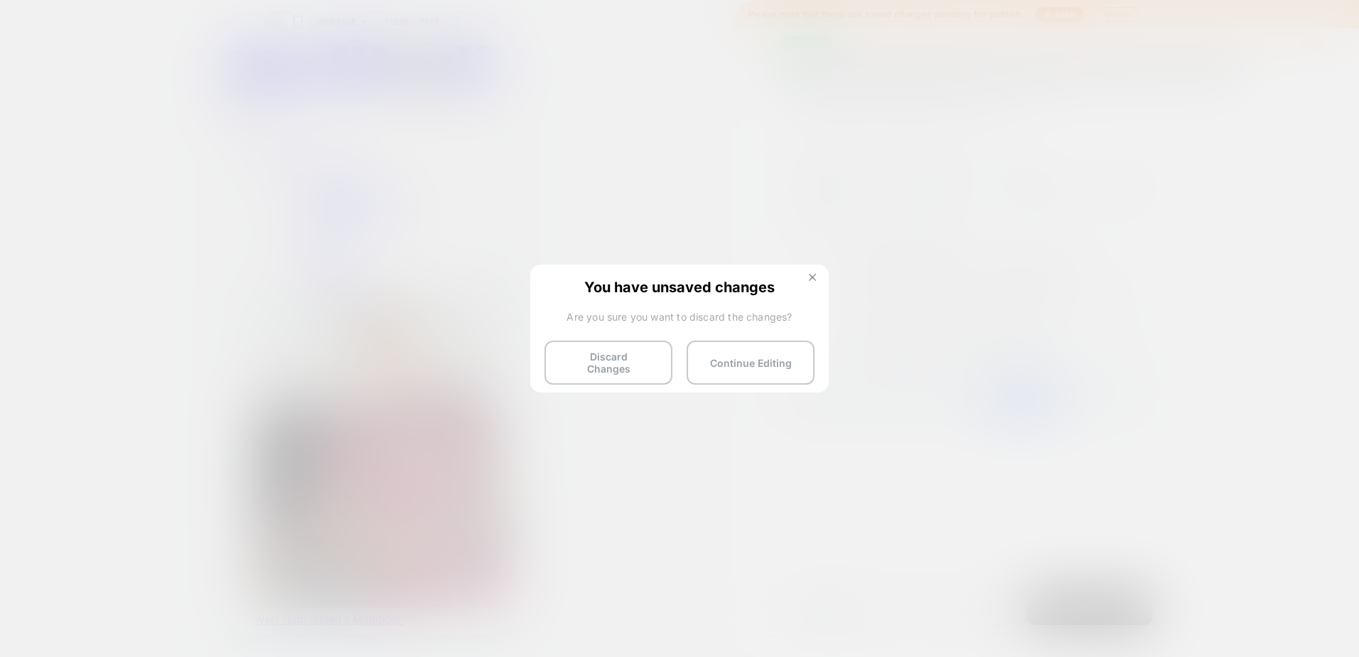
click at [808, 280] on button at bounding box center [813, 279] width 16 height 12
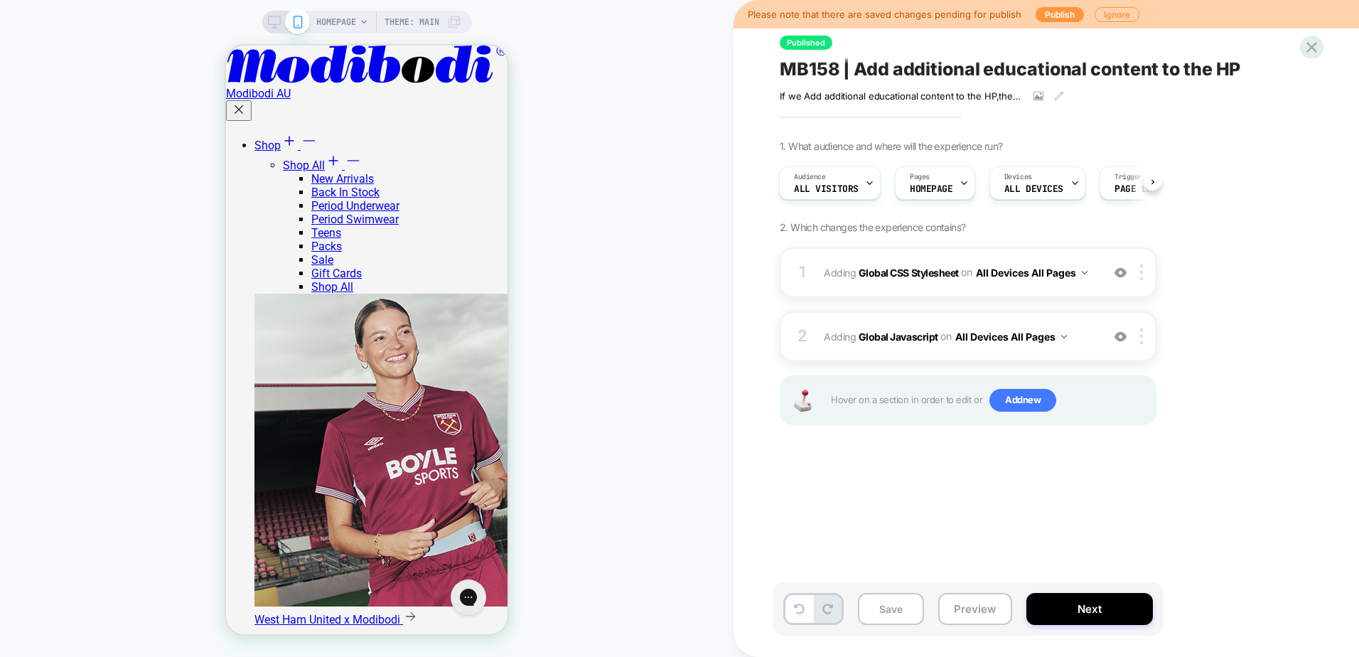
click at [1070, 353] on div "2 Adding Global Javascript on All Devices All Pages Add Before Add After Target…" at bounding box center [968, 336] width 377 height 50
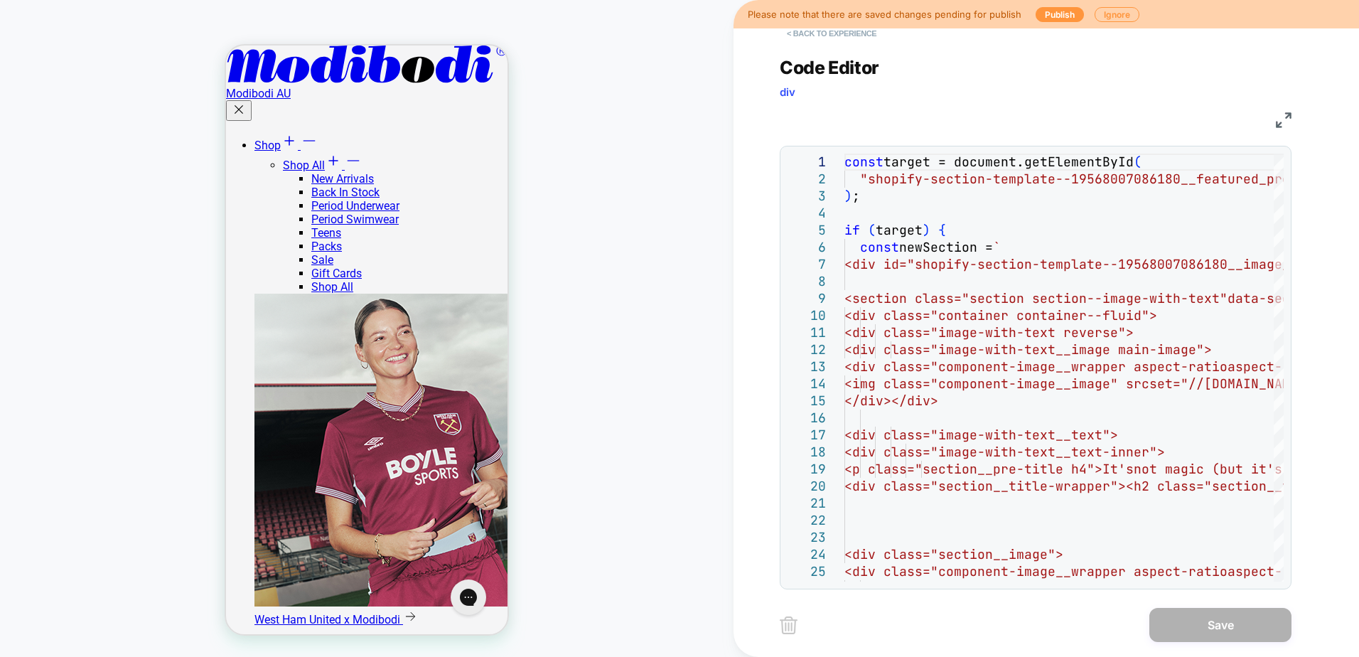
click at [801, 37] on button "< Back to experience" at bounding box center [832, 33] width 104 height 23
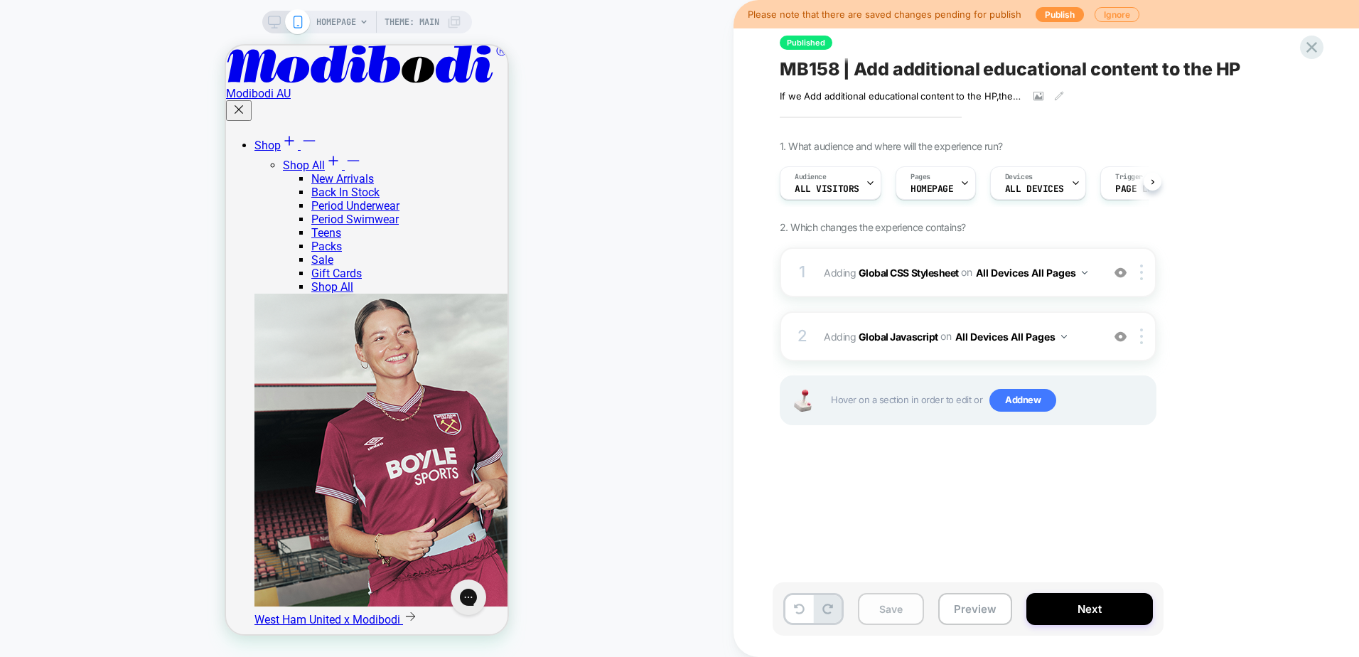
scroll to position [0, 1]
click at [899, 610] on button "Save" at bounding box center [891, 609] width 66 height 32
click at [1313, 51] on icon at bounding box center [1312, 47] width 19 height 19
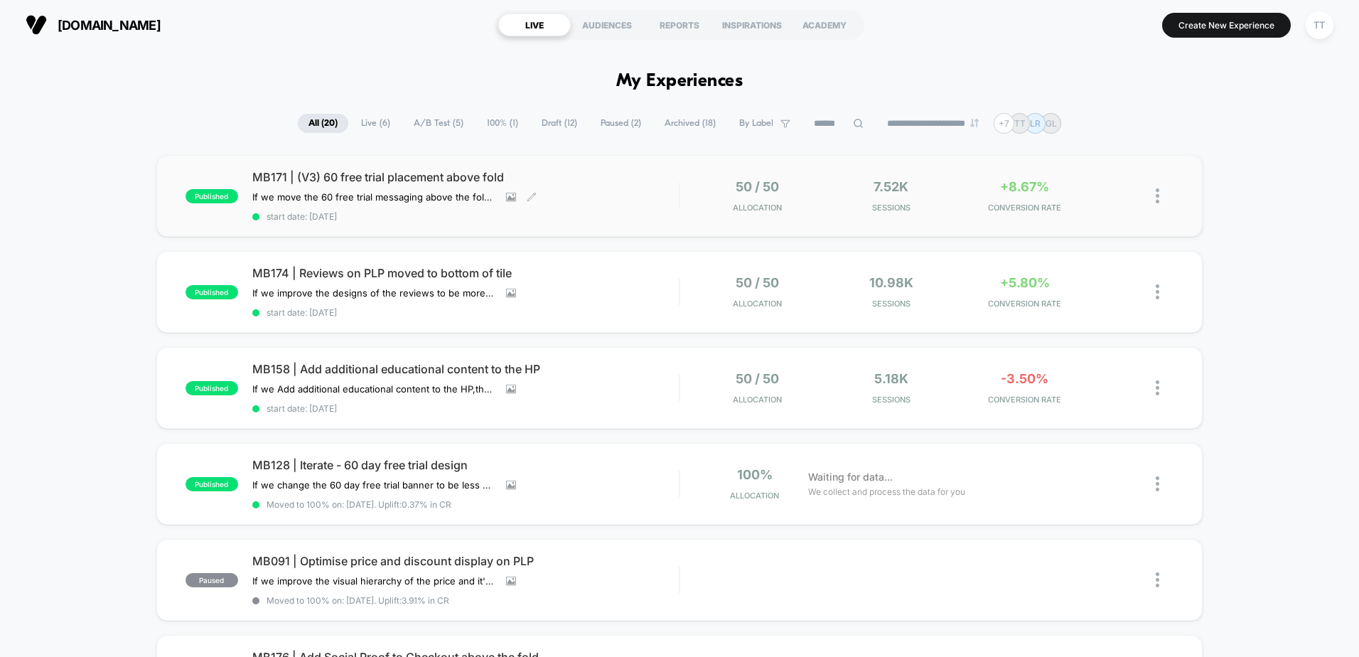
click at [581, 198] on div "MB171 | (V3) 60 free trial placement above fold If we move the 60 free trial me…" at bounding box center [465, 196] width 427 height 52
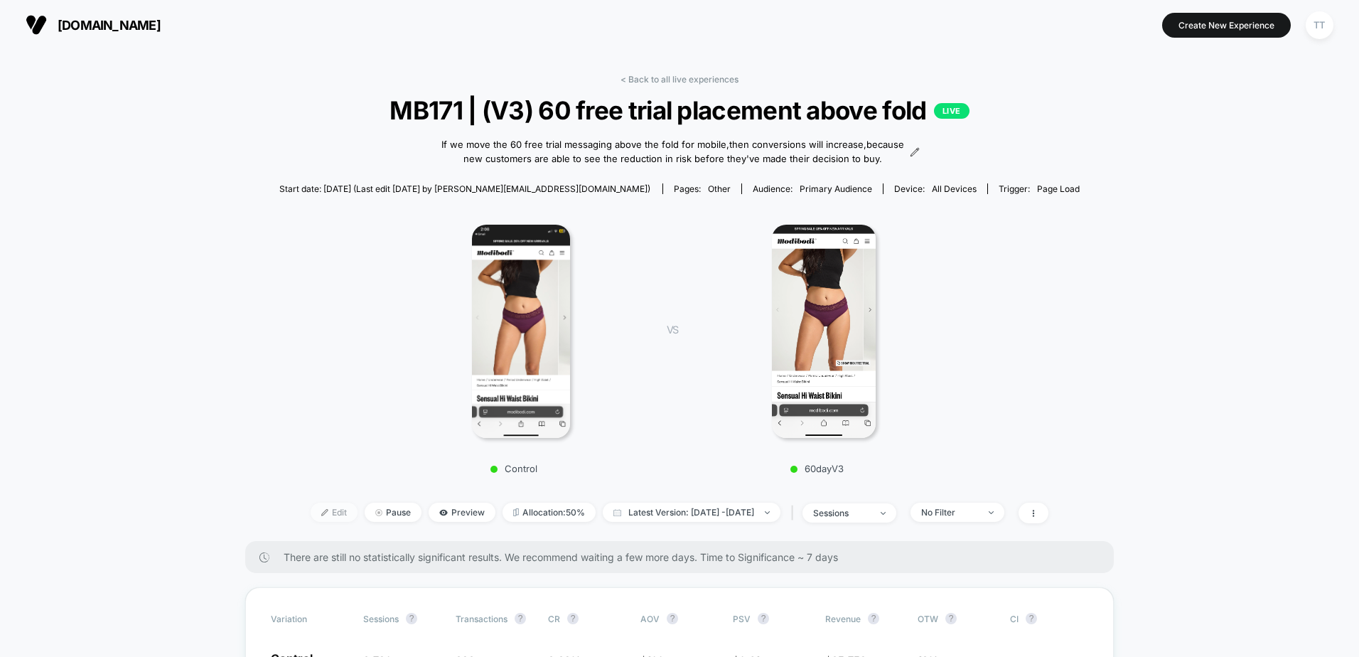
click at [311, 518] on span "Edit" at bounding box center [334, 512] width 47 height 19
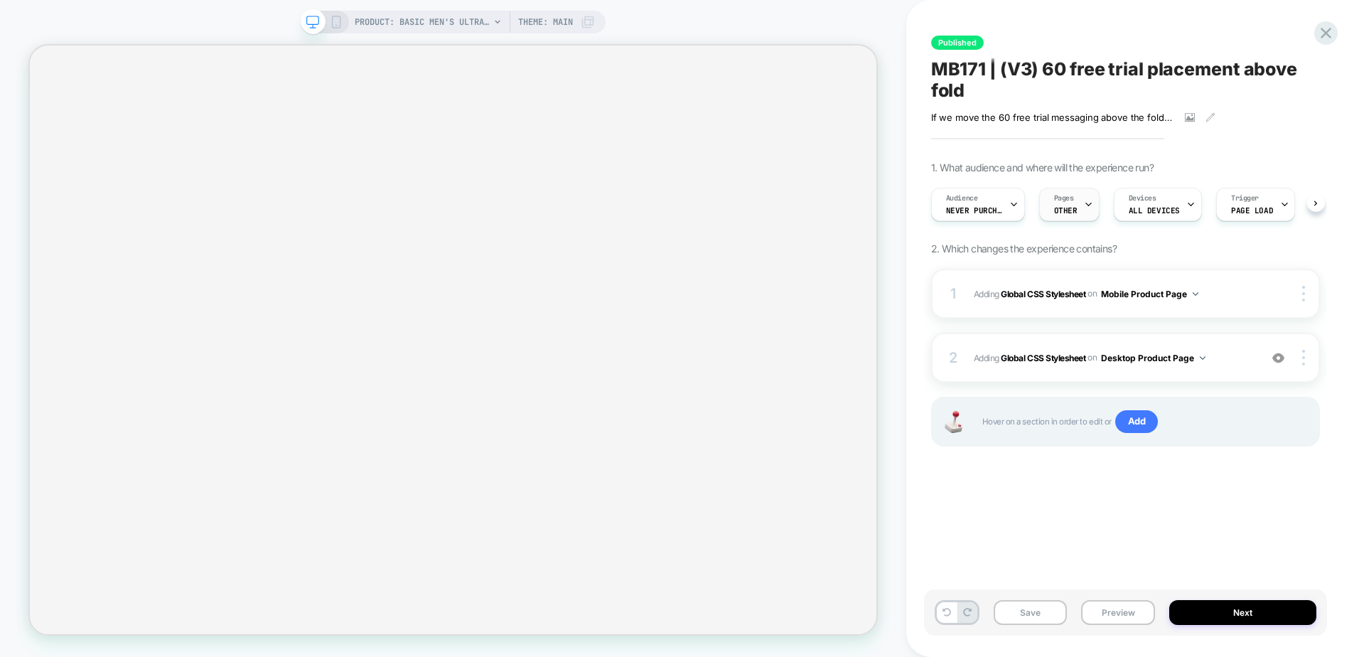
scroll to position [0, 1]
click at [1233, 301] on span "Adding Global CSS Stylesheet on Mobile Product Page" at bounding box center [1113, 294] width 279 height 18
click at [1212, 301] on span "Adding Global CSS Stylesheet on Mobile Product Page" at bounding box center [1113, 294] width 279 height 18
click at [1093, 306] on div "1 Adding Global CSS Stylesheet on Mobile Product Page Copy to Desktop Target Al…" at bounding box center [1125, 294] width 389 height 50
click at [1057, 294] on b "Global CSS Stylesheet" at bounding box center [1043, 293] width 85 height 11
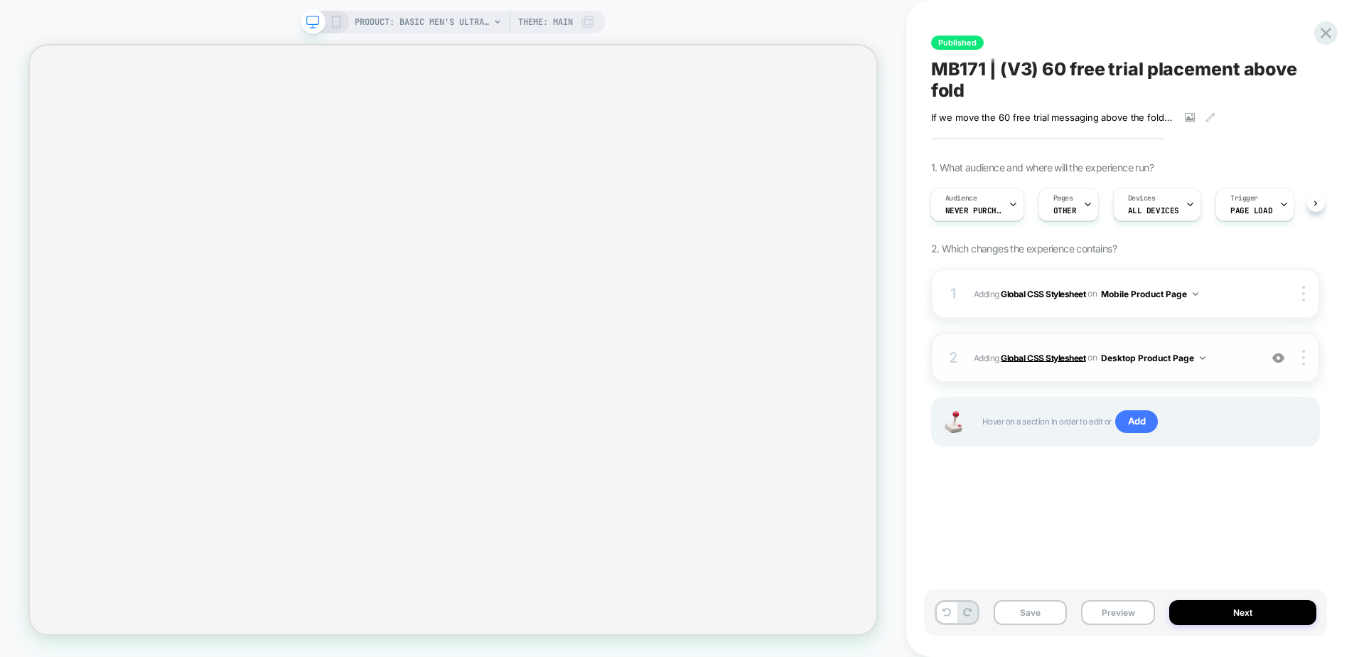
click at [1031, 361] on b "Global CSS Stylesheet" at bounding box center [1043, 357] width 85 height 11
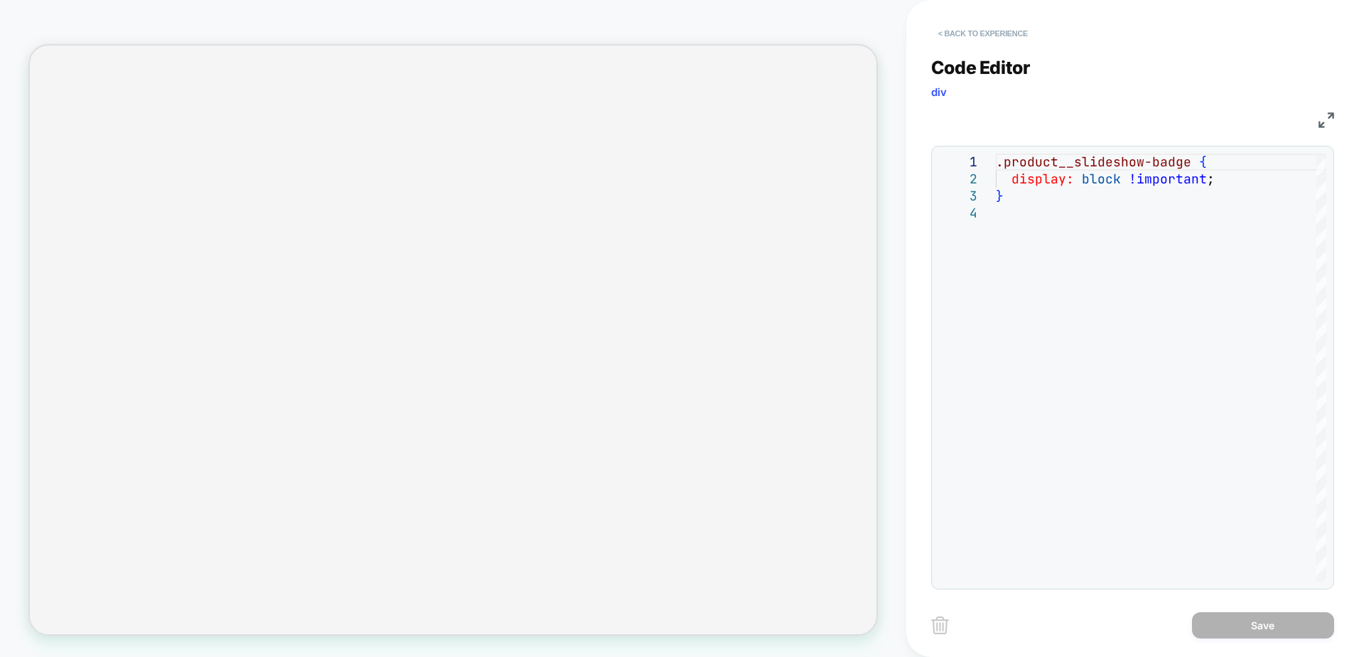
click at [952, 32] on button "< Back to experience" at bounding box center [983, 33] width 104 height 23
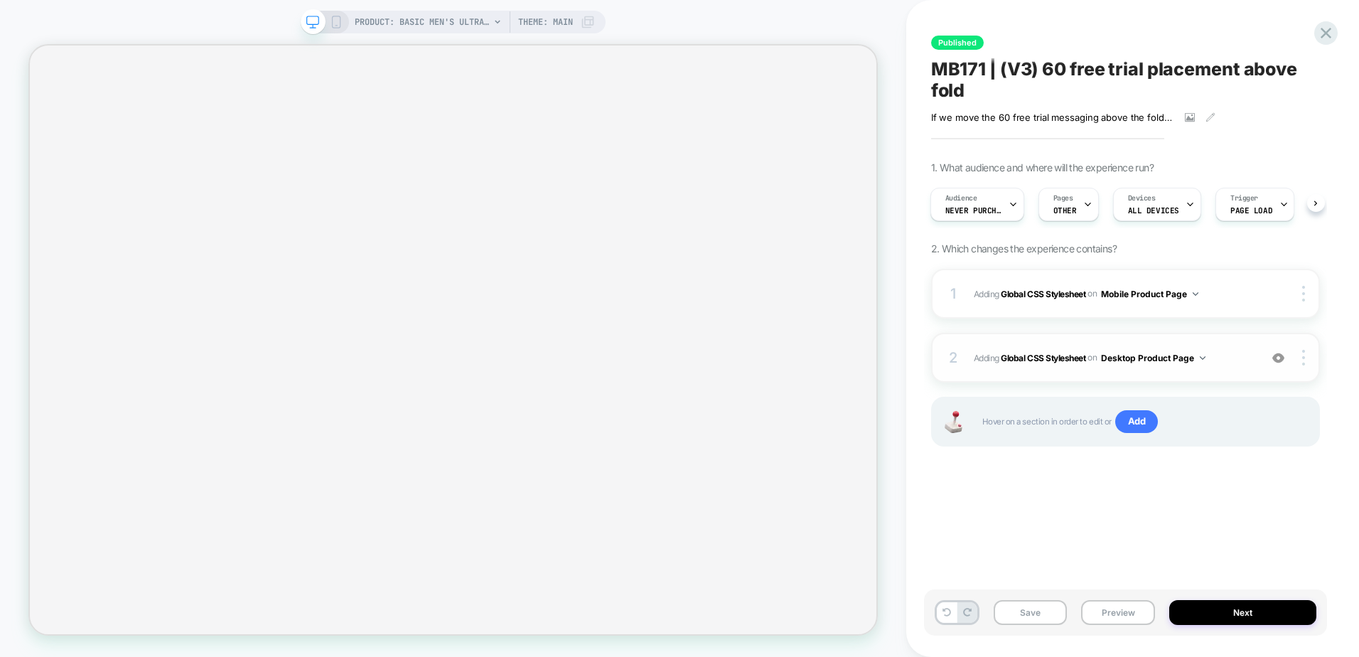
click at [1276, 361] on img at bounding box center [1279, 358] width 12 height 12
click at [1277, 294] on div at bounding box center [1292, 294] width 53 height 16
click at [1300, 295] on div at bounding box center [1305, 294] width 27 height 16
click at [1207, 334] on div "Delete" at bounding box center [1219, 333] width 127 height 38
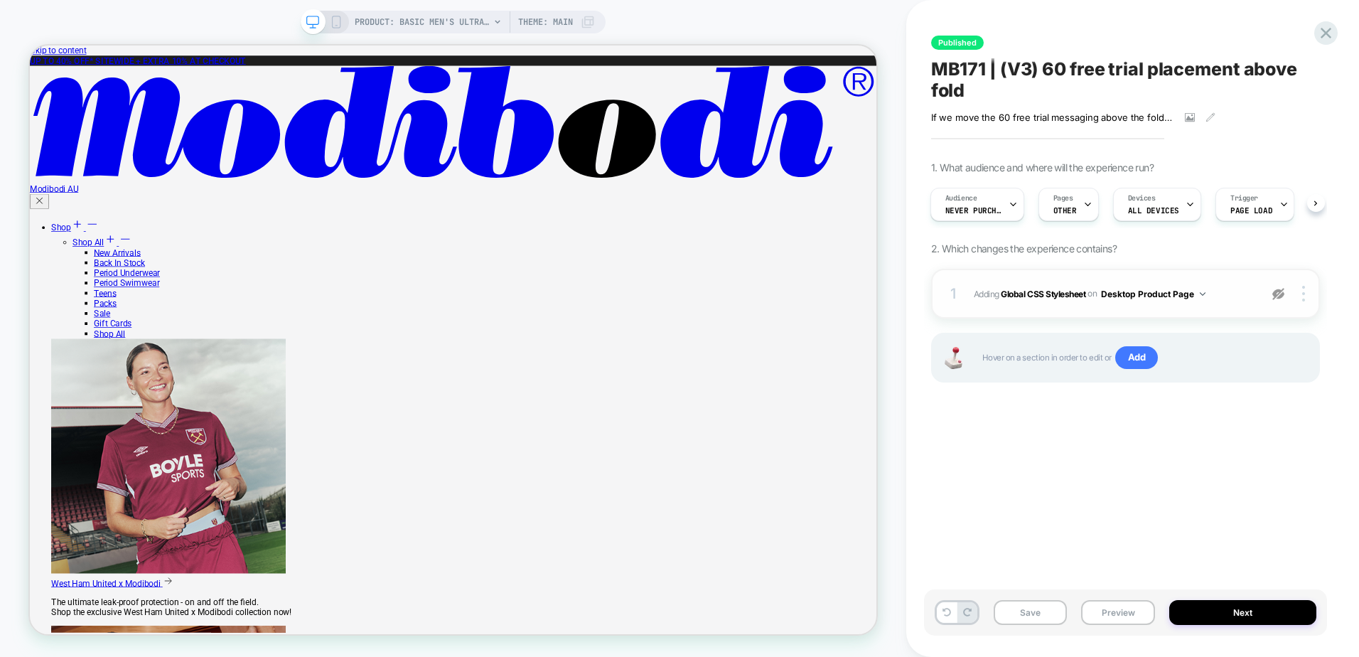
scroll to position [0, 0]
click at [1051, 293] on b "Global CSS Stylesheet" at bounding box center [1043, 293] width 85 height 11
click at [1059, 288] on b "Global CSS Stylesheet" at bounding box center [1043, 293] width 85 height 11
click at [1135, 360] on span "Add" at bounding box center [1137, 357] width 43 height 23
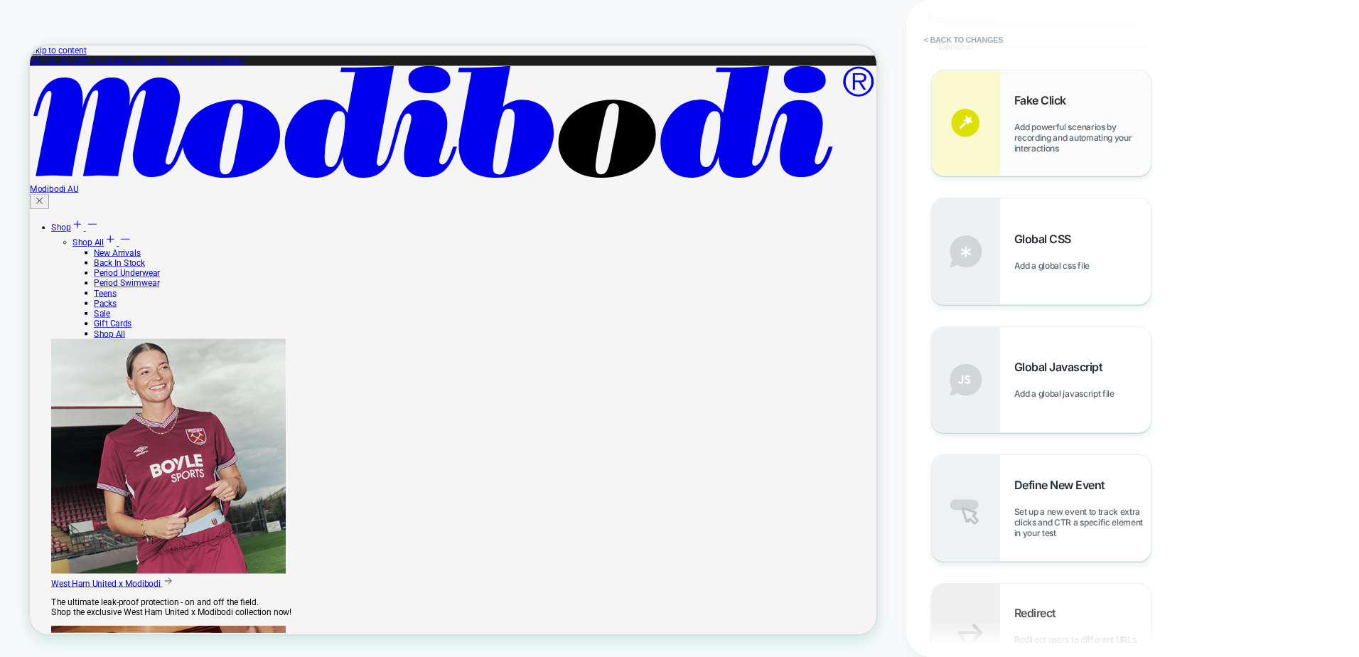
scroll to position [569, 0]
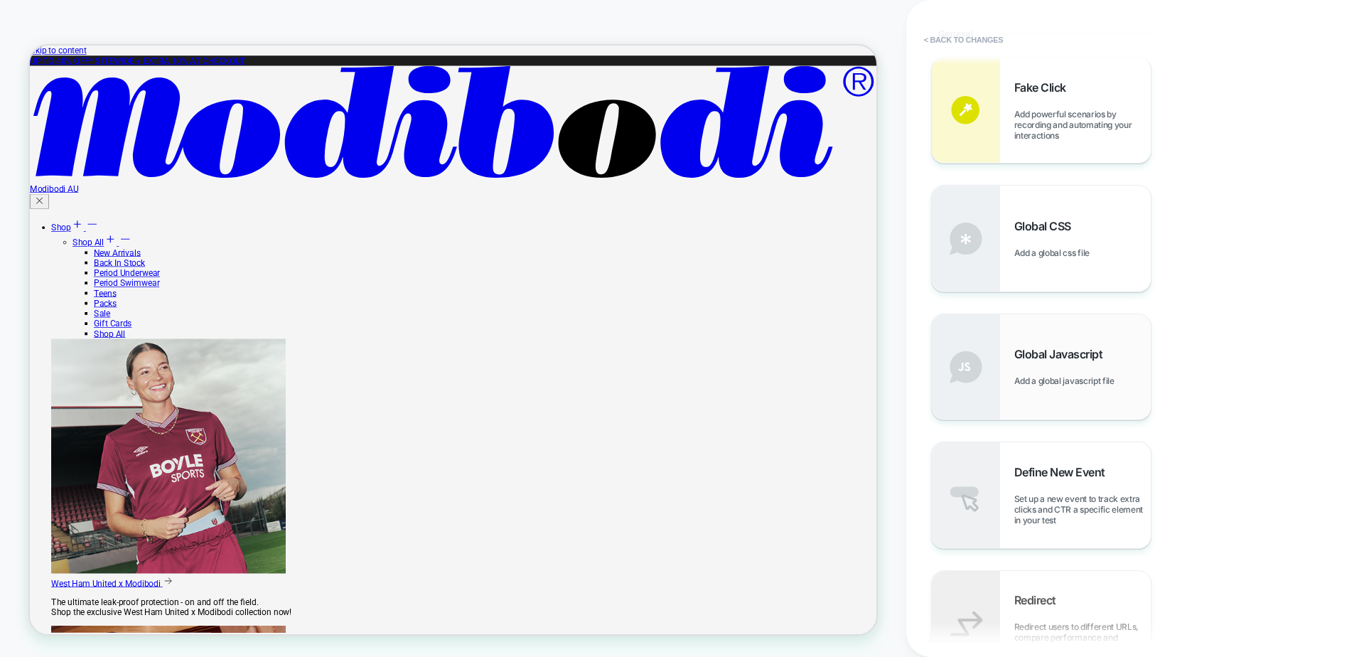
click at [1063, 360] on span "Global Javascript" at bounding box center [1063, 354] width 96 height 14
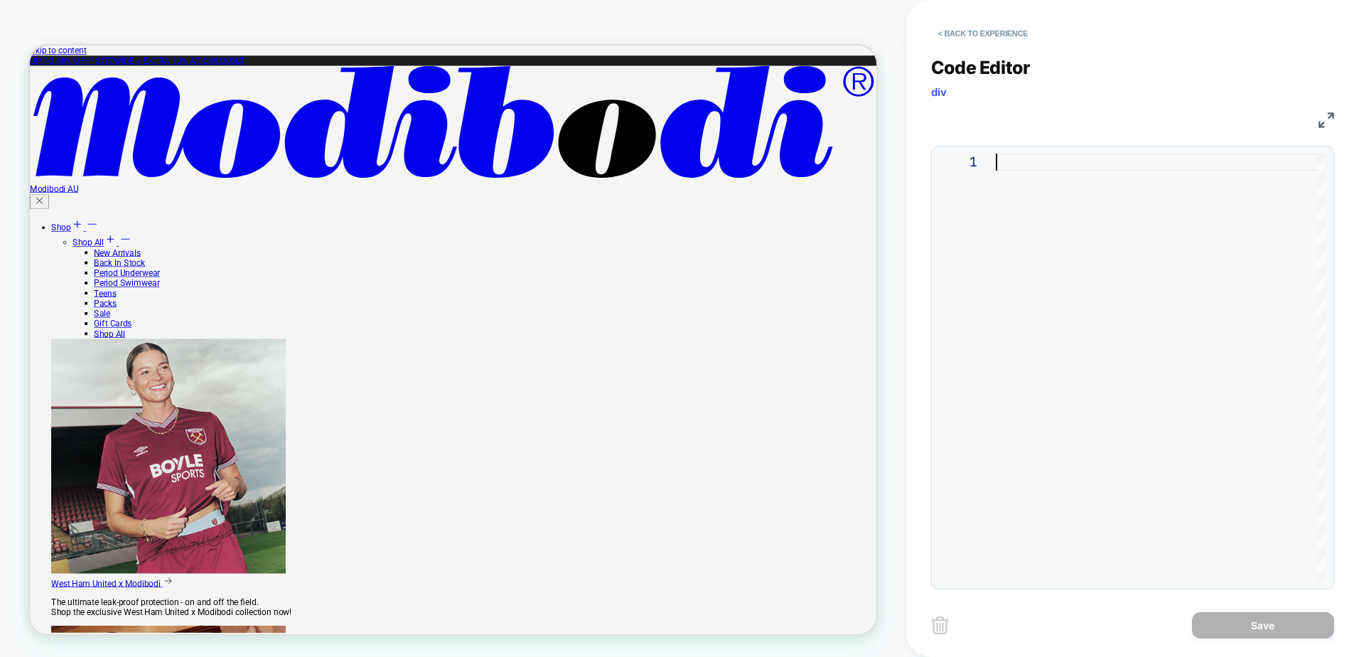
click at [1057, 284] on div at bounding box center [1161, 368] width 331 height 428
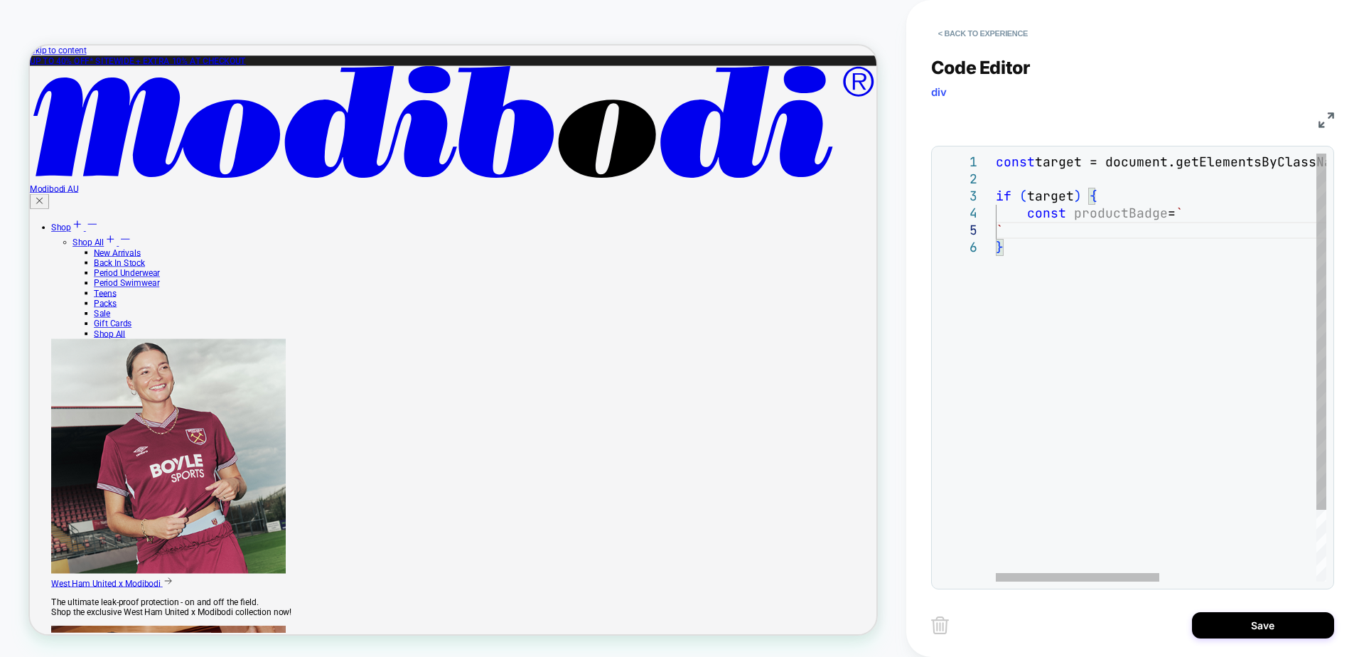
scroll to position [85, 31]
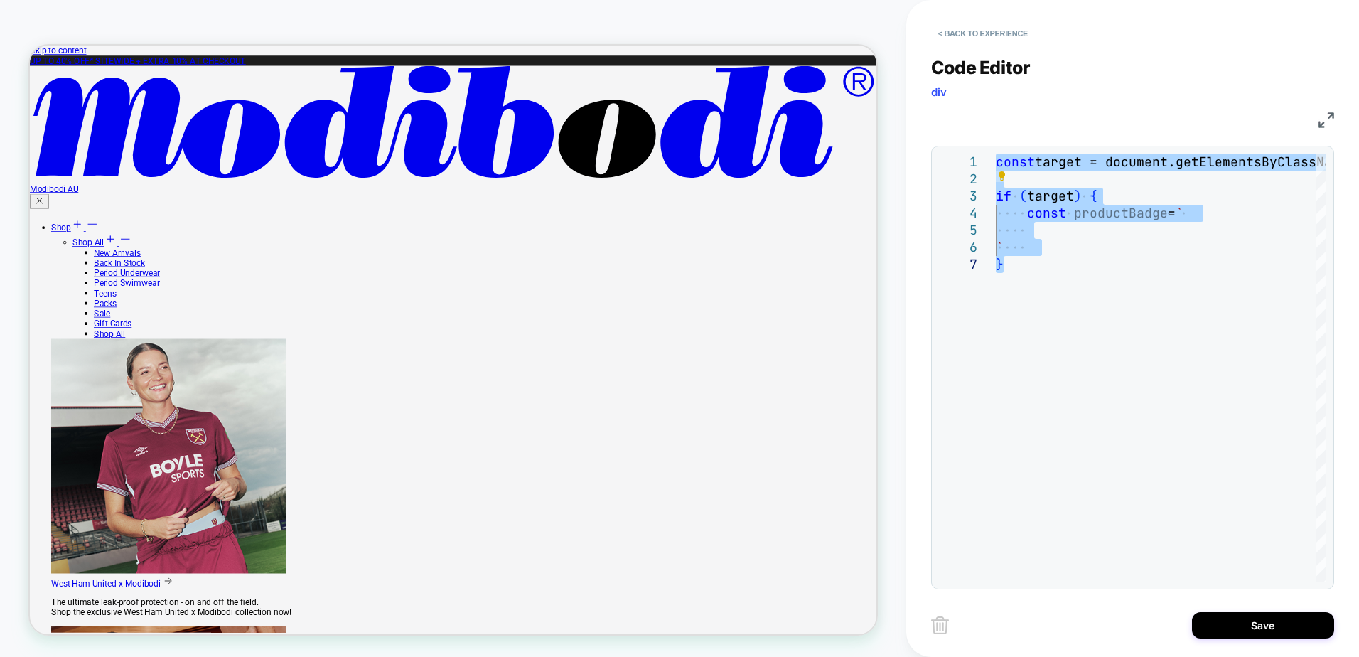
type textarea "**********"
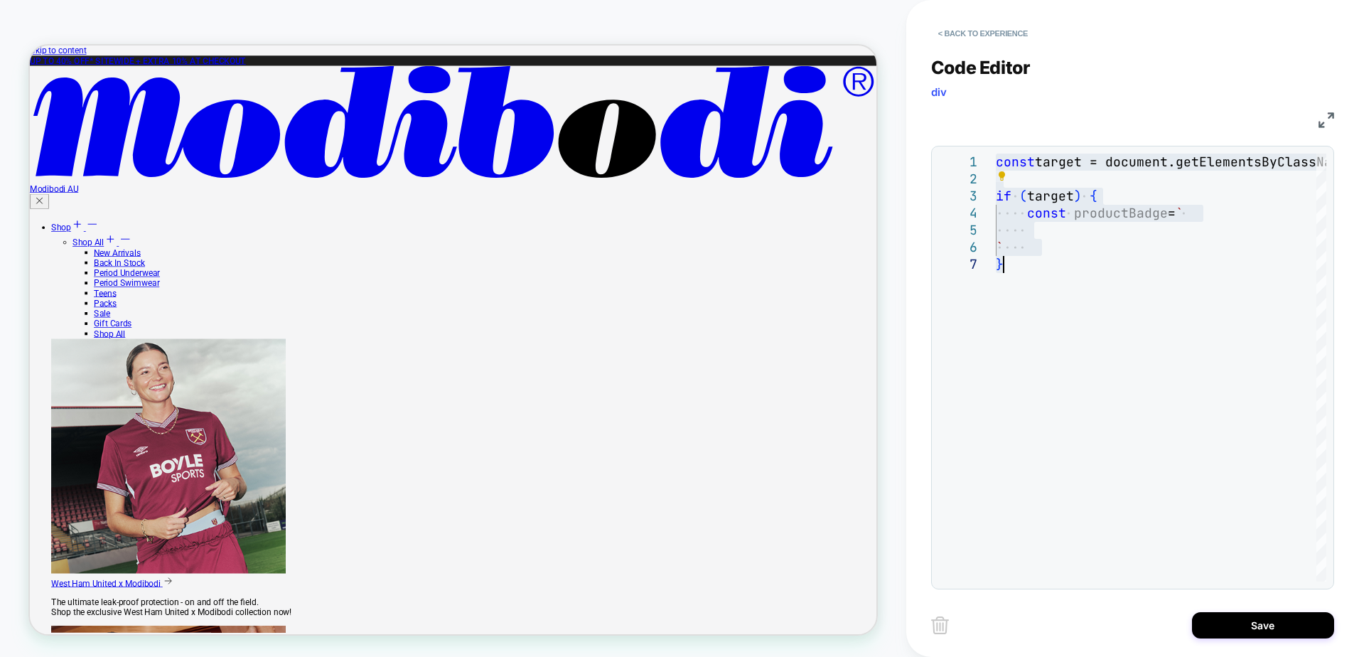
scroll to position [85, 31]
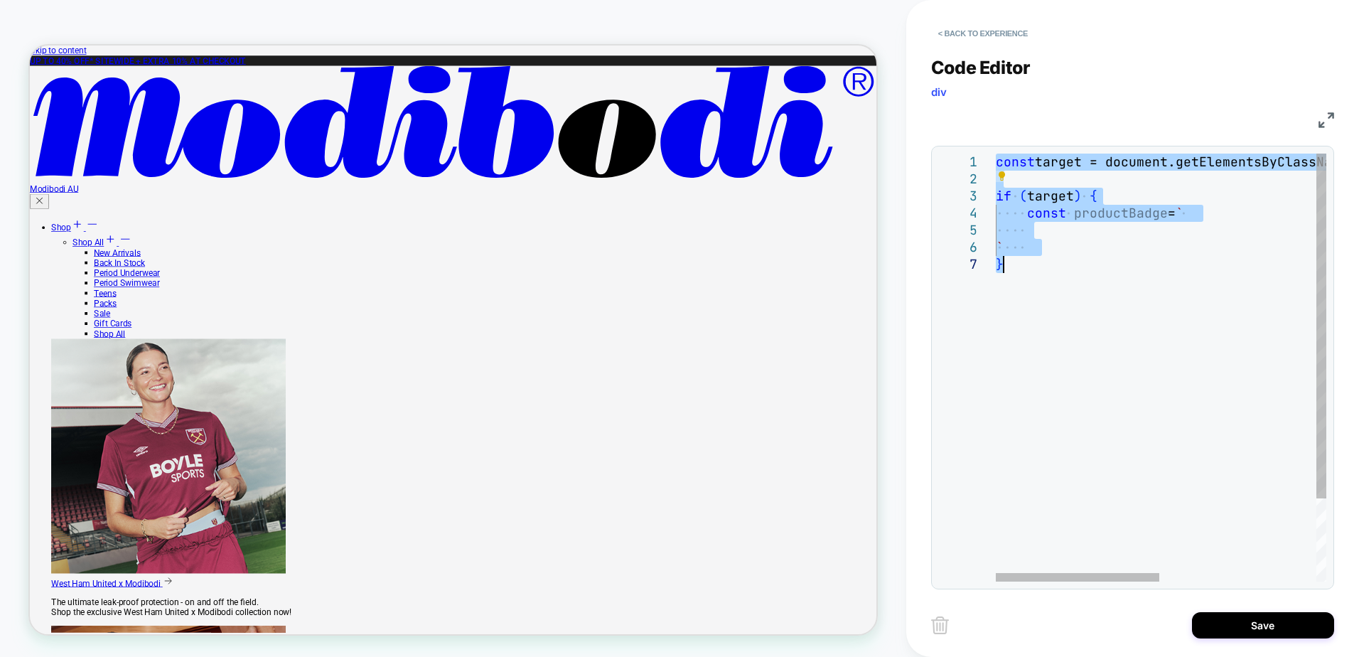
click at [1100, 230] on div "const target = document.getElementsByClassName ( "product__slideshow-container"…" at bounding box center [1319, 419] width 647 height 530
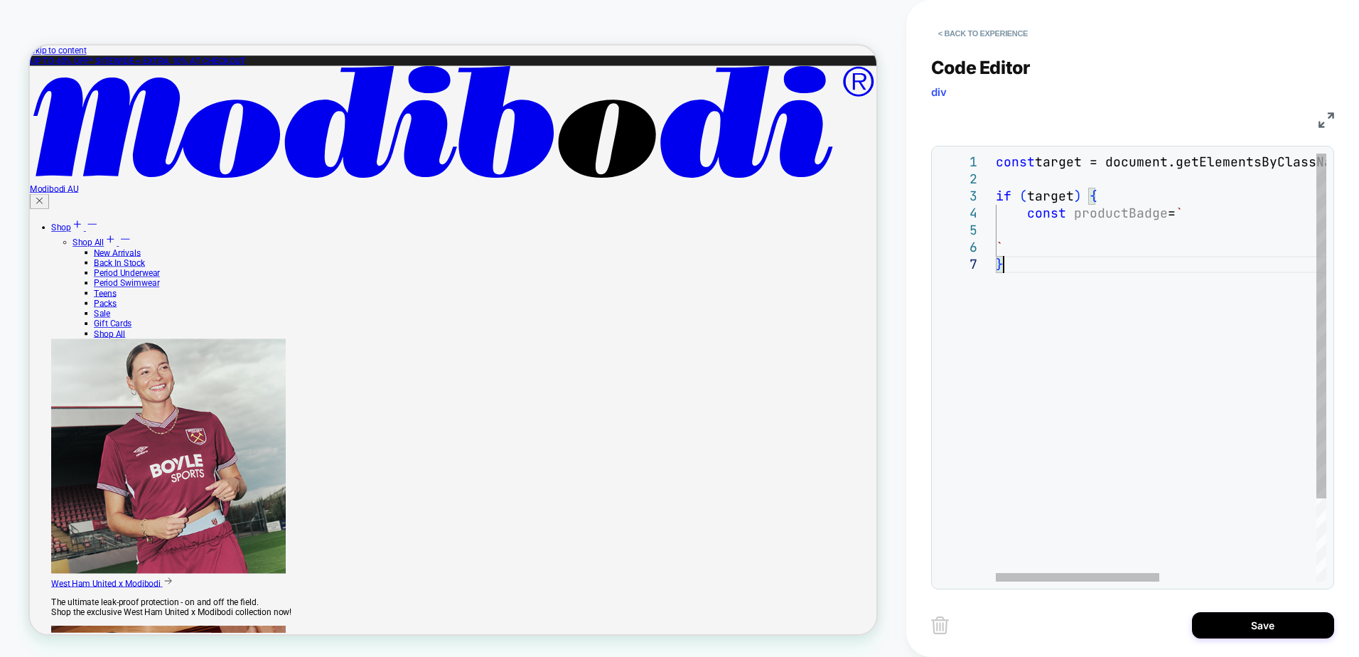
click at [1102, 347] on div "` } if ( target ) { const productBadge = ` const target = document.getElementsB…" at bounding box center [1319, 419] width 647 height 530
click at [1133, 358] on div "` } if ( target ) { const productBadge = ` const target = document.getElementsB…" at bounding box center [1319, 419] width 647 height 530
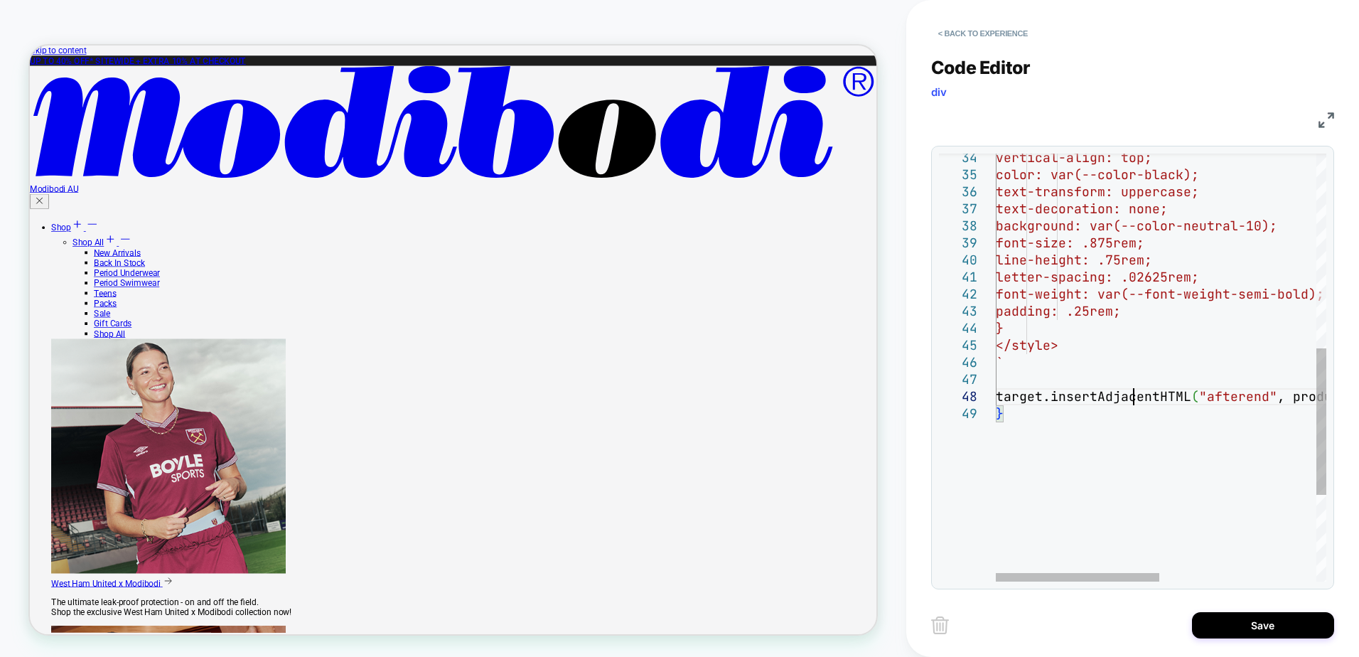
click at [1134, 390] on div "vertical-align: top; color: var(--color-black); text-transform: uppercase; text…" at bounding box center [1319, 209] width 647 height 1247
click at [1094, 378] on div "vertical-align: top; color: var(--color-black); text-transform: uppercase; text…" at bounding box center [1319, 209] width 647 height 1247
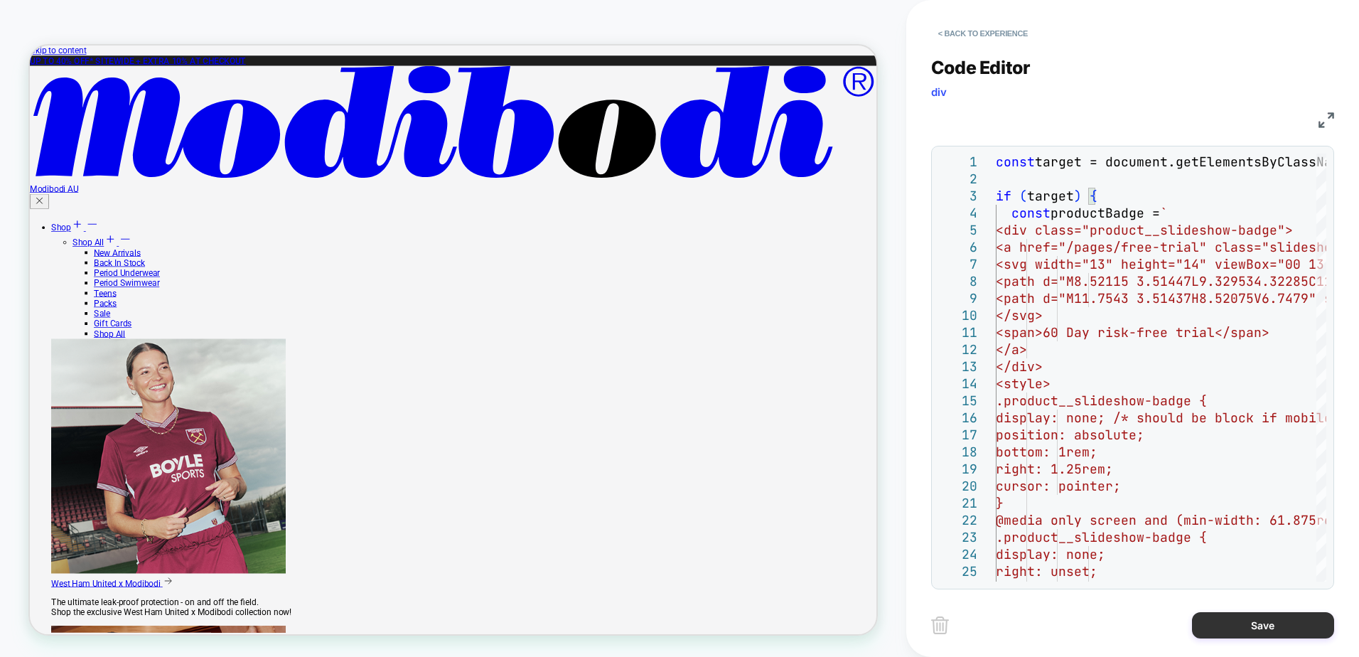
type textarea "**********"
click at [1253, 625] on button "Save" at bounding box center [1263, 625] width 142 height 26
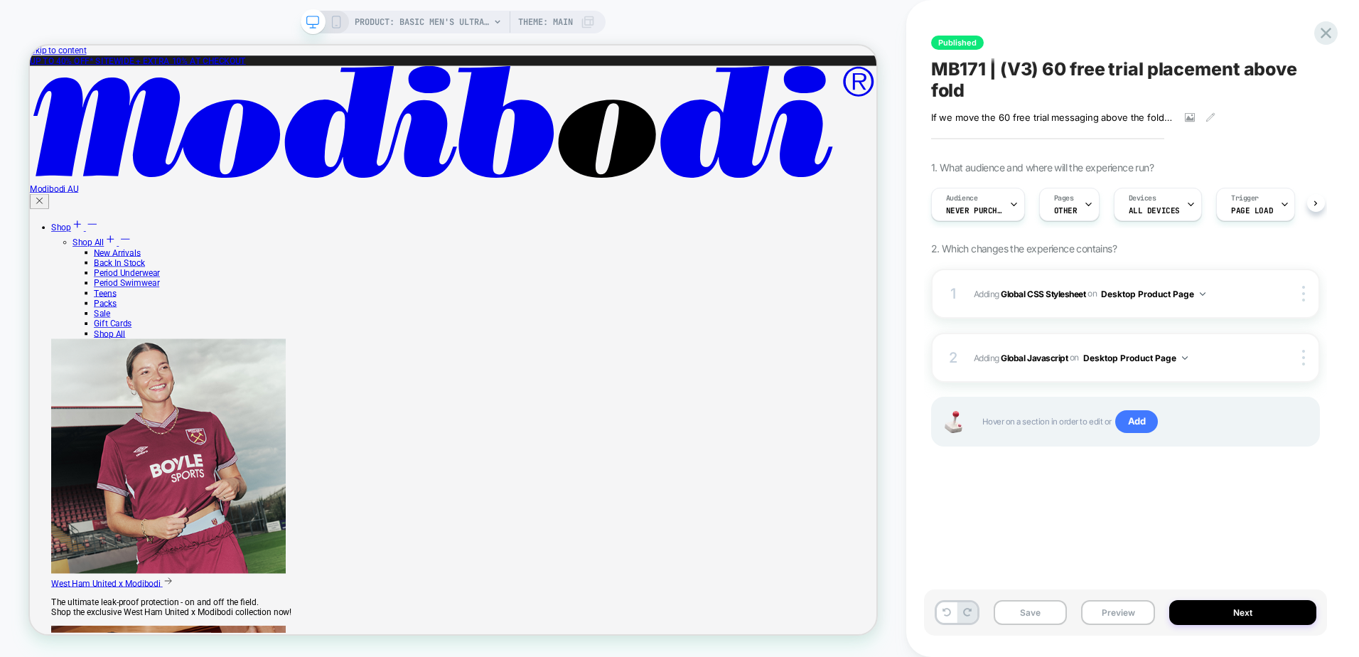
scroll to position [0, 1]
click at [1039, 616] on button "Save" at bounding box center [1031, 612] width 74 height 25
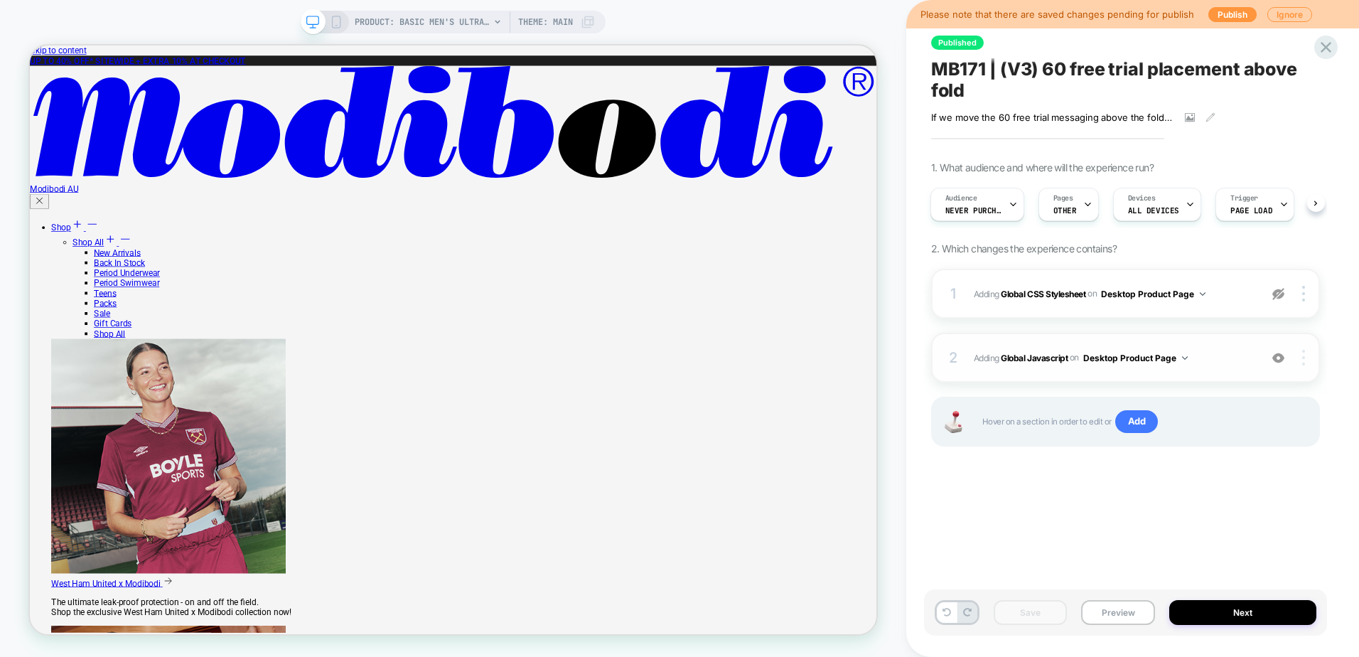
click at [1298, 363] on div at bounding box center [1305, 358] width 27 height 16
click at [1231, 389] on div "Target All Devices" at bounding box center [1219, 397] width 127 height 39
click at [1034, 611] on button "Save" at bounding box center [1031, 612] width 74 height 25
click at [1128, 613] on button "Preview" at bounding box center [1118, 612] width 74 height 25
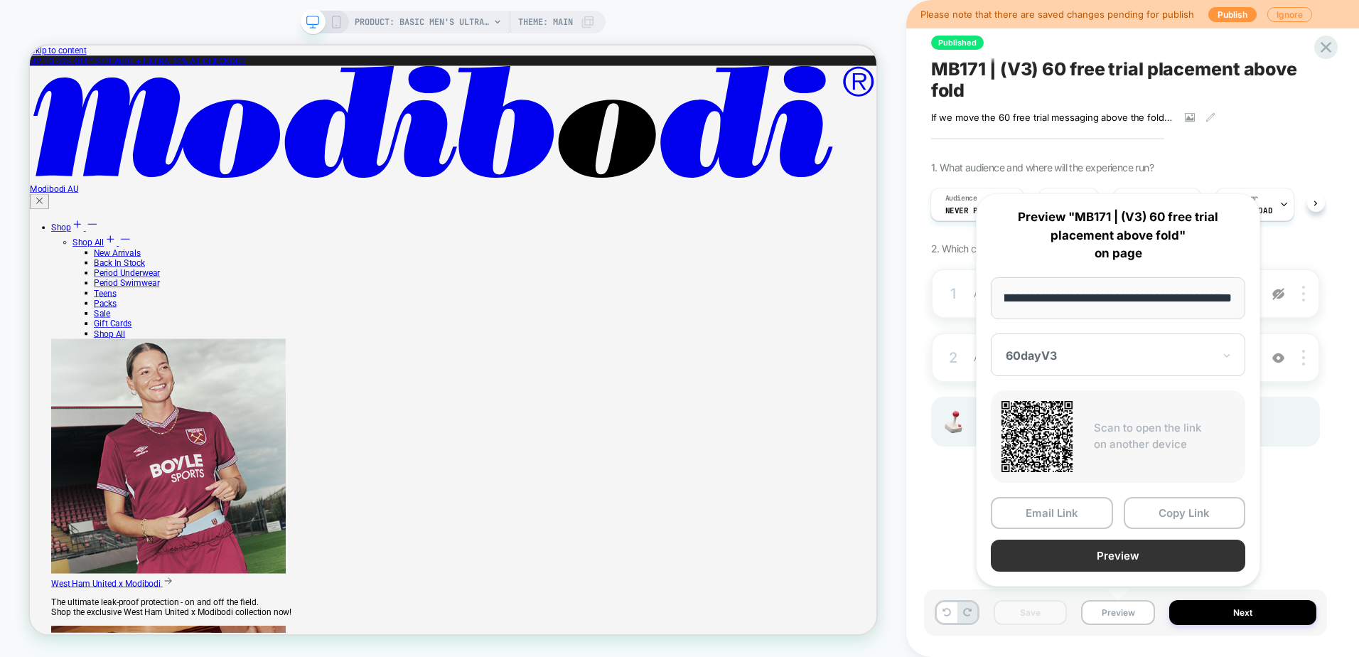
scroll to position [0, 0]
click at [1107, 547] on button "Preview" at bounding box center [1118, 556] width 255 height 32
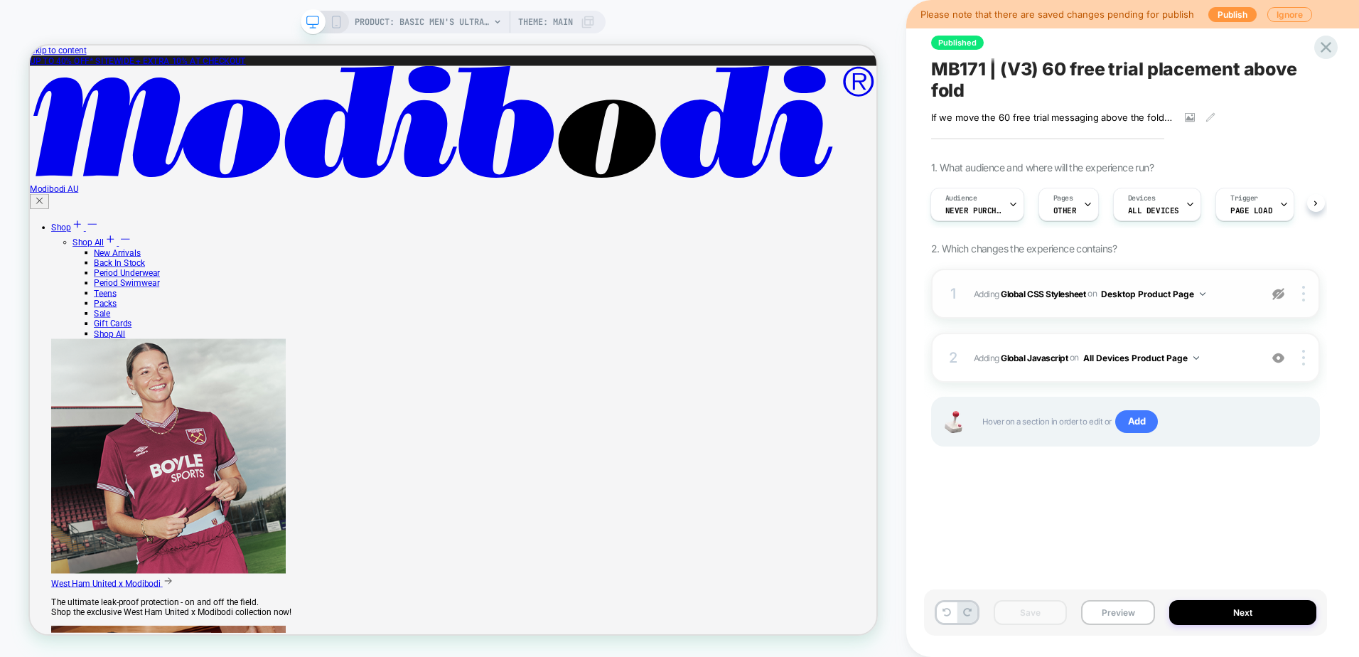
click at [1280, 294] on img at bounding box center [1279, 294] width 12 height 12
click at [1052, 614] on button "Save" at bounding box center [1031, 612] width 74 height 25
click at [1231, 297] on span "Adding Global CSS Stylesheet on Desktop Product Page" at bounding box center [1113, 294] width 279 height 18
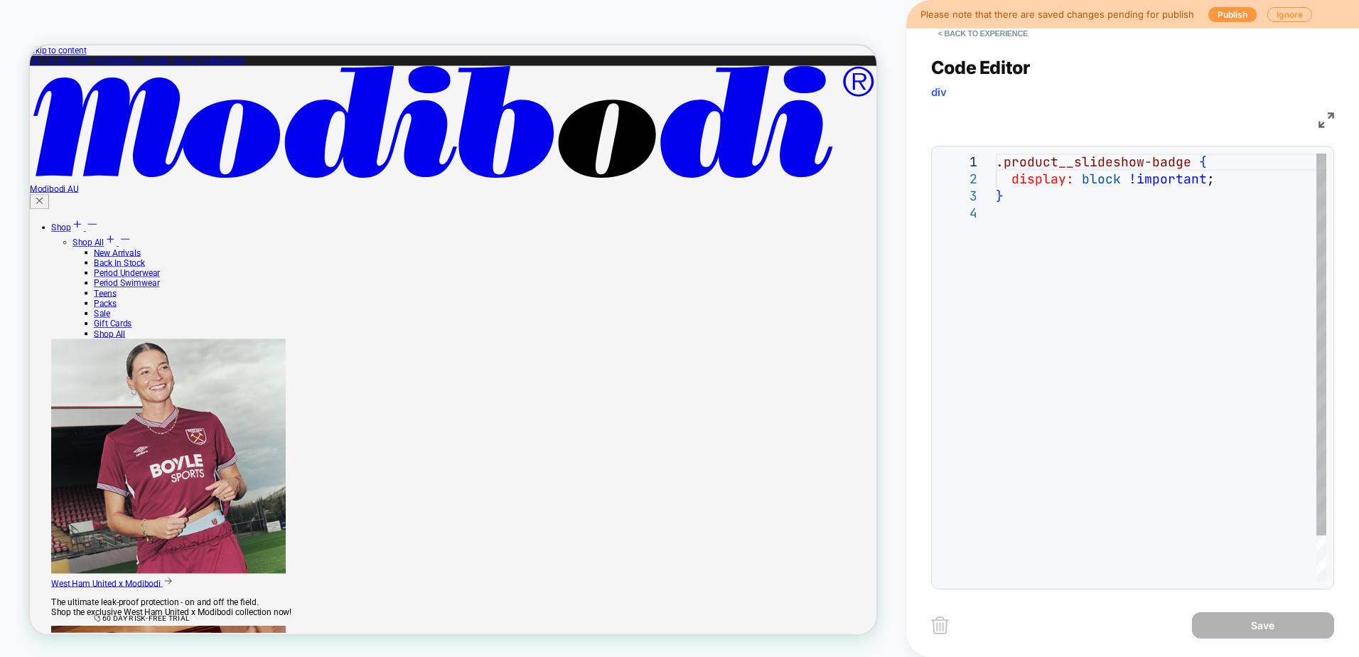
click at [1089, 203] on div ".product__slideshow-badge { display: block !important ; }" at bounding box center [1161, 393] width 331 height 479
click at [1094, 162] on div ".product__slideshow-badge { display: block !important ; }" at bounding box center [1161, 393] width 331 height 479
click at [1187, 162] on div ".product__slideshow-badge { display: block !important ; }" at bounding box center [1161, 393] width 331 height 479
click at [1123, 298] on div ".product__slideshow-badge { display: block !important ; }" at bounding box center [1161, 393] width 331 height 479
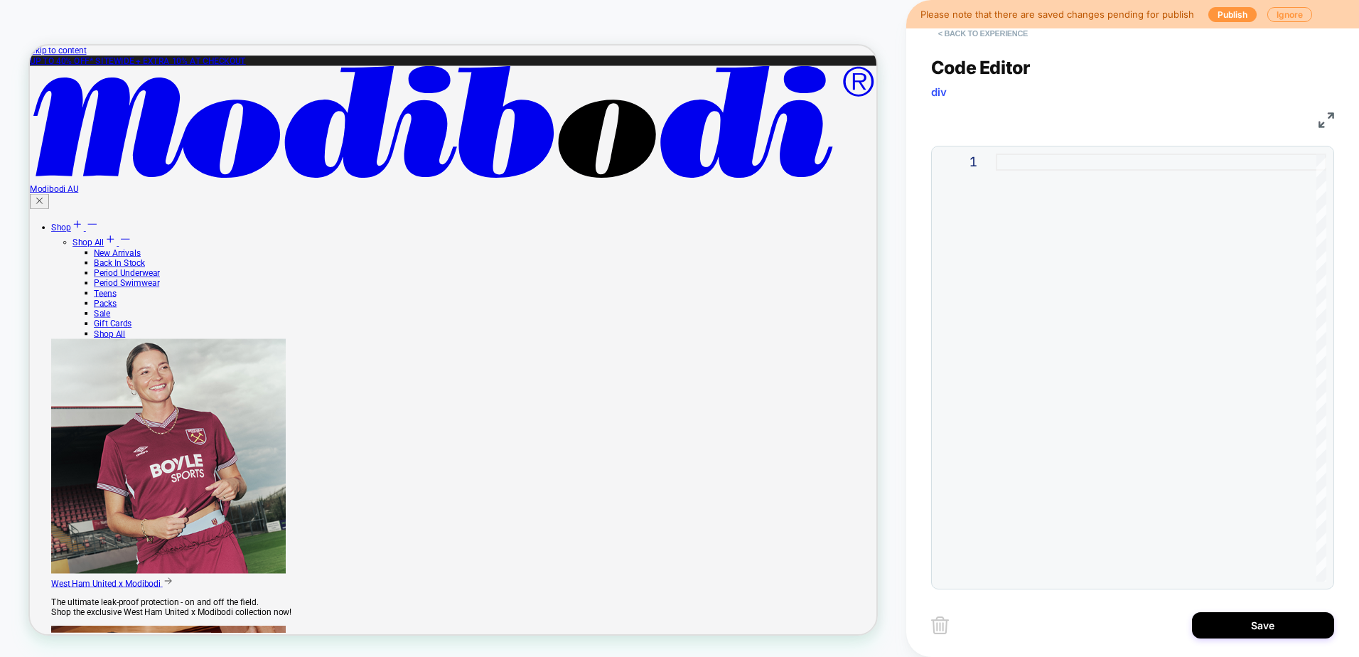
click at [992, 39] on button "< Back to experience" at bounding box center [983, 33] width 104 height 23
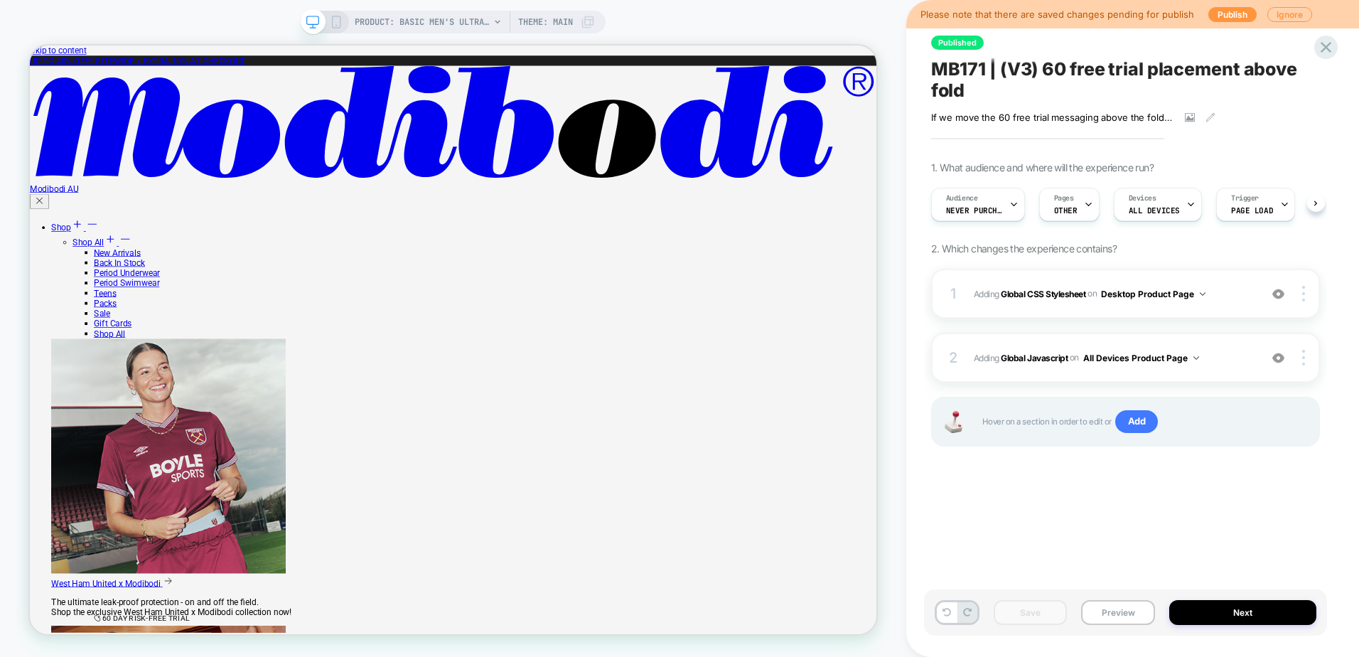
scroll to position [0, 1]
click at [1303, 300] on img at bounding box center [1304, 294] width 3 height 16
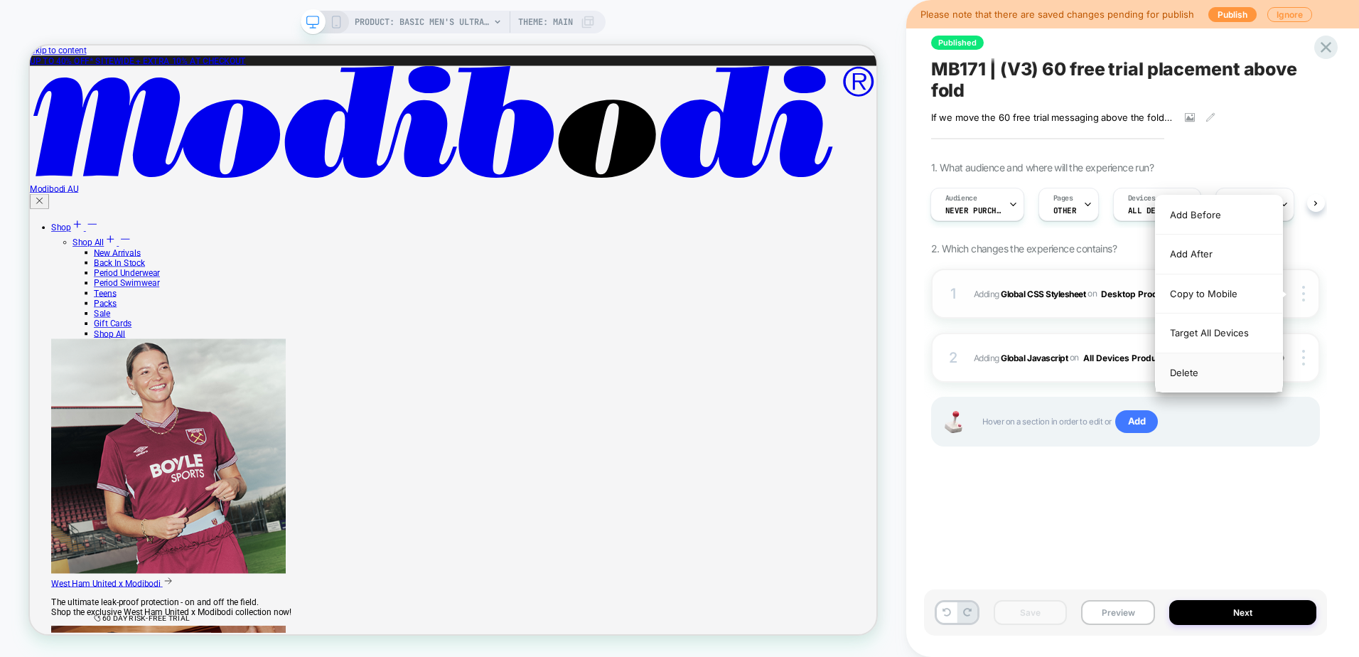
click at [1219, 362] on div "Delete" at bounding box center [1219, 372] width 127 height 38
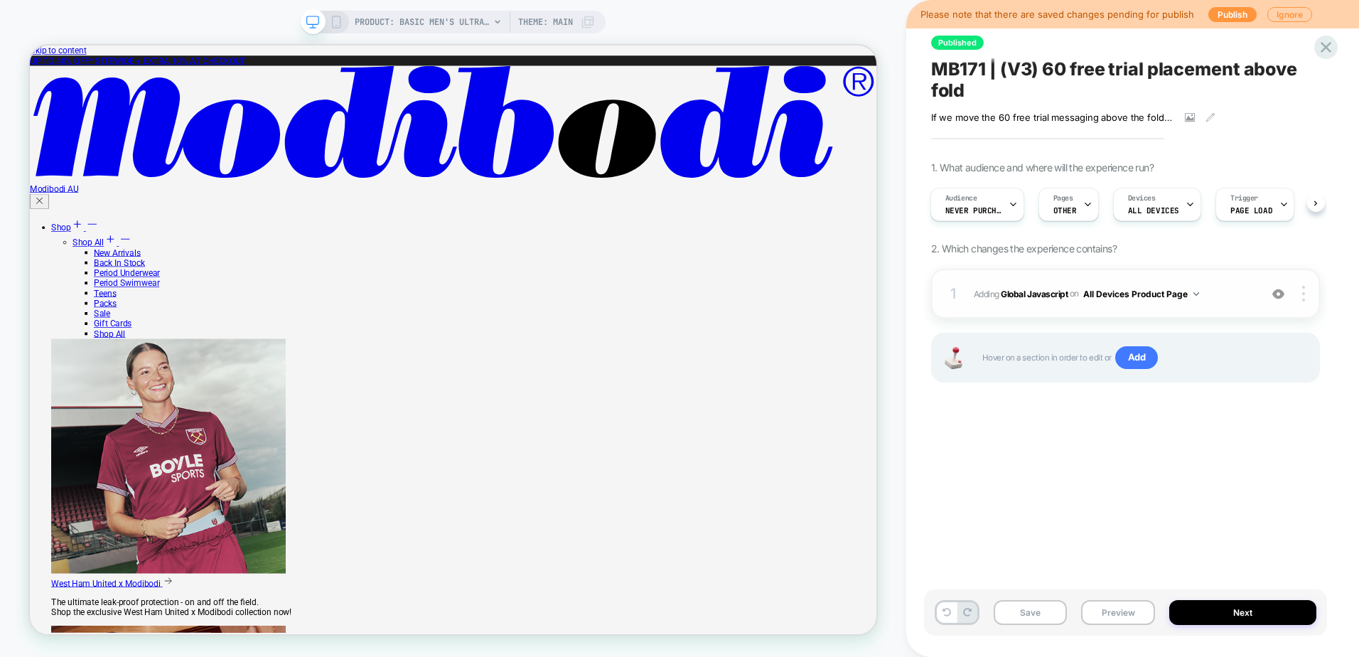
click at [1037, 304] on div "1 Adding Global Javascript on All Devices Product Page Add Before Add After Tar…" at bounding box center [1125, 294] width 389 height 50
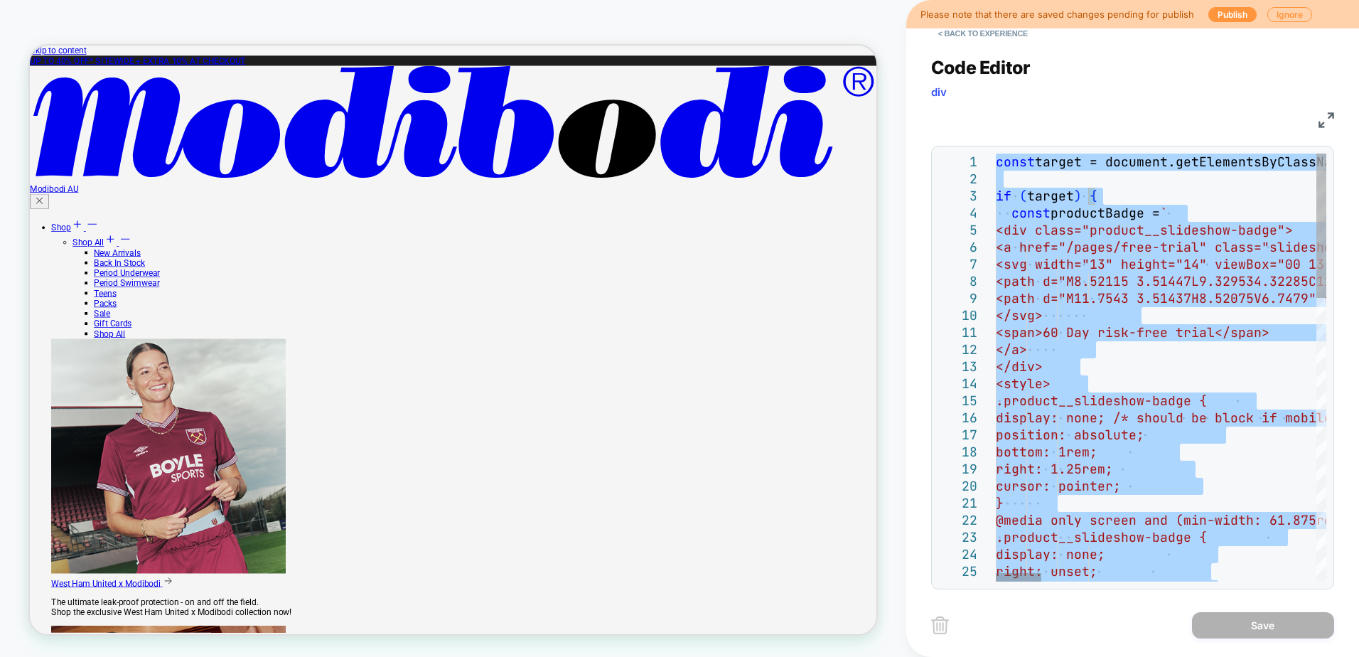
type textarea "**********"
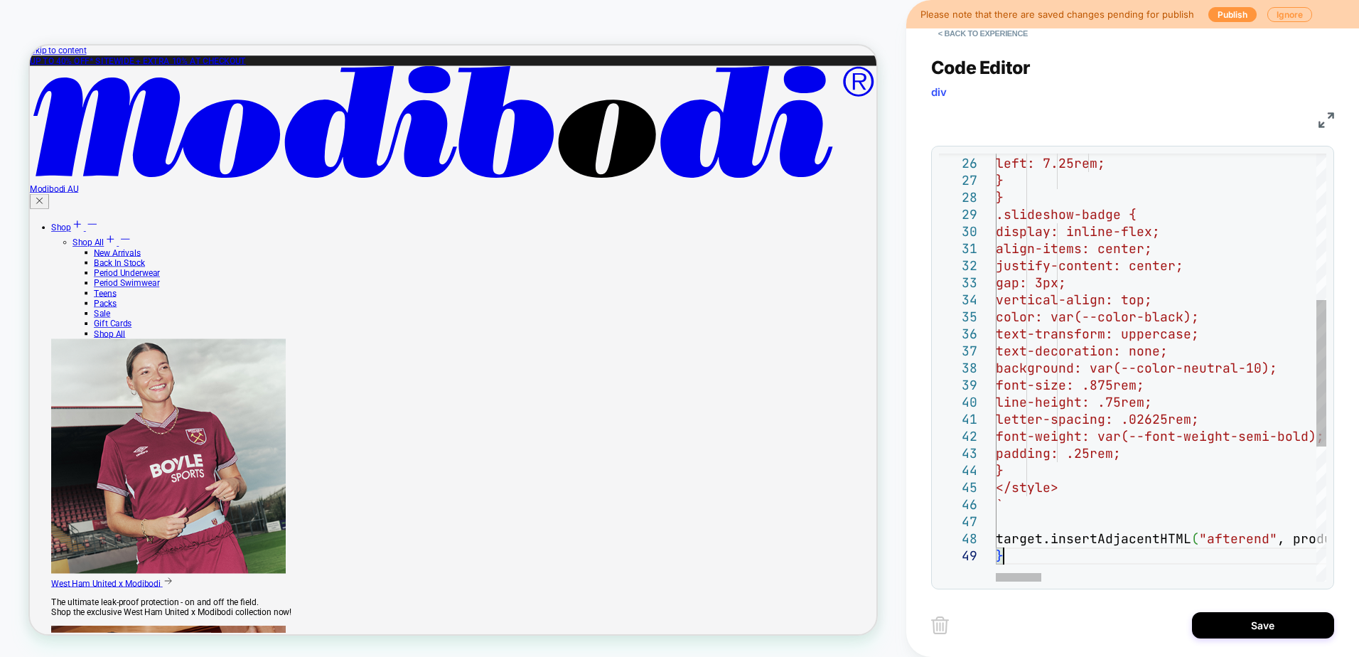
scroll to position [0, 414]
click at [1250, 619] on button "Save" at bounding box center [1263, 625] width 142 height 26
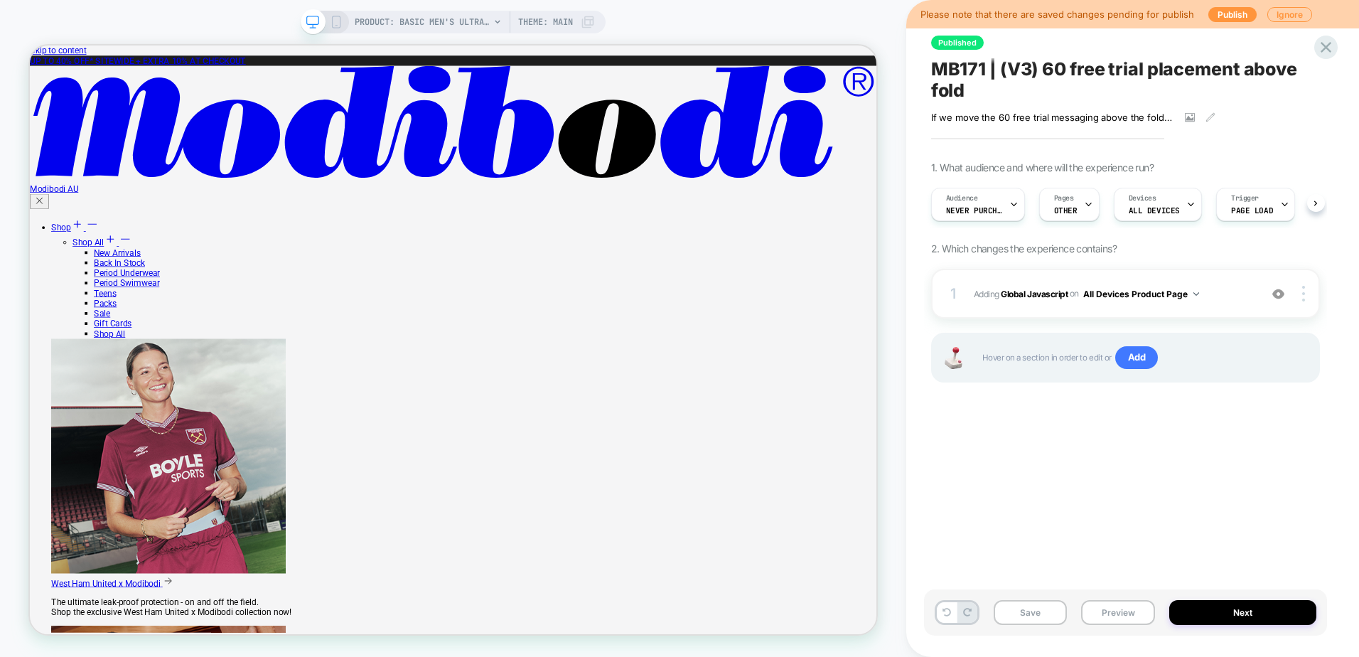
scroll to position [0, 1]
click at [1317, 298] on div at bounding box center [1305, 294] width 27 height 16
click at [1111, 475] on div "Published MB171 | (V3) 60 free trial placement above fold If we move the 60 fre…" at bounding box center [1125, 328] width 403 height 629
click at [1013, 615] on button "Save" at bounding box center [1031, 612] width 74 height 25
click at [335, 18] on icon at bounding box center [336, 22] width 13 height 13
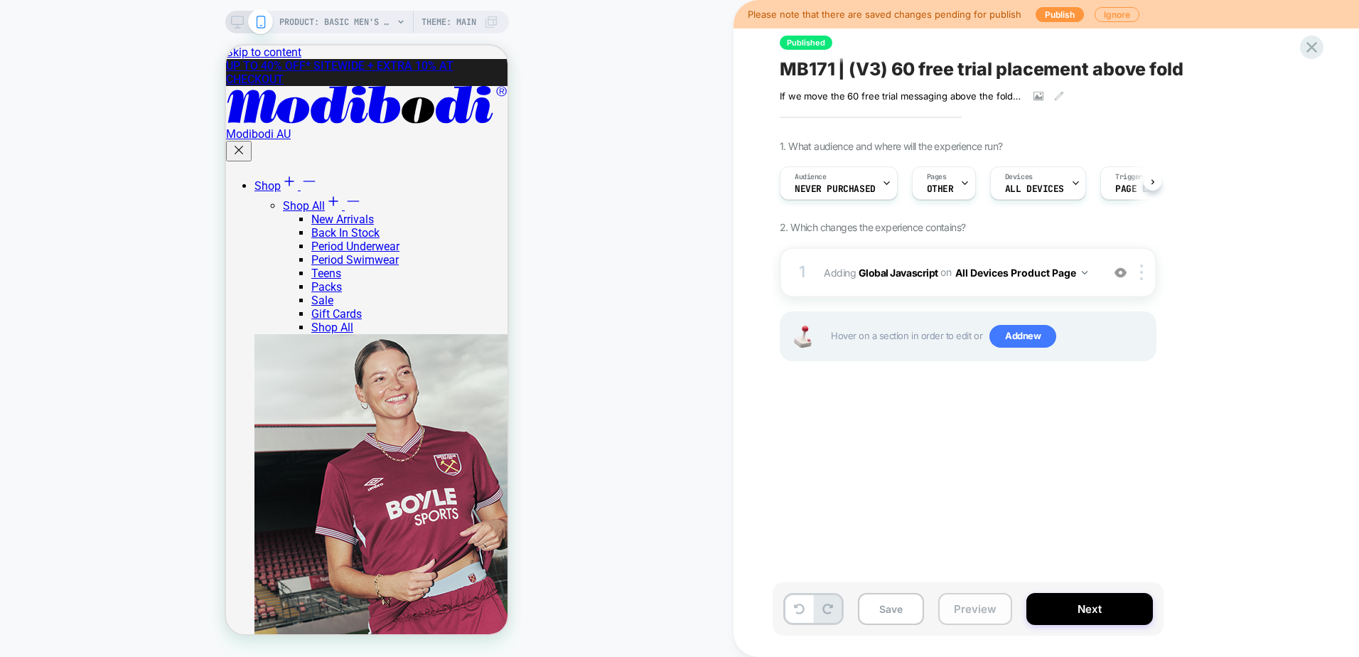
scroll to position [0, 1]
click at [977, 611] on button "Preview" at bounding box center [976, 609] width 74 height 32
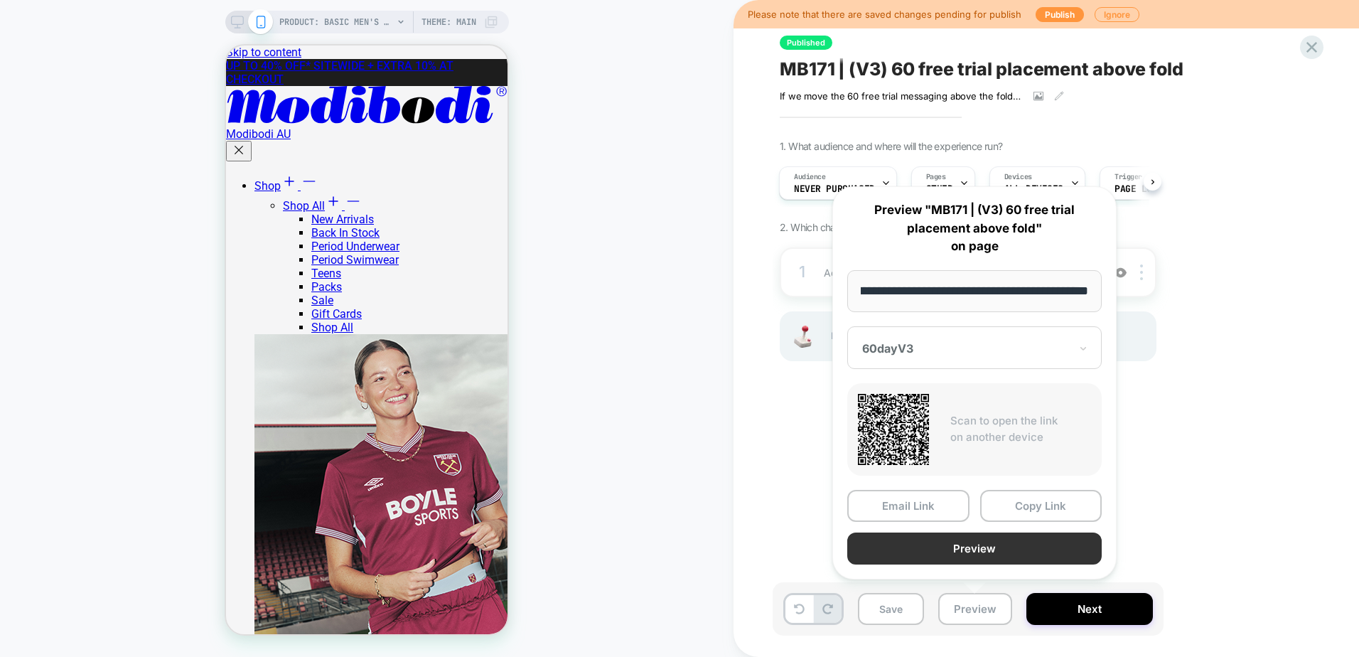
scroll to position [0, 0]
click at [961, 551] on button "Preview" at bounding box center [974, 549] width 255 height 32
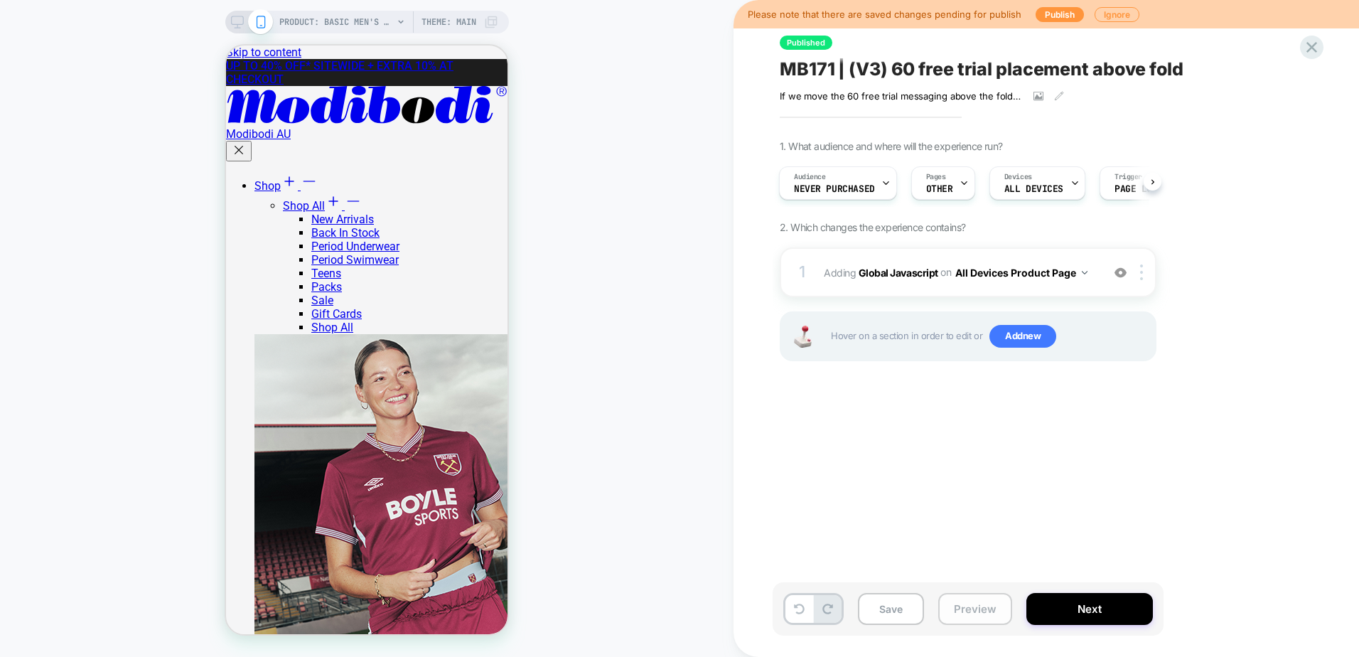
click at [956, 598] on button "Preview" at bounding box center [976, 609] width 74 height 32
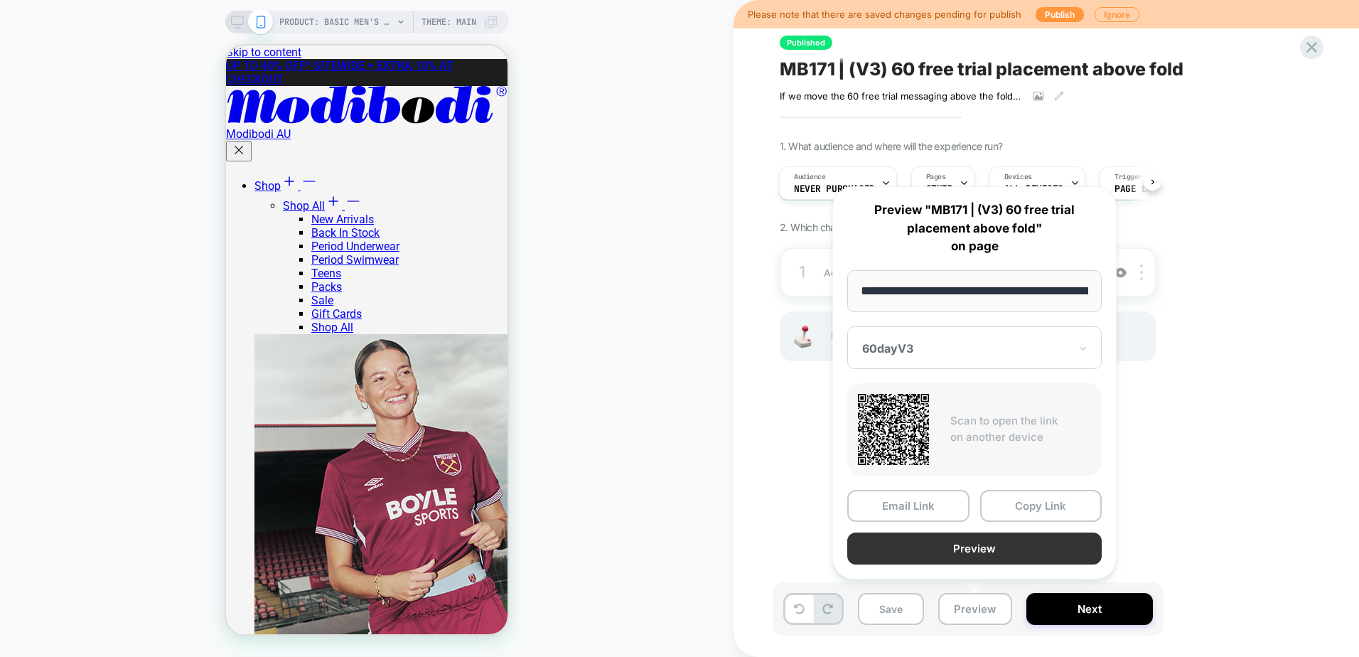
click at [983, 547] on button "Preview" at bounding box center [974, 549] width 255 height 32
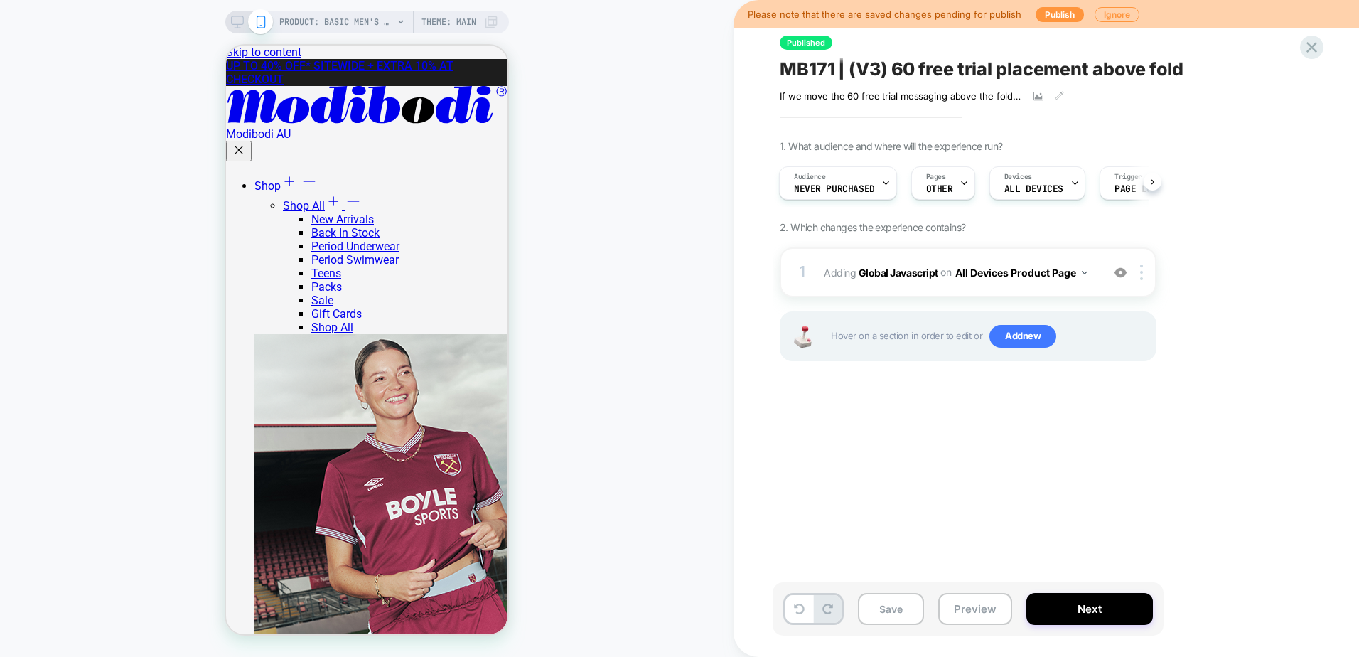
click at [237, 29] on div "PRODUCT: Basic Men's Ultra Leak-Proof Trunk Black [mens] Theme: MAIN" at bounding box center [367, 22] width 284 height 23
click at [958, 285] on div "1 Adding Global Javascript on All Devices Product Page Add Before Add After Tar…" at bounding box center [968, 272] width 377 height 50
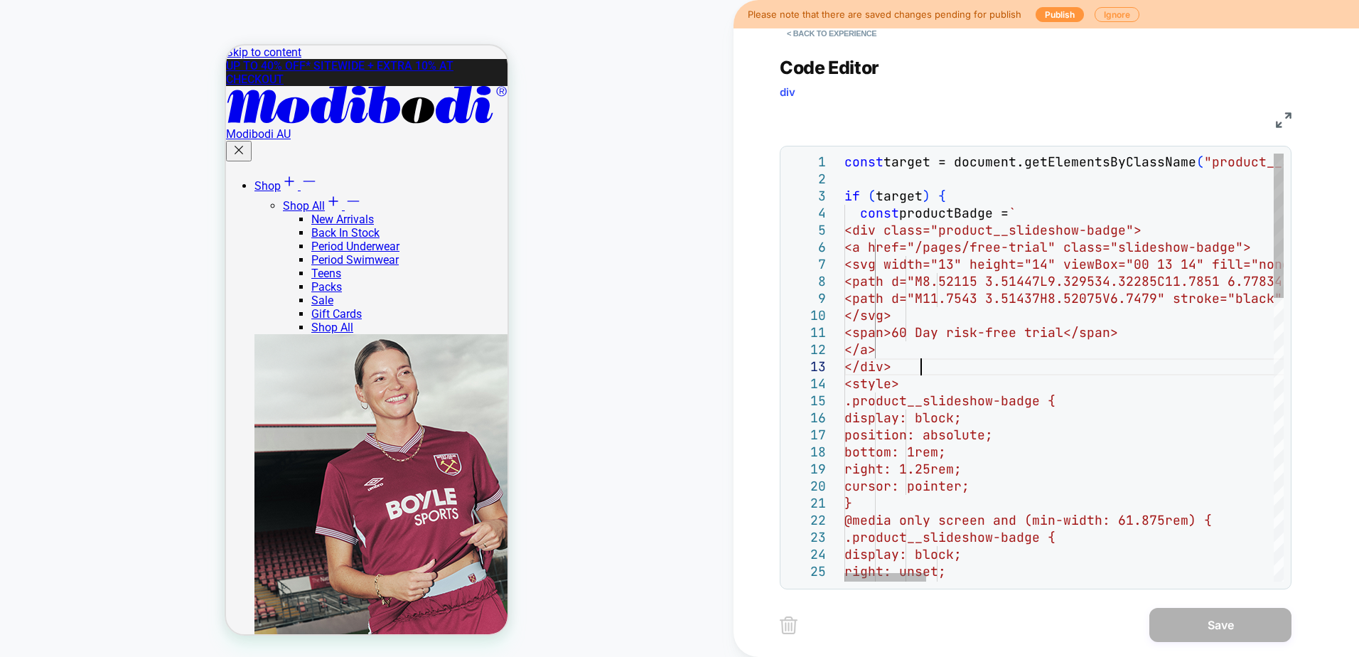
scroll to position [0, 360]
type textarea "**********"
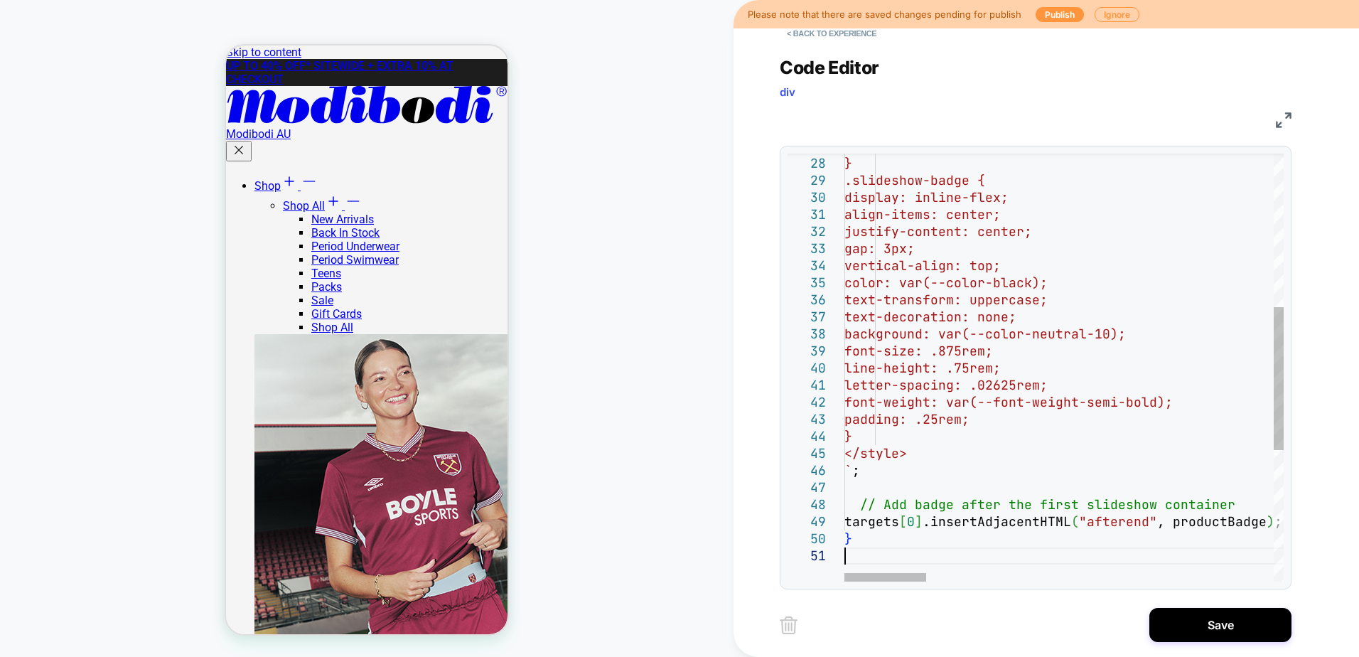
scroll to position [0, 0]
click at [1167, 631] on button "Save" at bounding box center [1221, 625] width 142 height 34
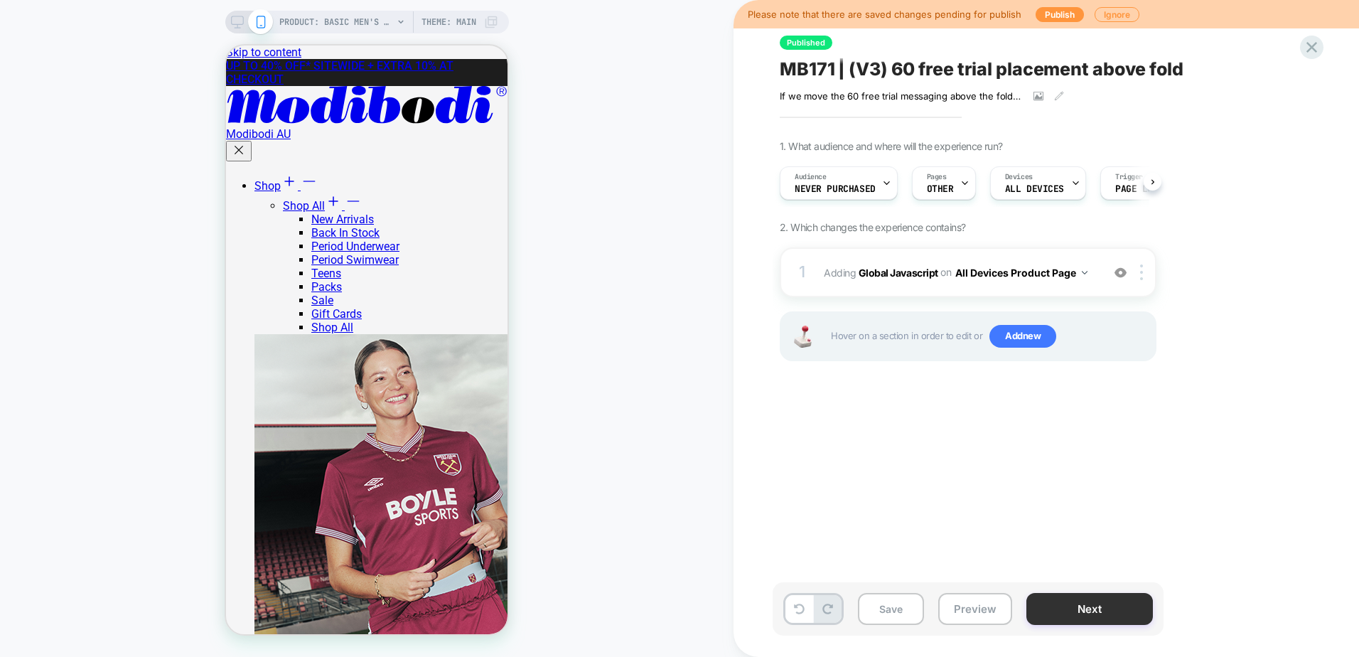
scroll to position [0, 1]
click at [870, 609] on button "Save" at bounding box center [891, 609] width 66 height 32
click at [973, 612] on button "Preview" at bounding box center [976, 609] width 74 height 32
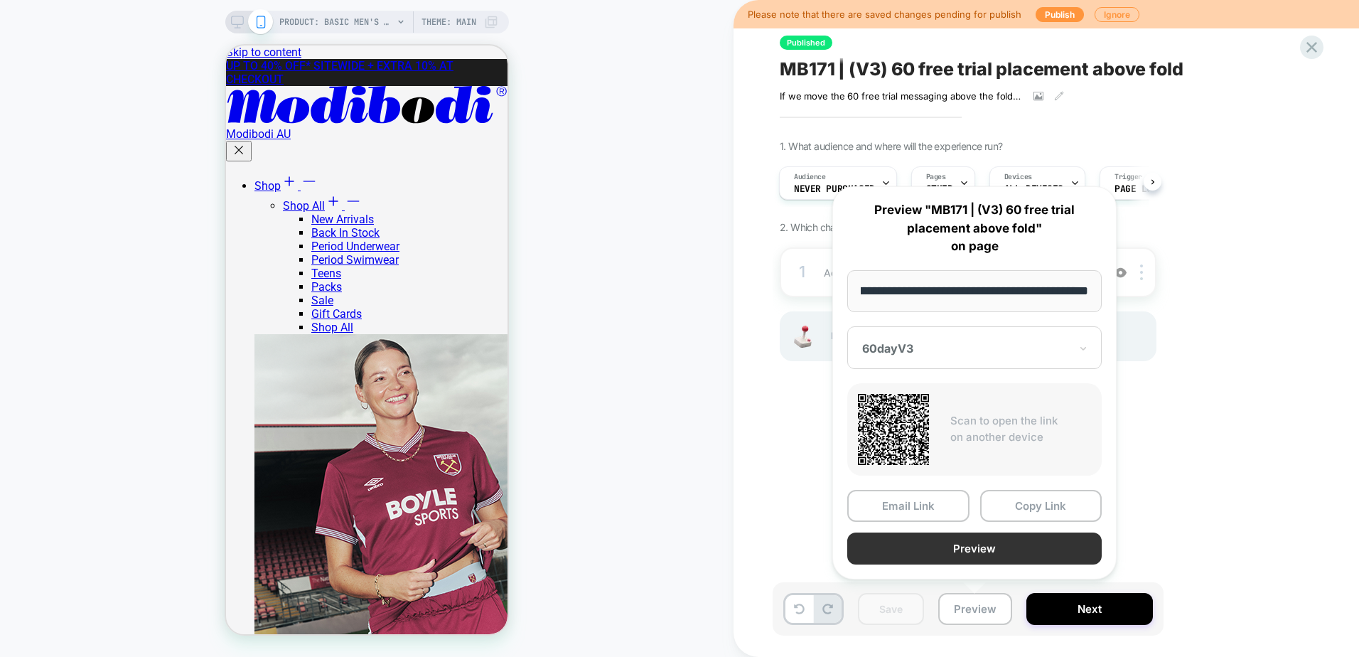
scroll to position [0, 0]
click at [969, 558] on button "Preview" at bounding box center [974, 549] width 255 height 32
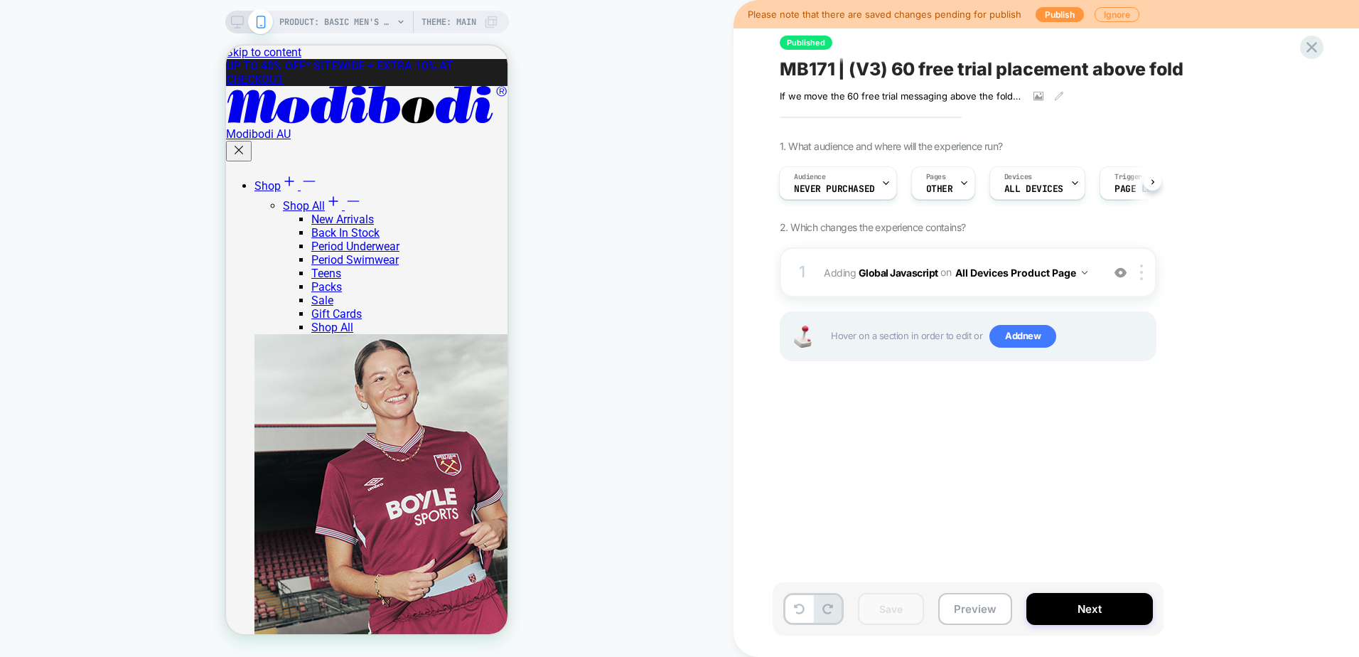
click at [258, 18] on icon at bounding box center [261, 22] width 13 height 13
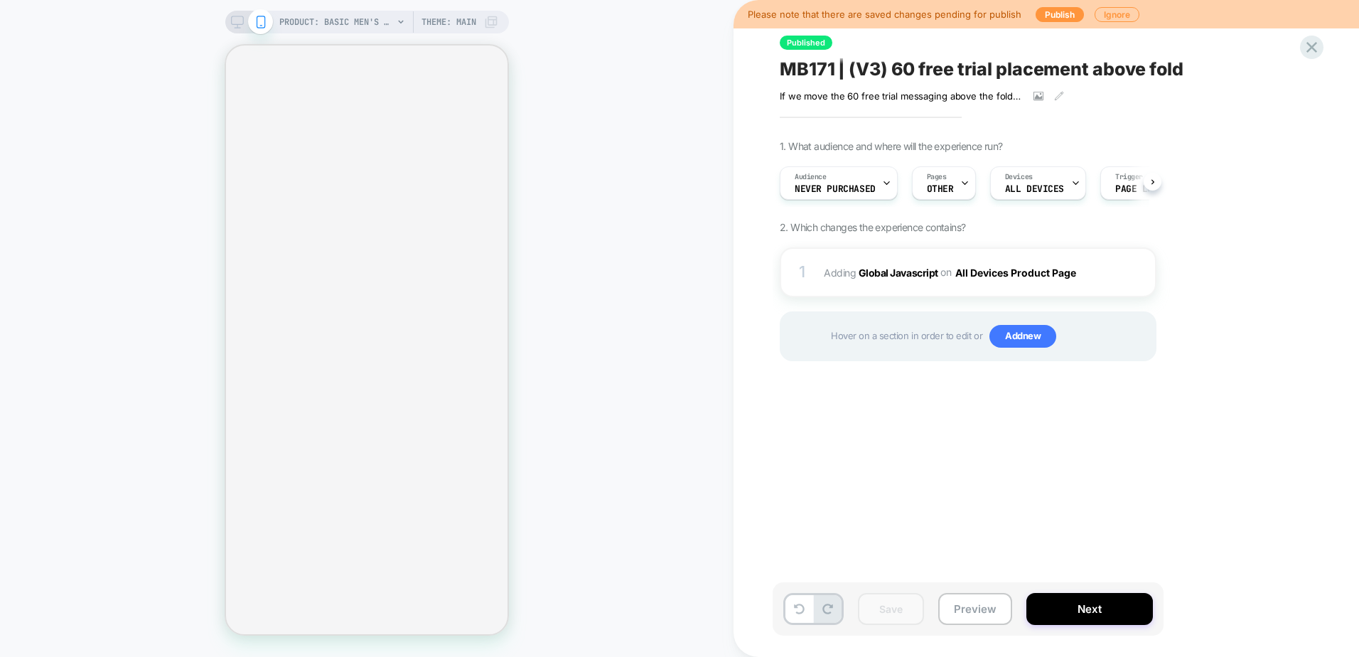
scroll to position [0, 1]
click at [981, 598] on button "Preview" at bounding box center [976, 609] width 74 height 32
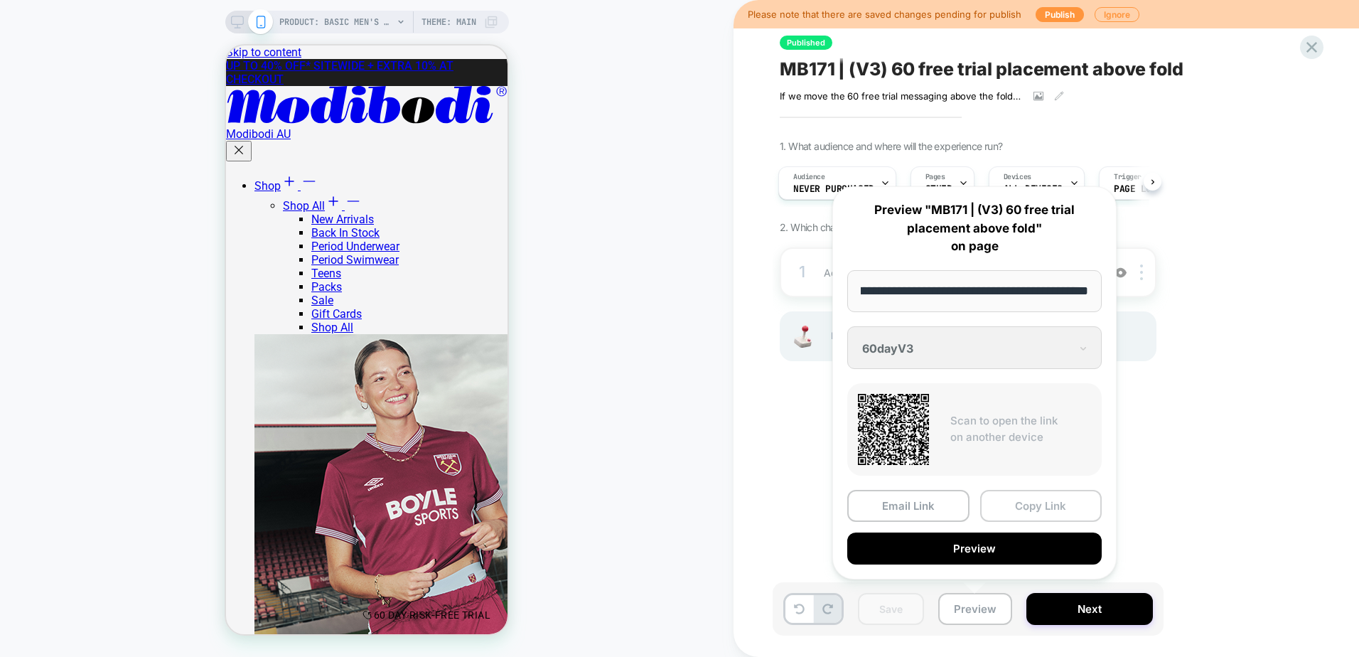
scroll to position [0, 0]
click at [1017, 511] on button "Copy Link" at bounding box center [1041, 506] width 122 height 32
